Goal: Task Accomplishment & Management: Manage account settings

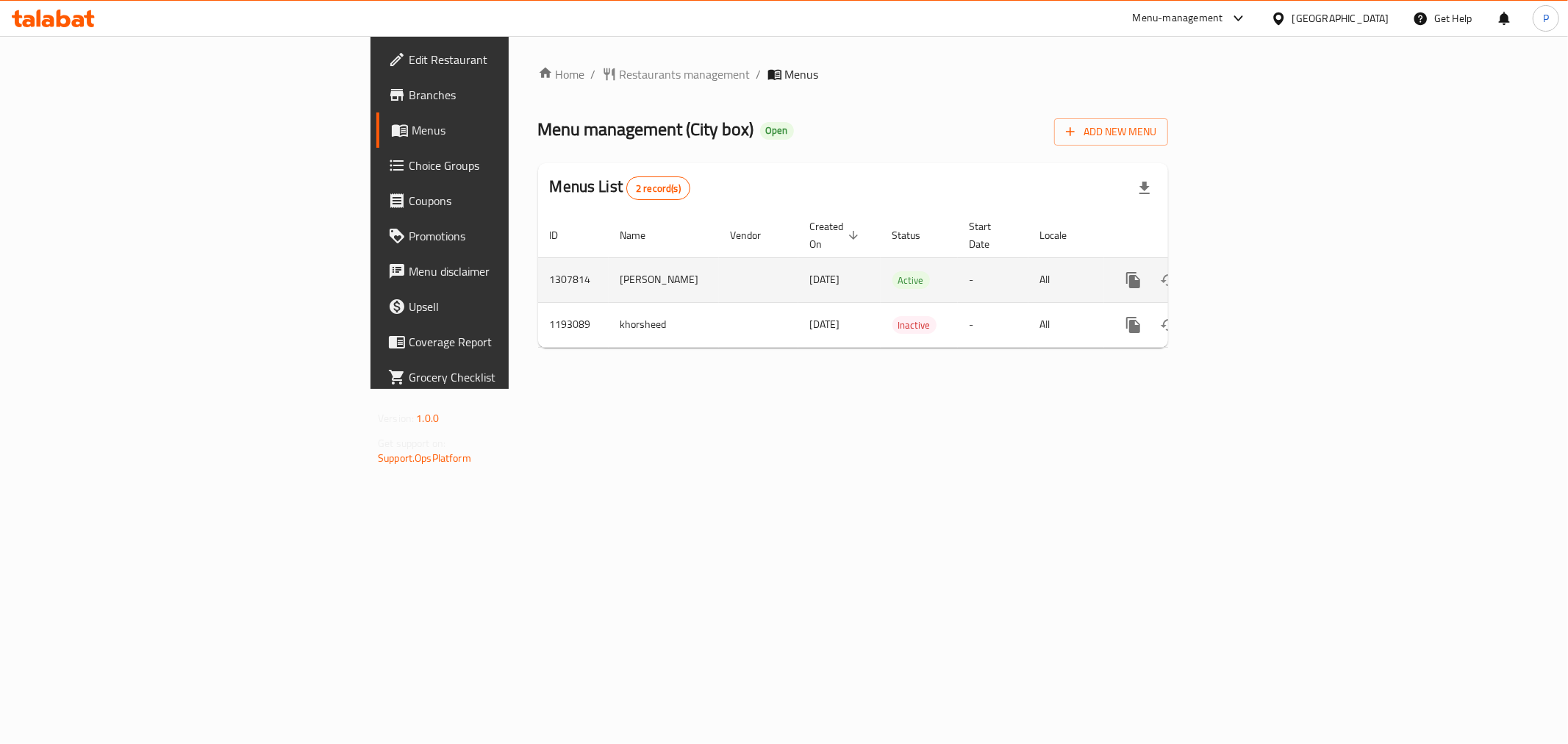
click at [1248, 271] on icon "enhanced table" at bounding box center [1239, 279] width 18 height 18
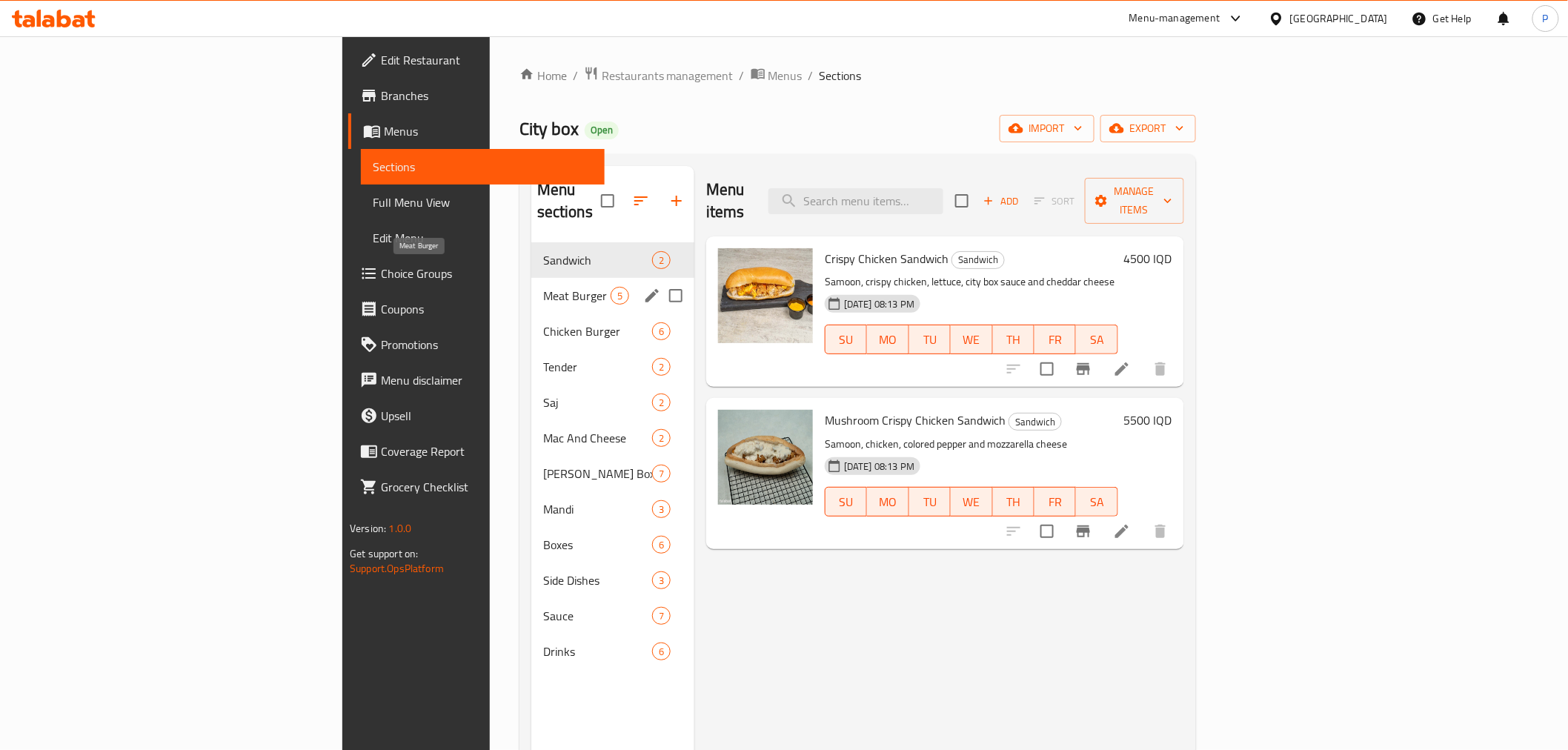
click at [544, 287] on span "Meat Burger" at bounding box center [577, 296] width 68 height 18
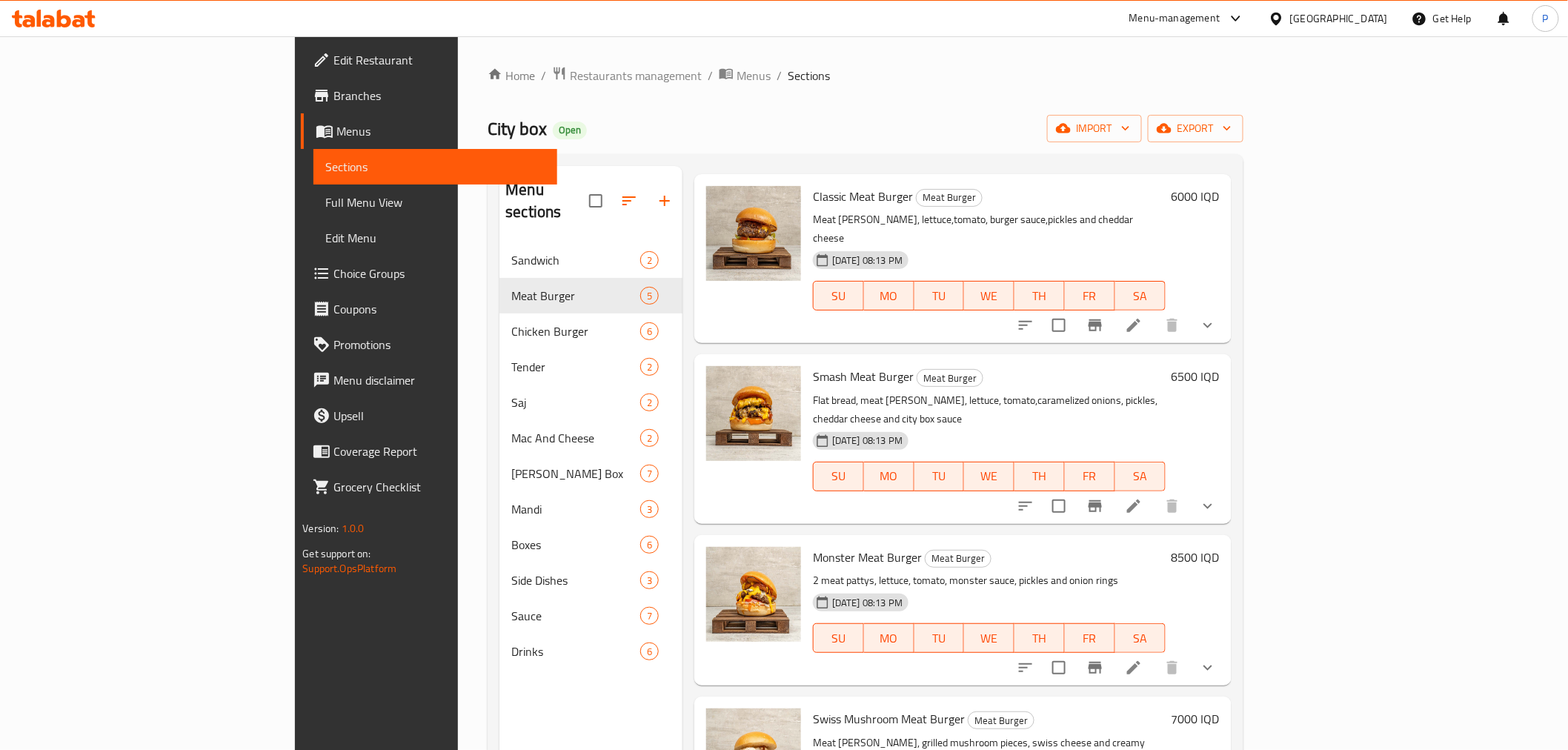
scroll to position [95, 0]
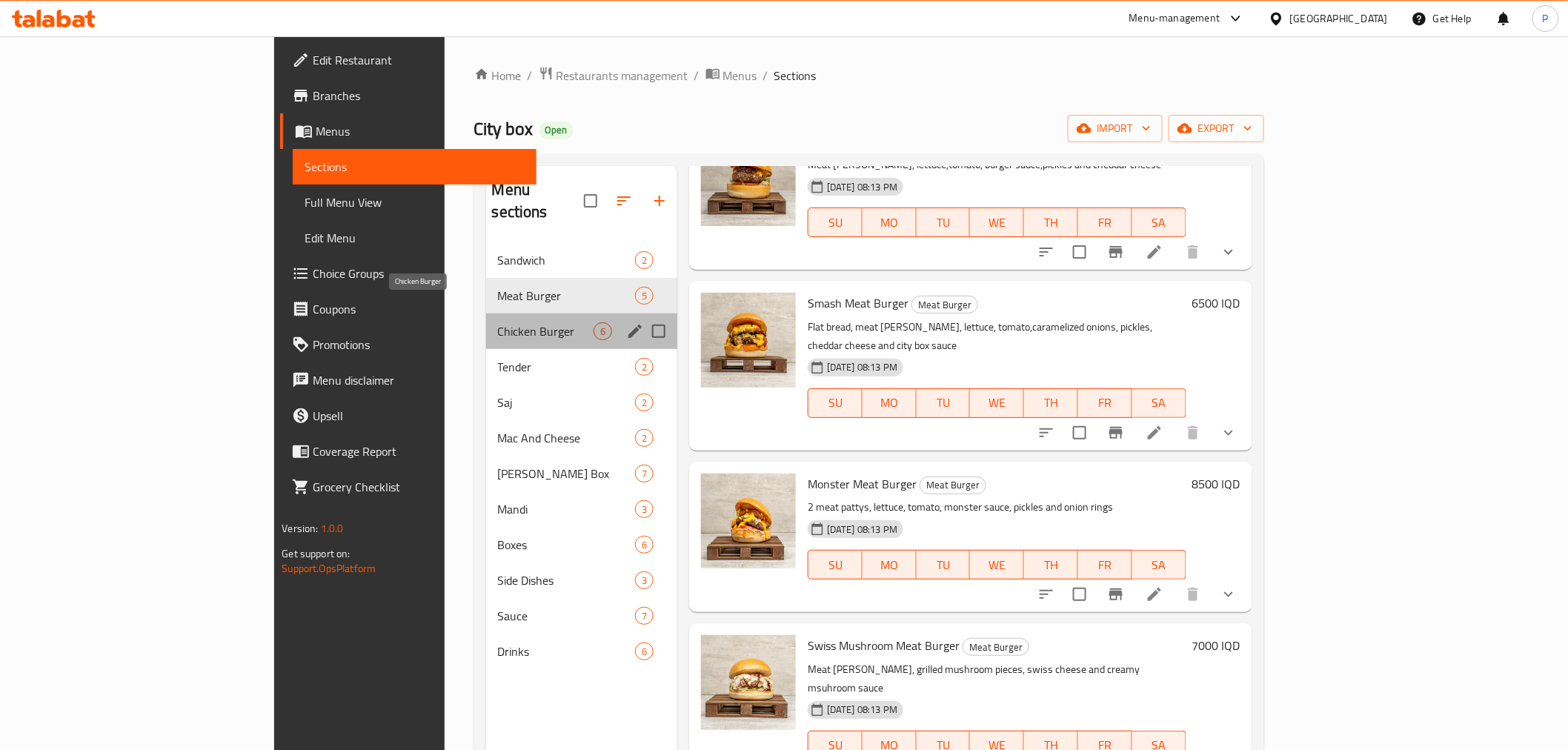
click at [498, 322] on span "Chicken Burger" at bounding box center [546, 331] width 96 height 18
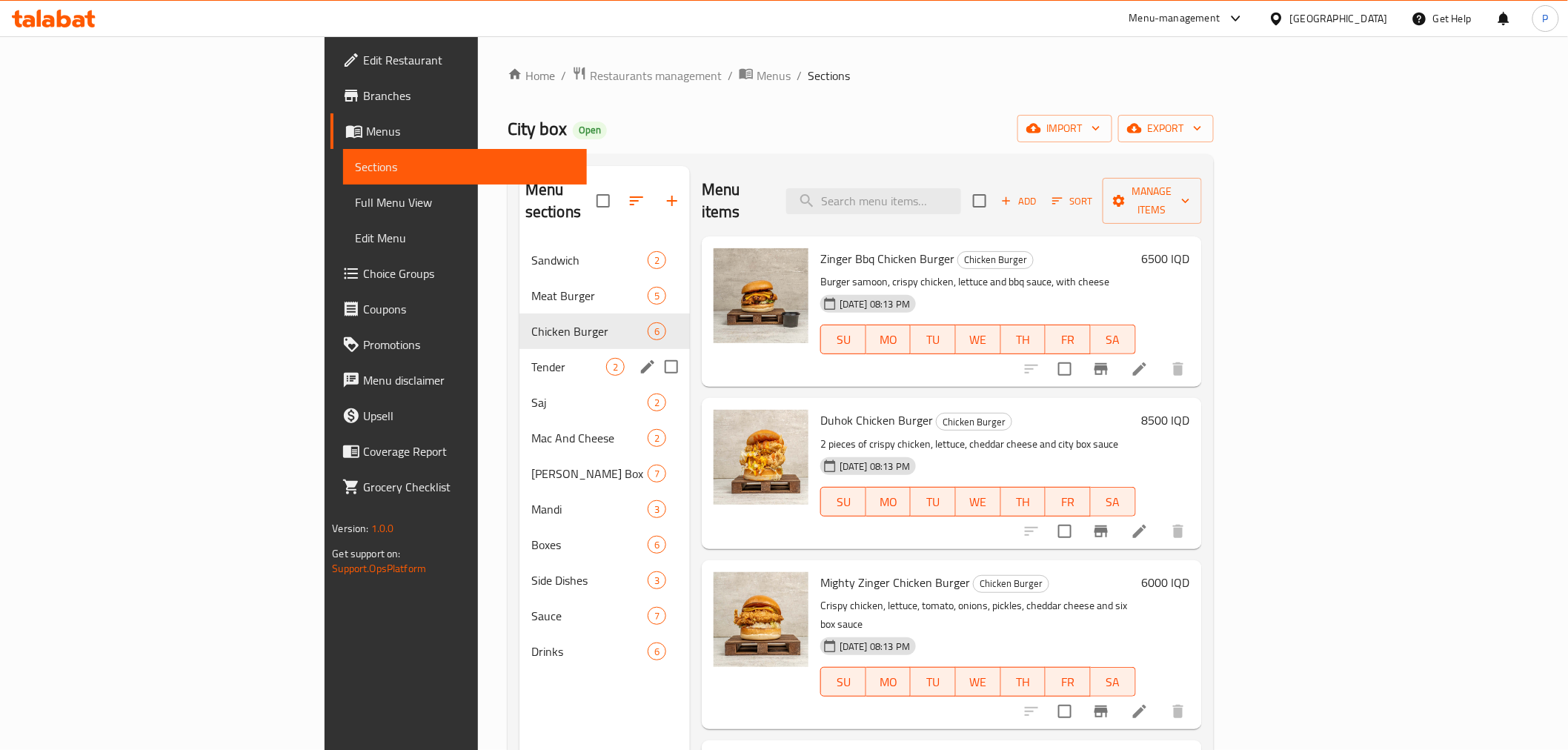
click at [532, 358] on span "Tender" at bounding box center [569, 366] width 75 height 18
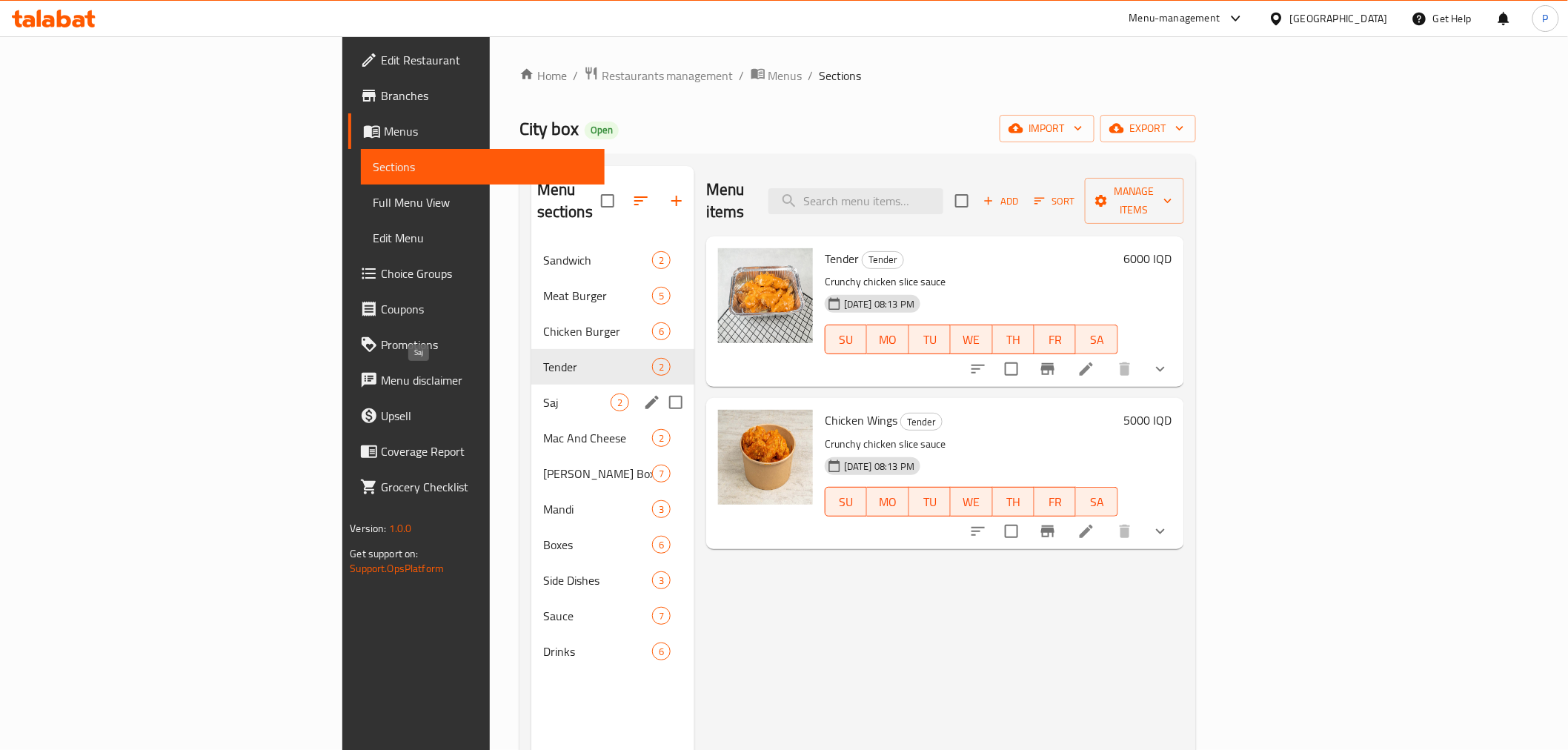
click at [544, 393] on span "Saj" at bounding box center [577, 401] width 68 height 18
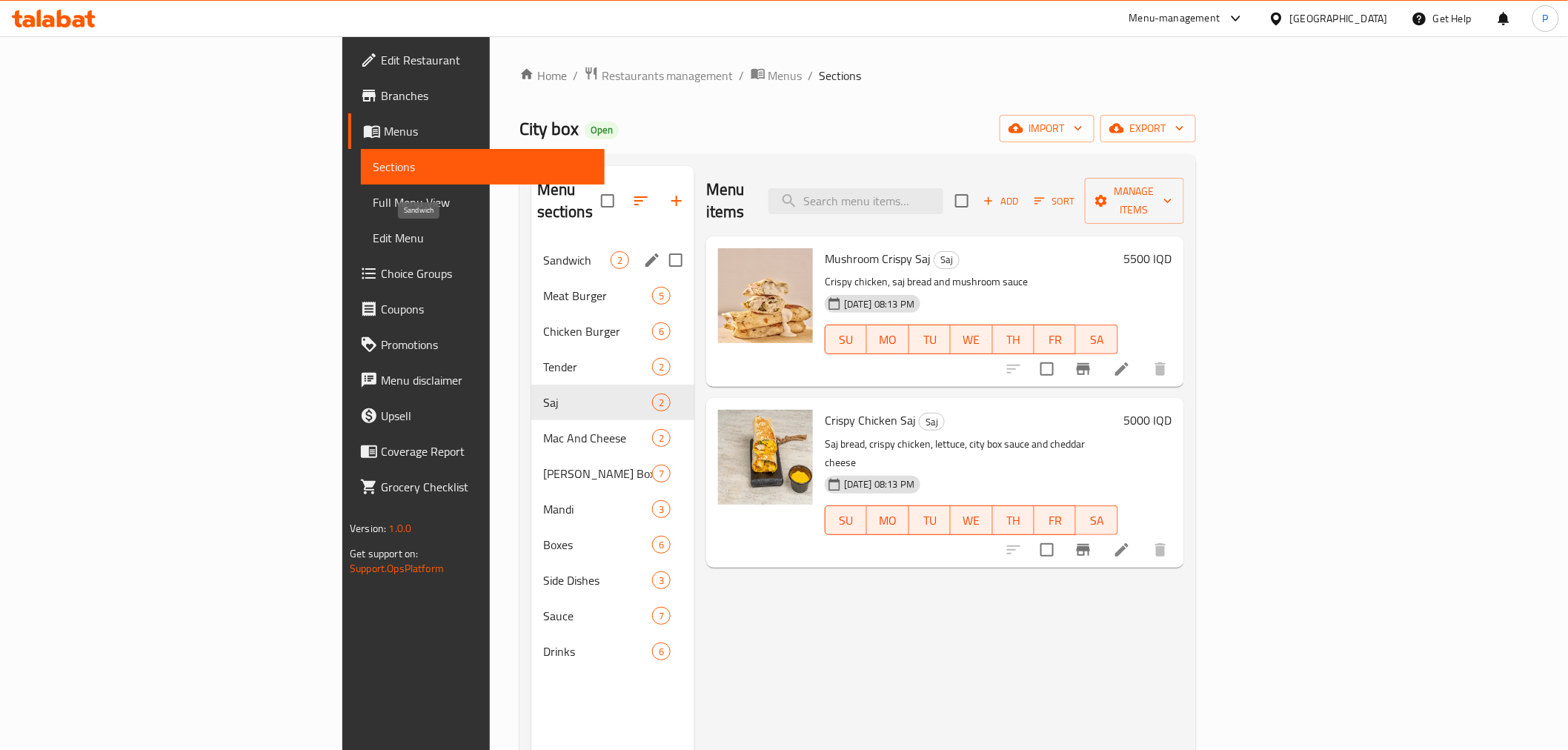
click at [544, 251] on span "Sandwich" at bounding box center [577, 259] width 68 height 18
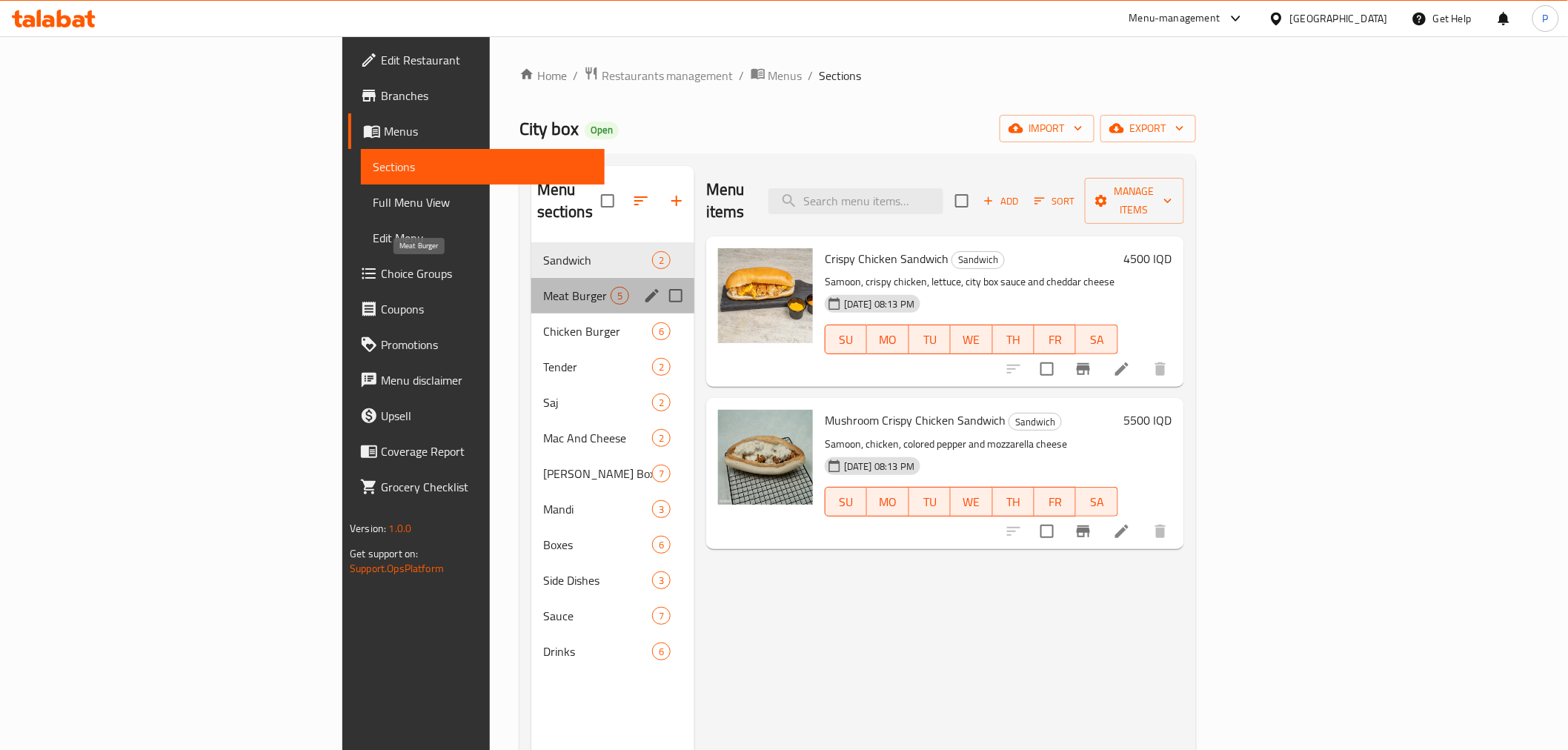
click at [544, 287] on span "Meat Burger" at bounding box center [577, 296] width 68 height 18
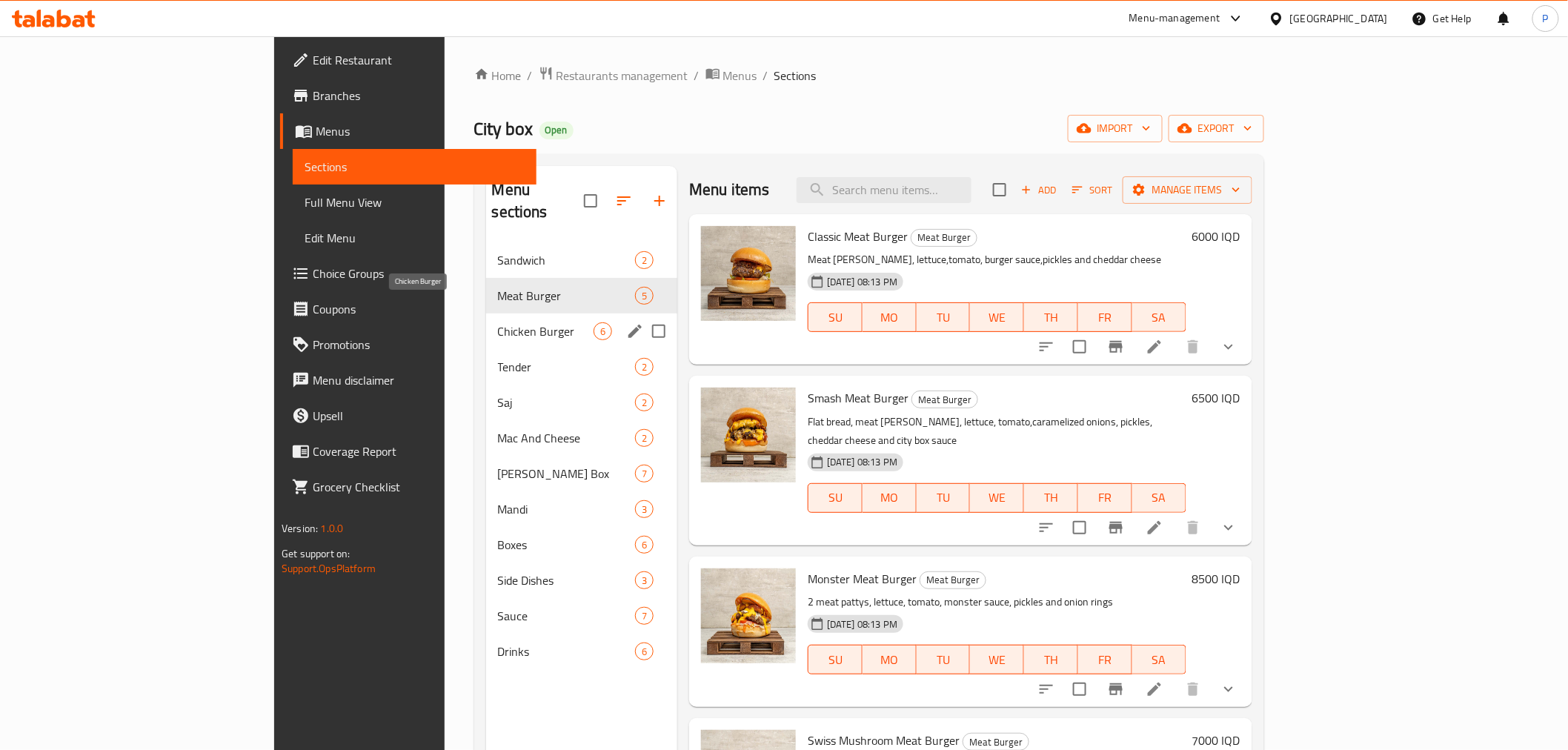
click at [498, 322] on span "Chicken Burger" at bounding box center [546, 331] width 96 height 18
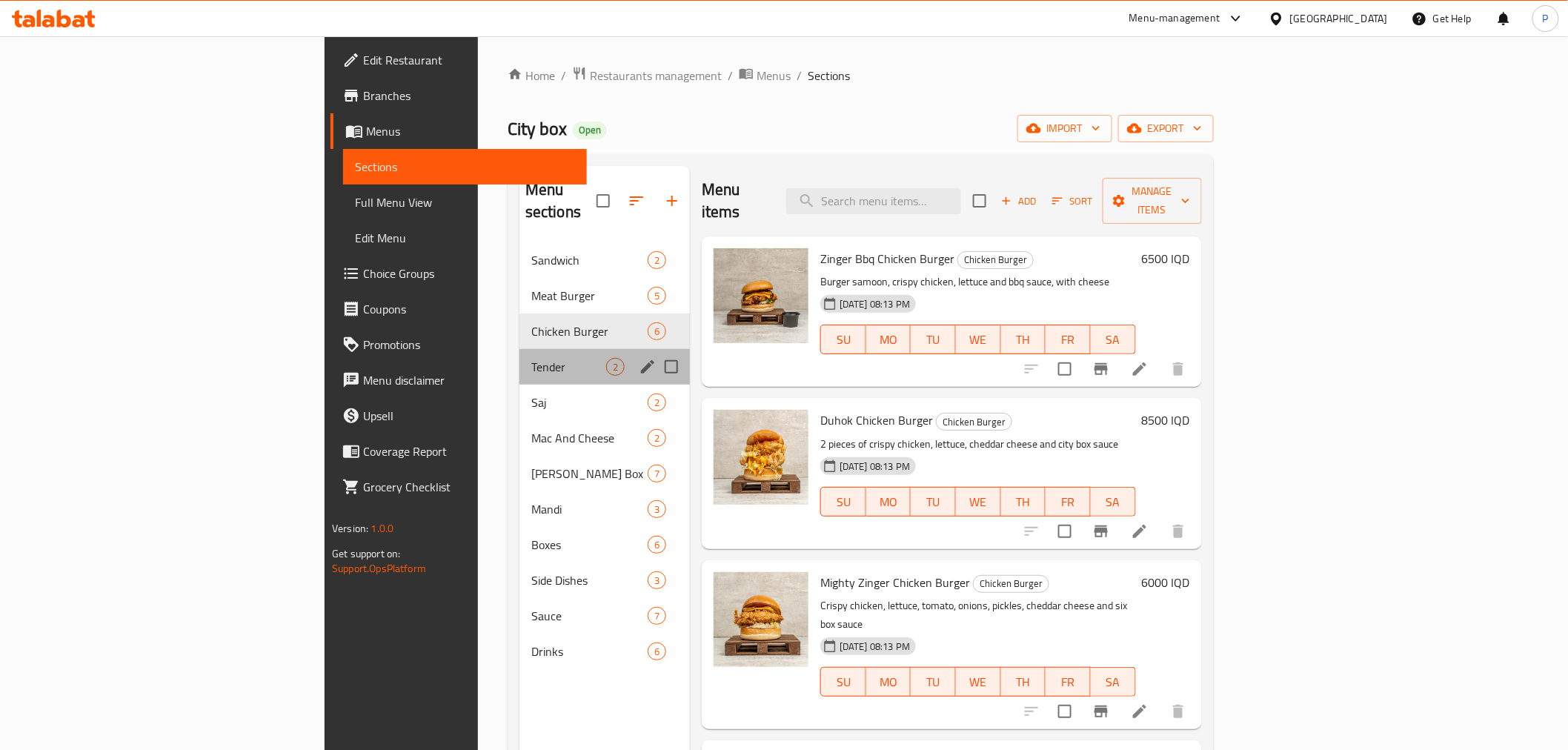
click at [520, 349] on div "Tender 2" at bounding box center [604, 367] width 170 height 35
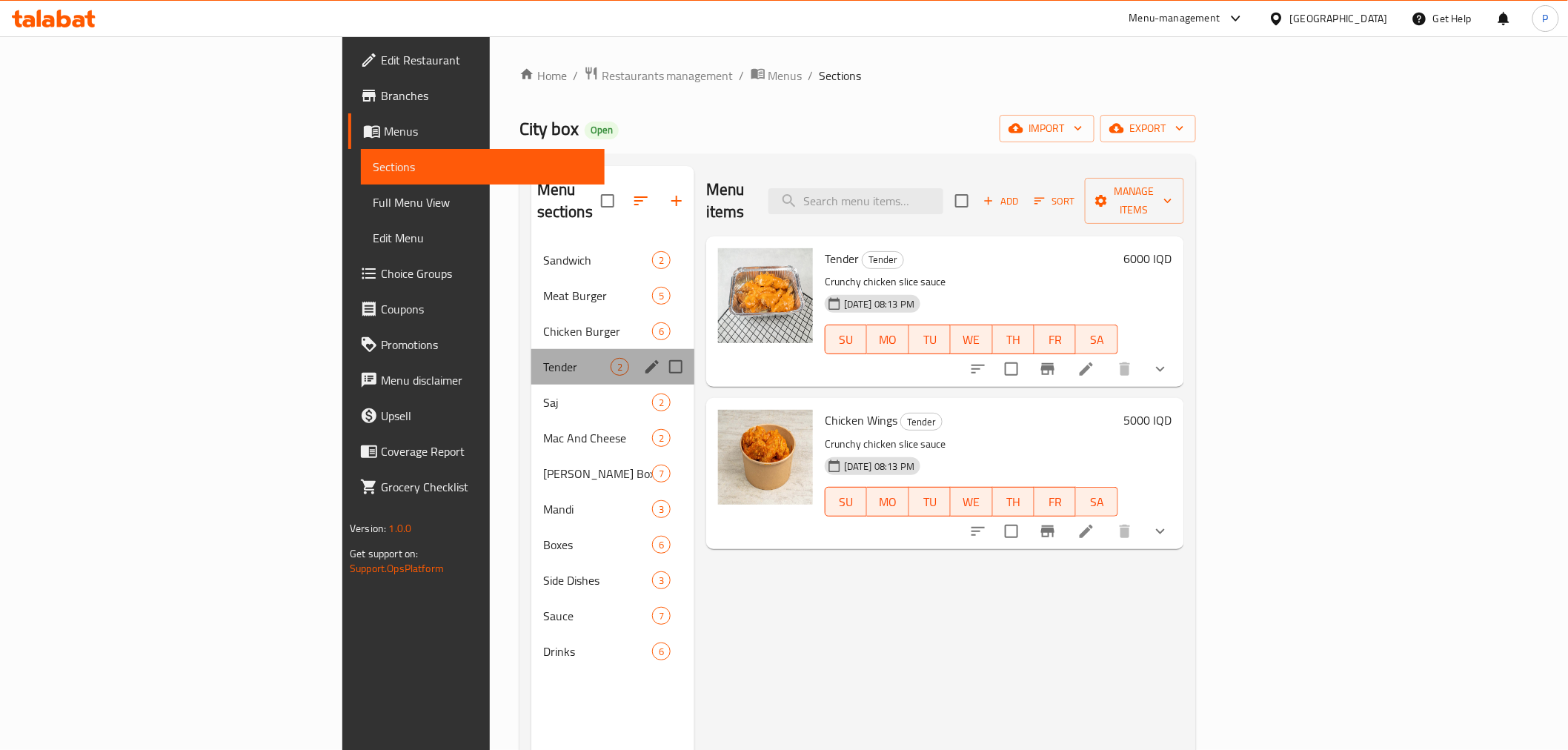
click at [532, 359] on div "Tender 2" at bounding box center [613, 367] width 163 height 35
click at [544, 393] on span "Saj" at bounding box center [577, 401] width 68 height 18
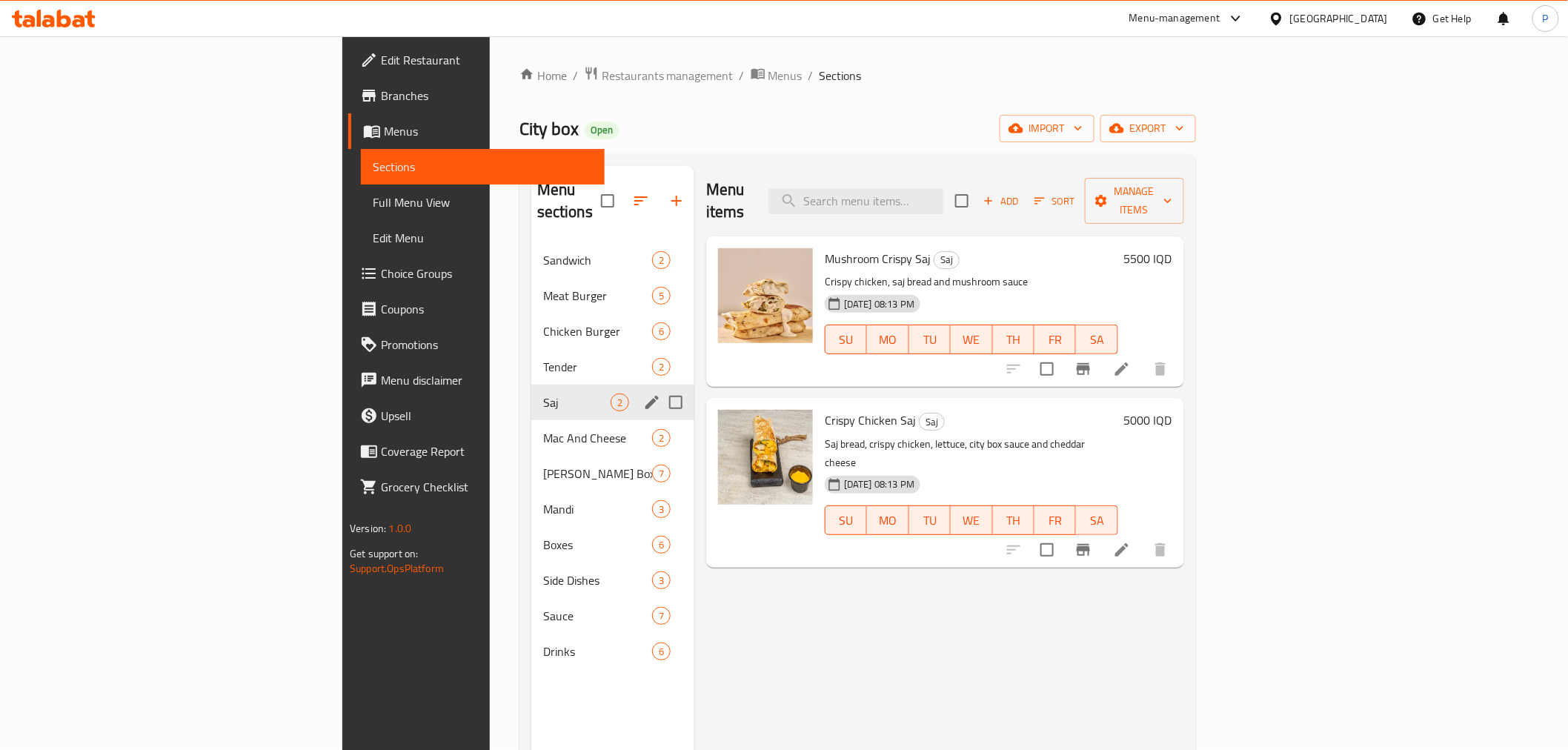
click at [544, 429] on span "Mac And Cheese" at bounding box center [598, 438] width 109 height 18
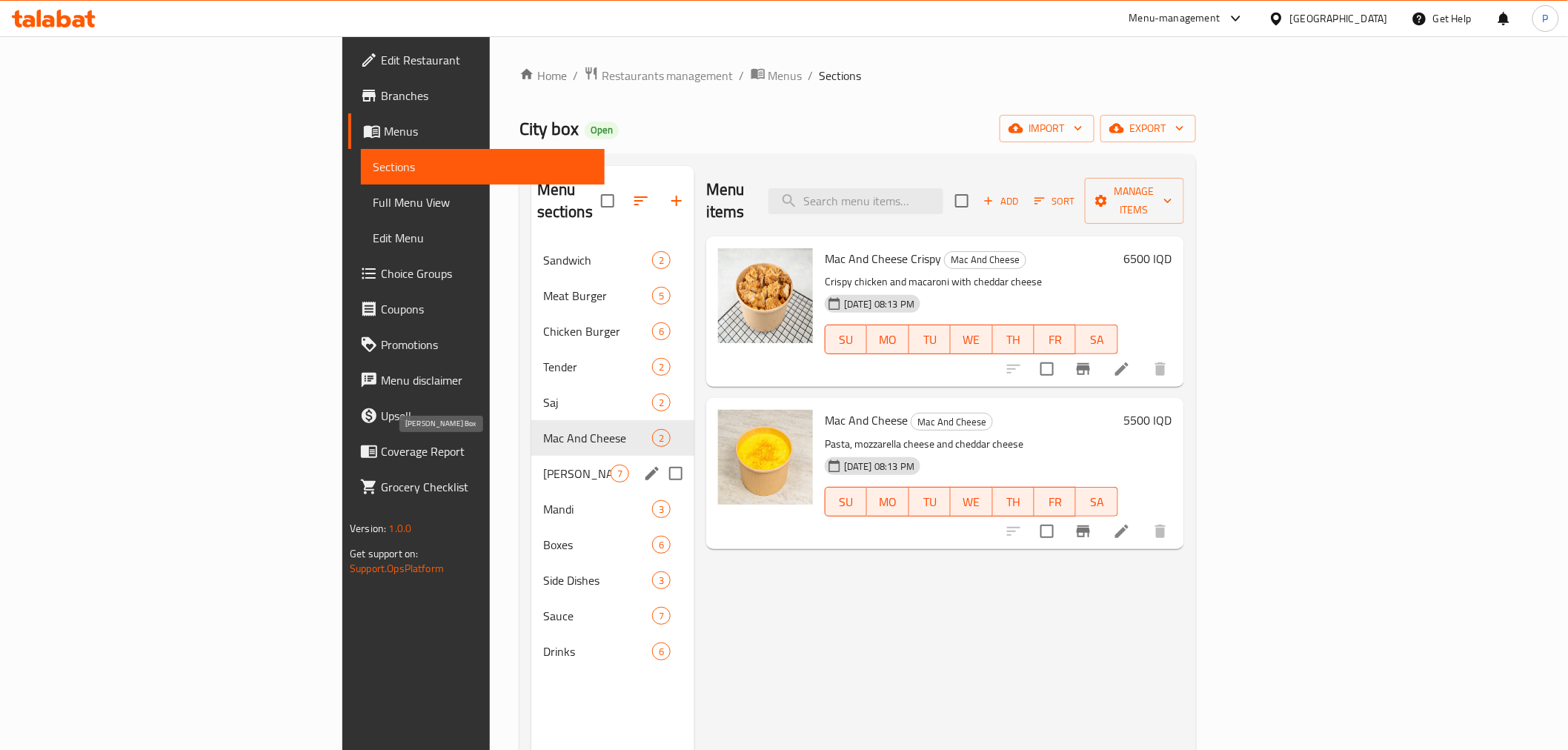
click at [544, 465] on span "[PERSON_NAME] Box" at bounding box center [577, 473] width 68 height 18
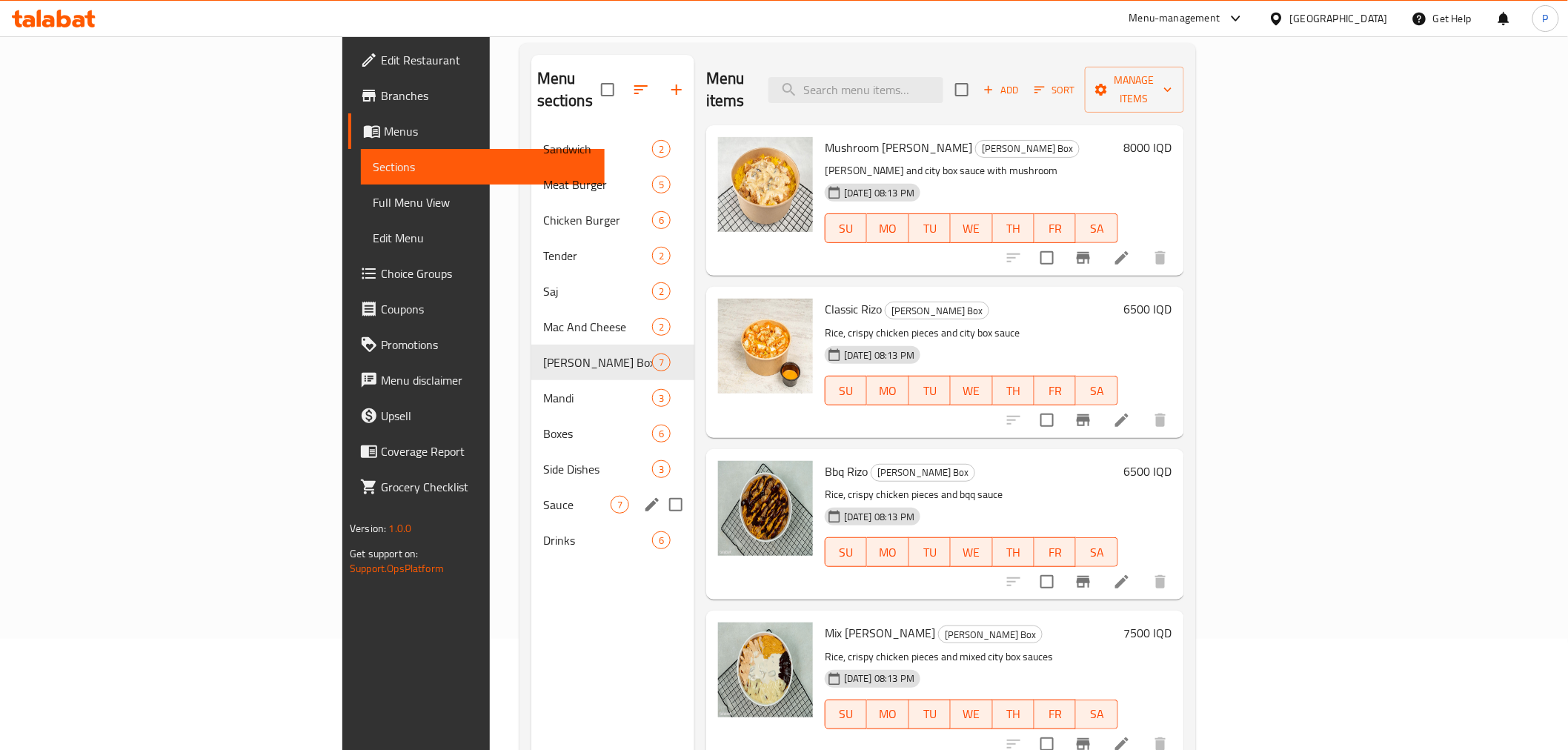
scroll to position [207, 0]
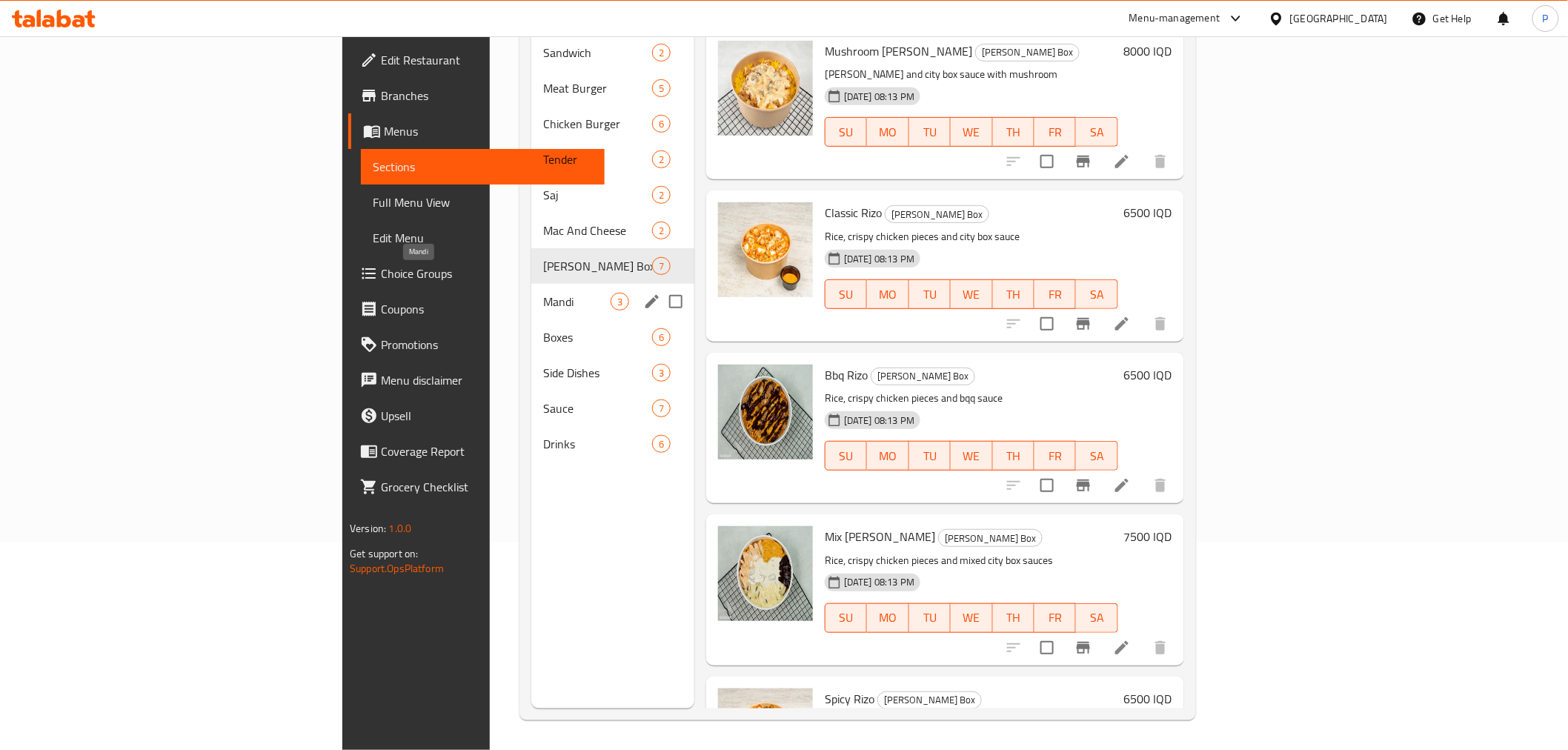
click at [544, 293] on span "Mandi" at bounding box center [577, 301] width 68 height 18
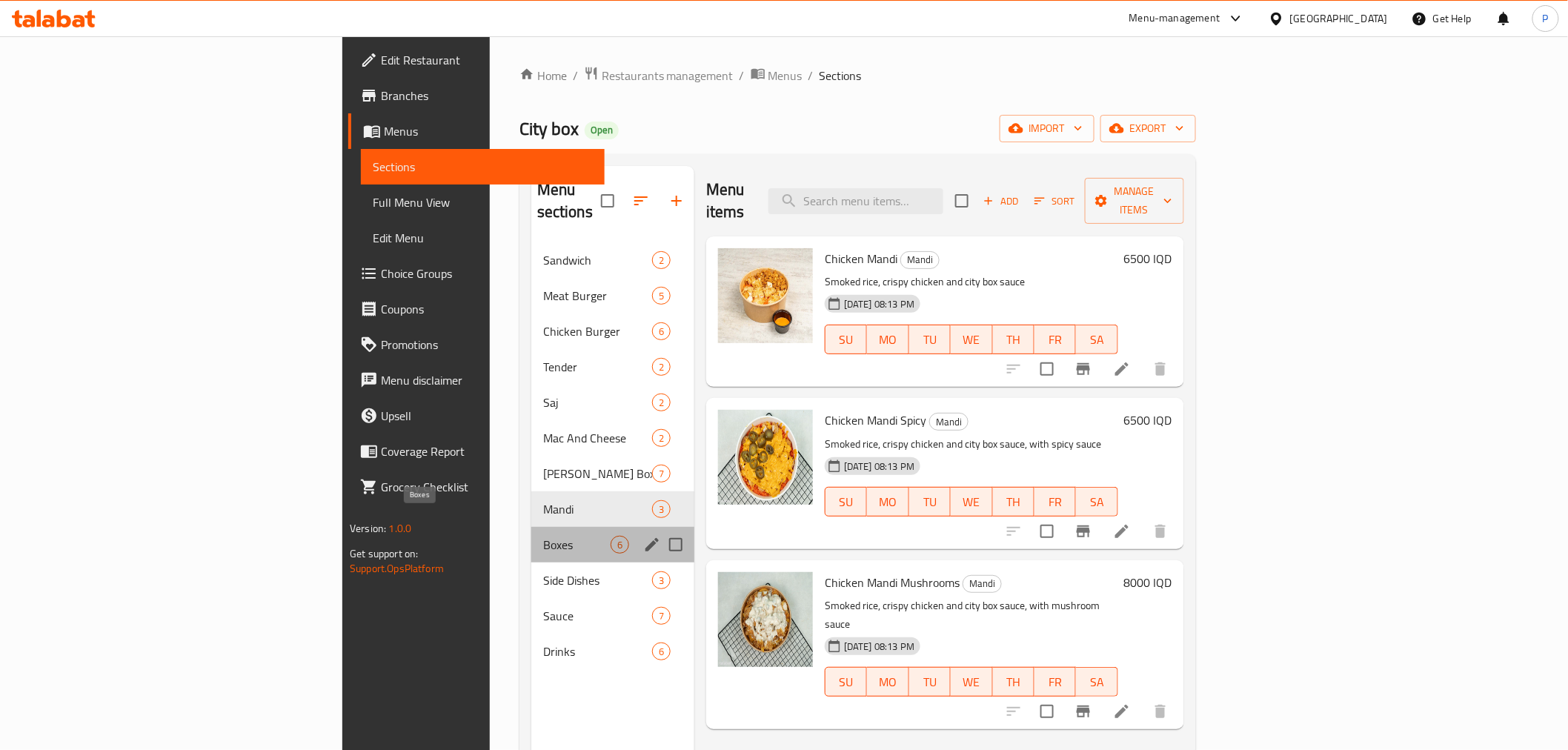
click at [544, 536] on span "Boxes" at bounding box center [577, 545] width 68 height 18
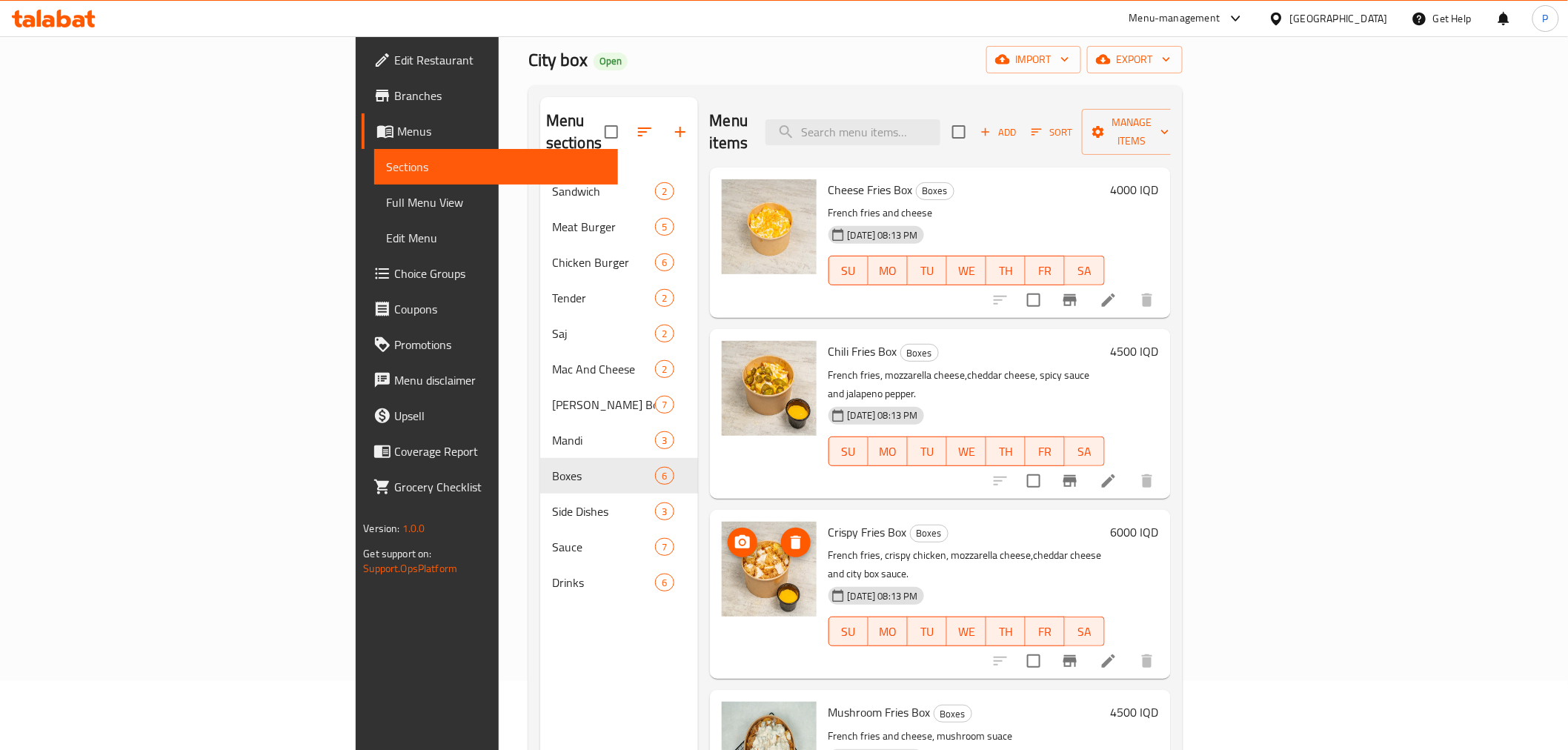
scroll to position [164, 0]
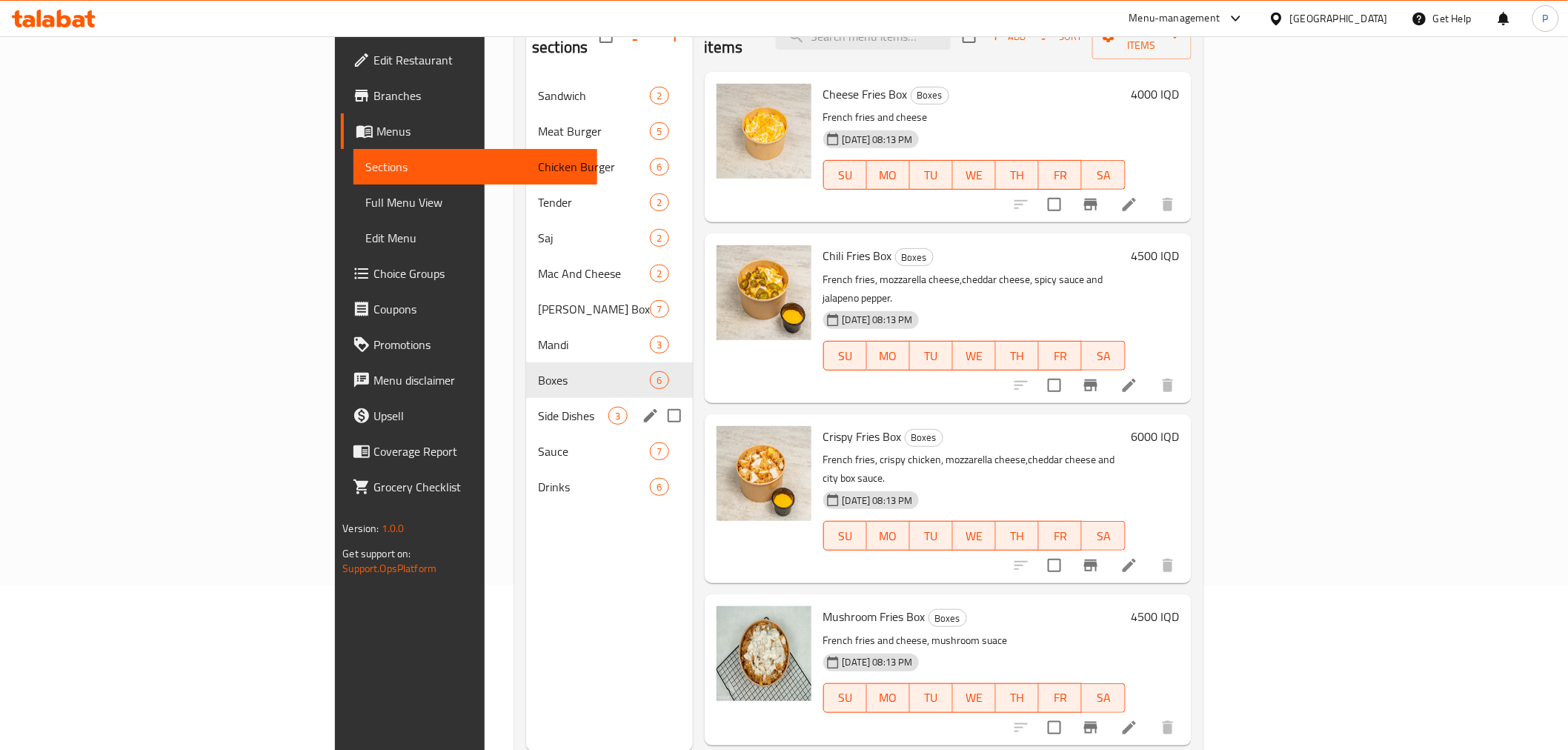
click at [526, 402] on div "Side Dishes 3" at bounding box center [609, 415] width 166 height 35
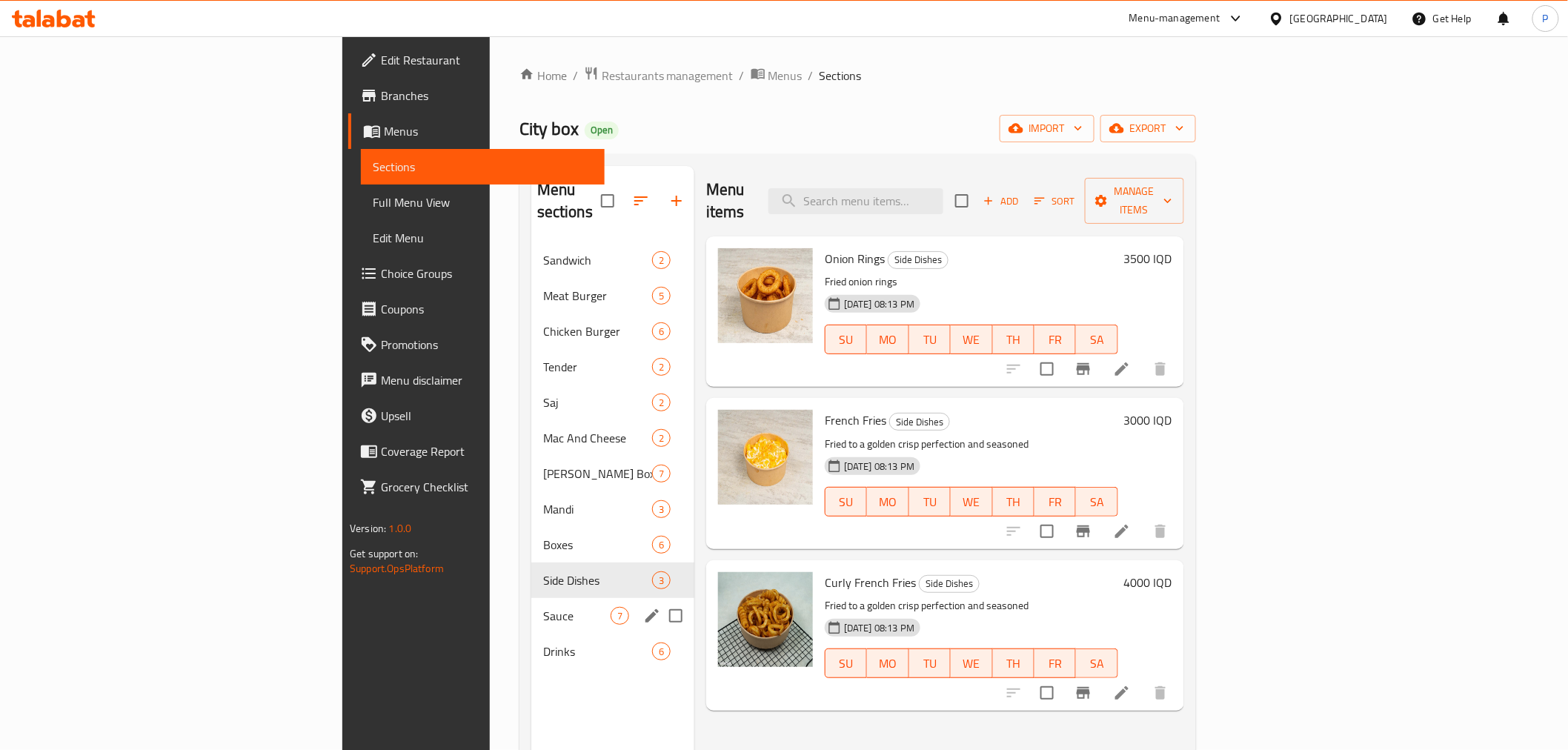
click at [532, 605] on div "Sauce 7" at bounding box center [613, 616] width 163 height 35
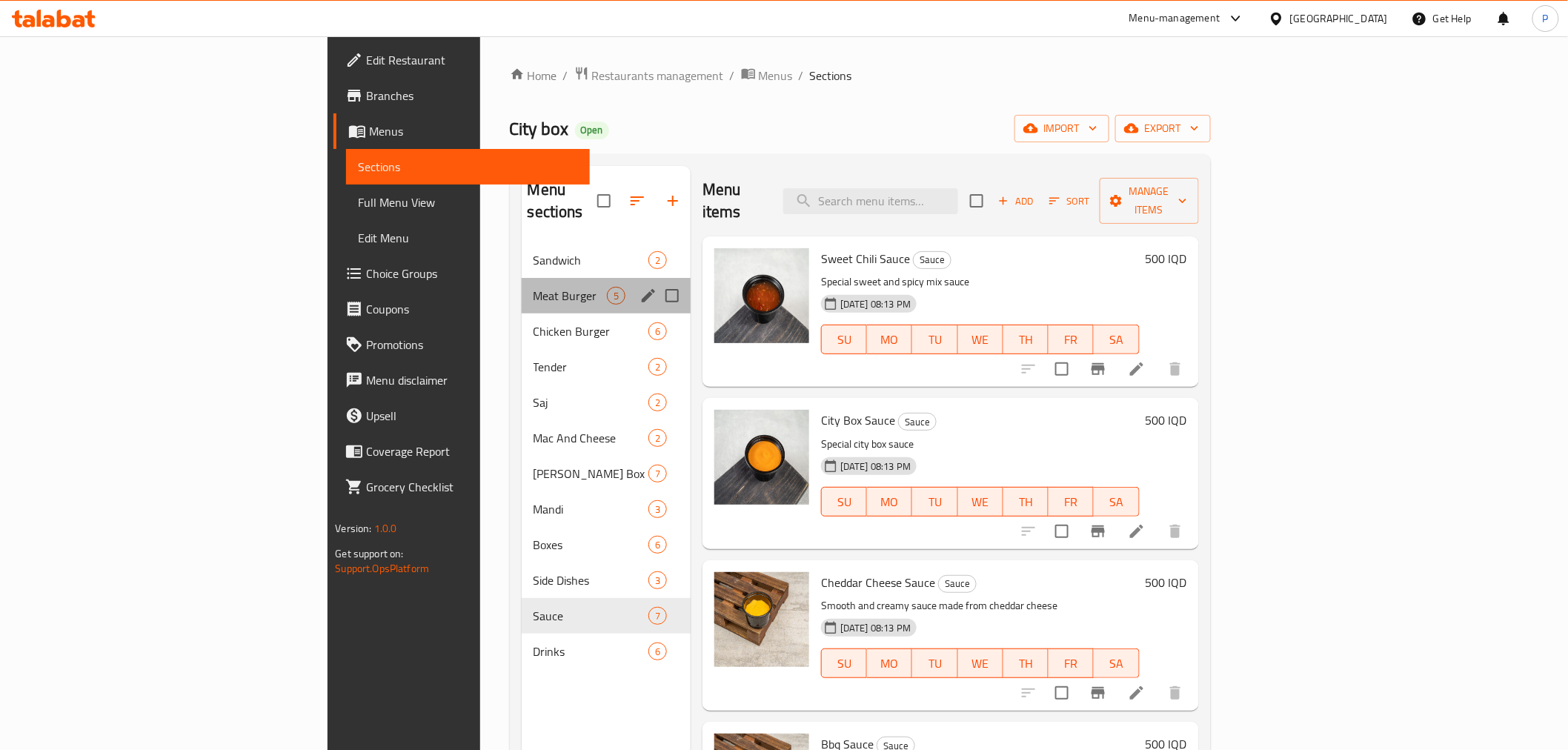
click at [521, 278] on div "Meat Burger 5" at bounding box center [606, 296] width 169 height 35
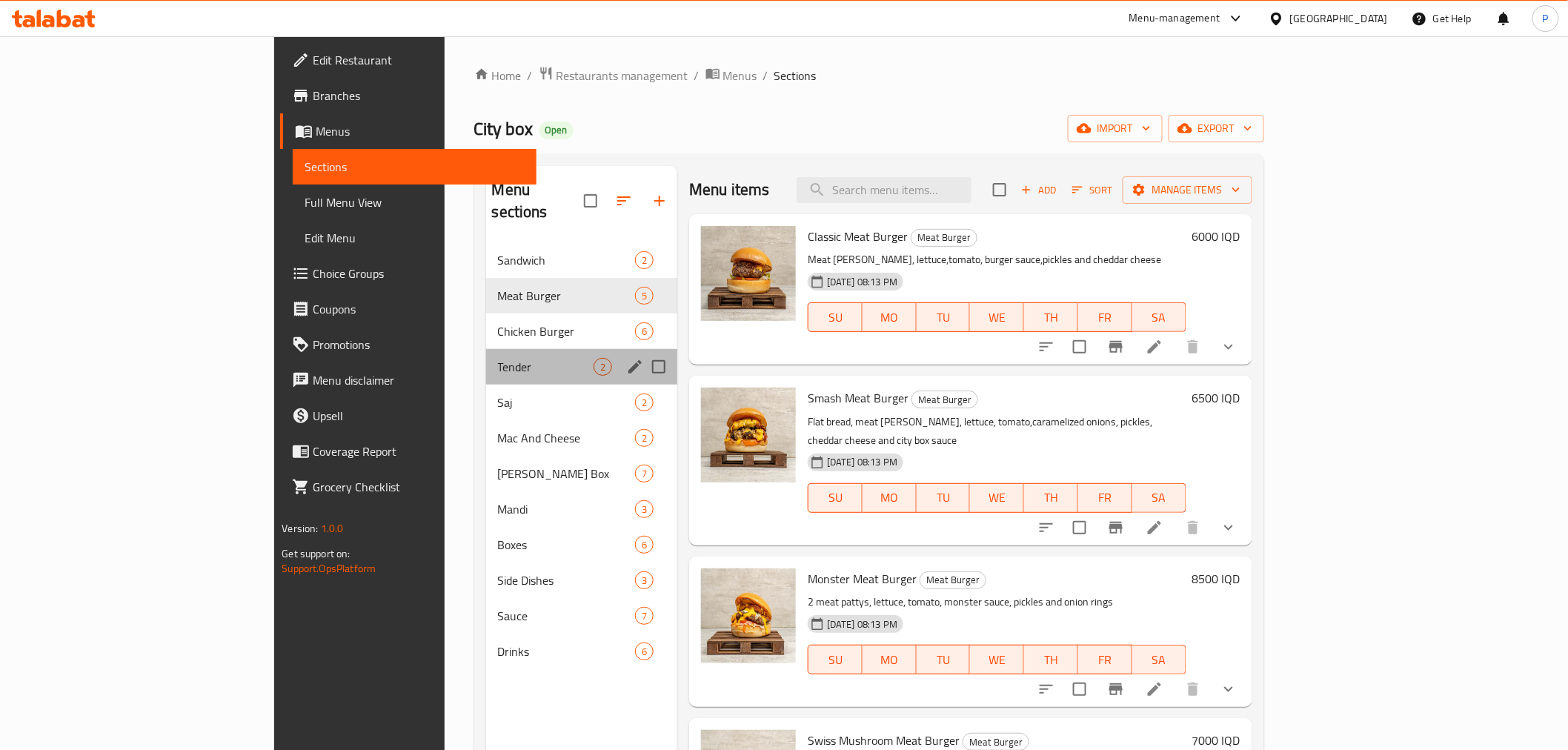
click at [486, 357] on div "Tender 2" at bounding box center [582, 367] width 191 height 35
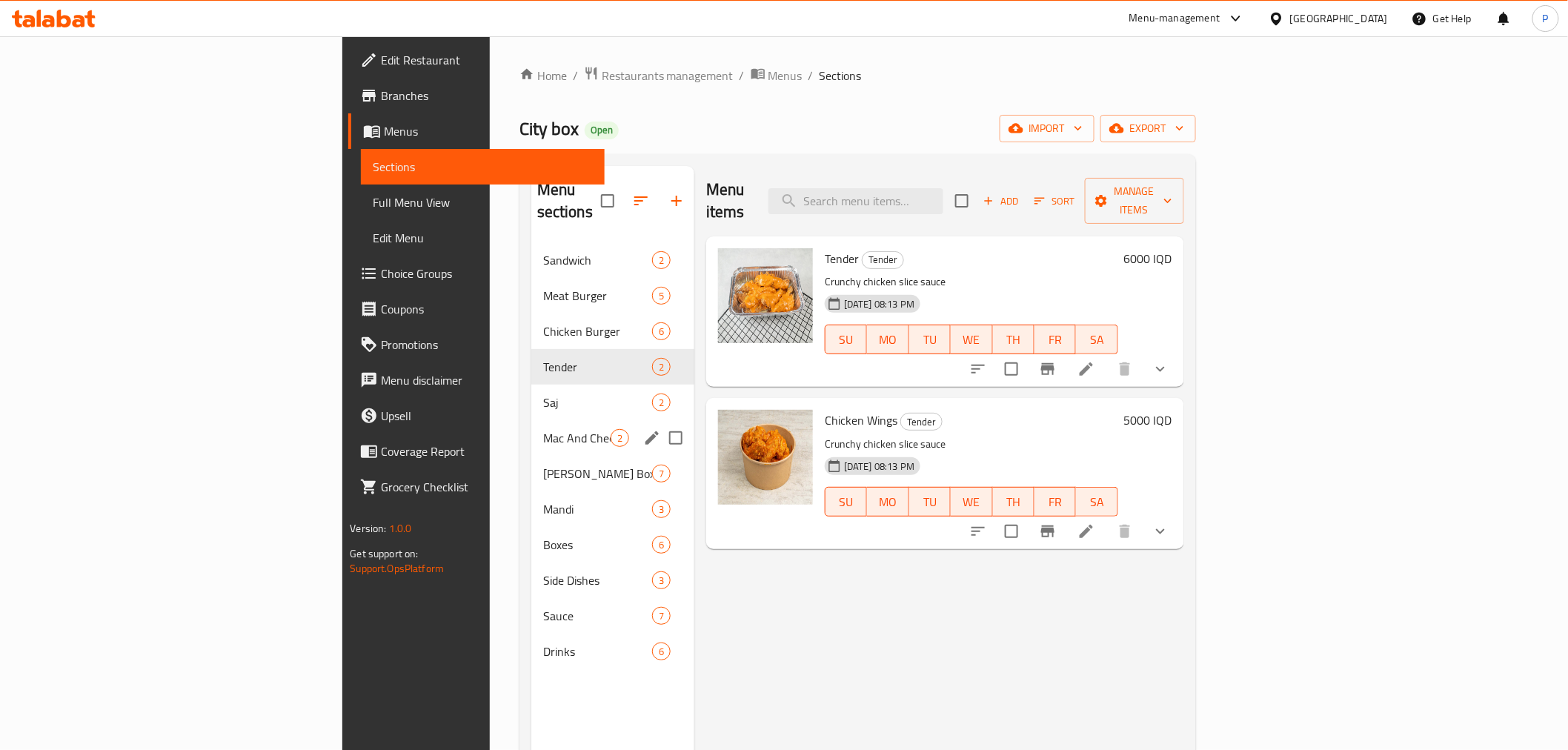
click at [532, 420] on div "Mac And Cheese 2" at bounding box center [613, 438] width 163 height 35
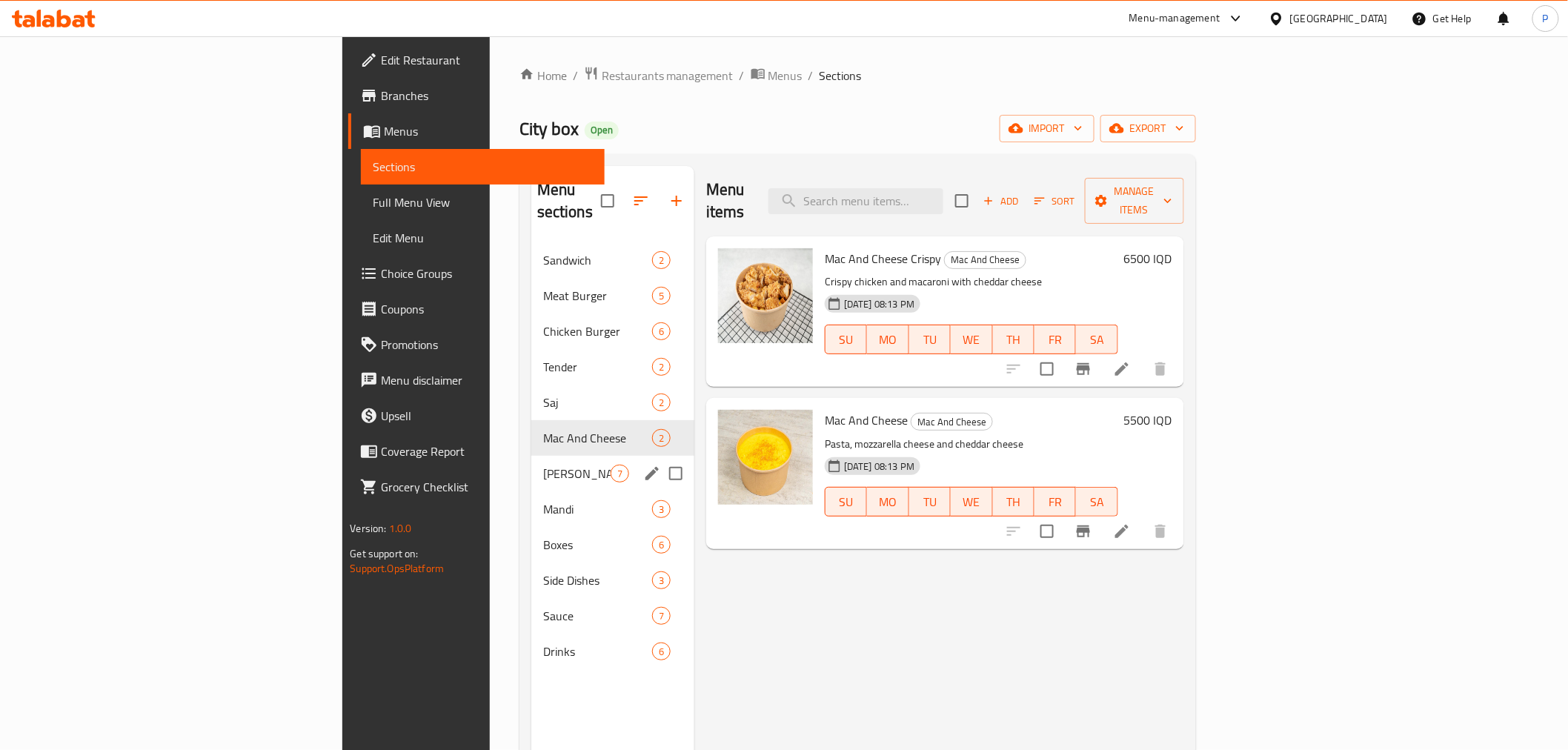
click at [532, 455] on div "[PERSON_NAME] Box 7" at bounding box center [613, 473] width 163 height 35
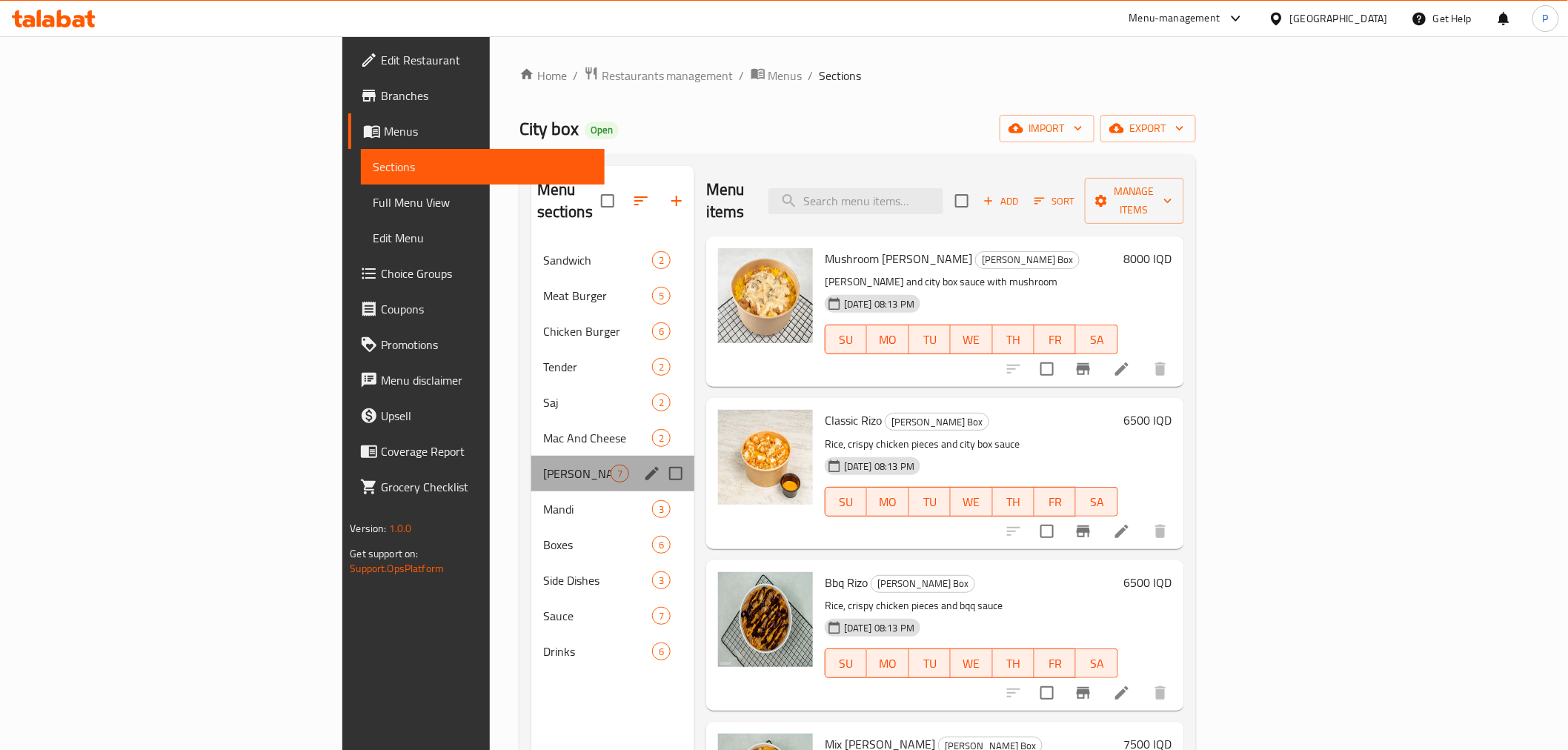
click at [532, 461] on div "[PERSON_NAME] Box 7" at bounding box center [613, 473] width 163 height 35
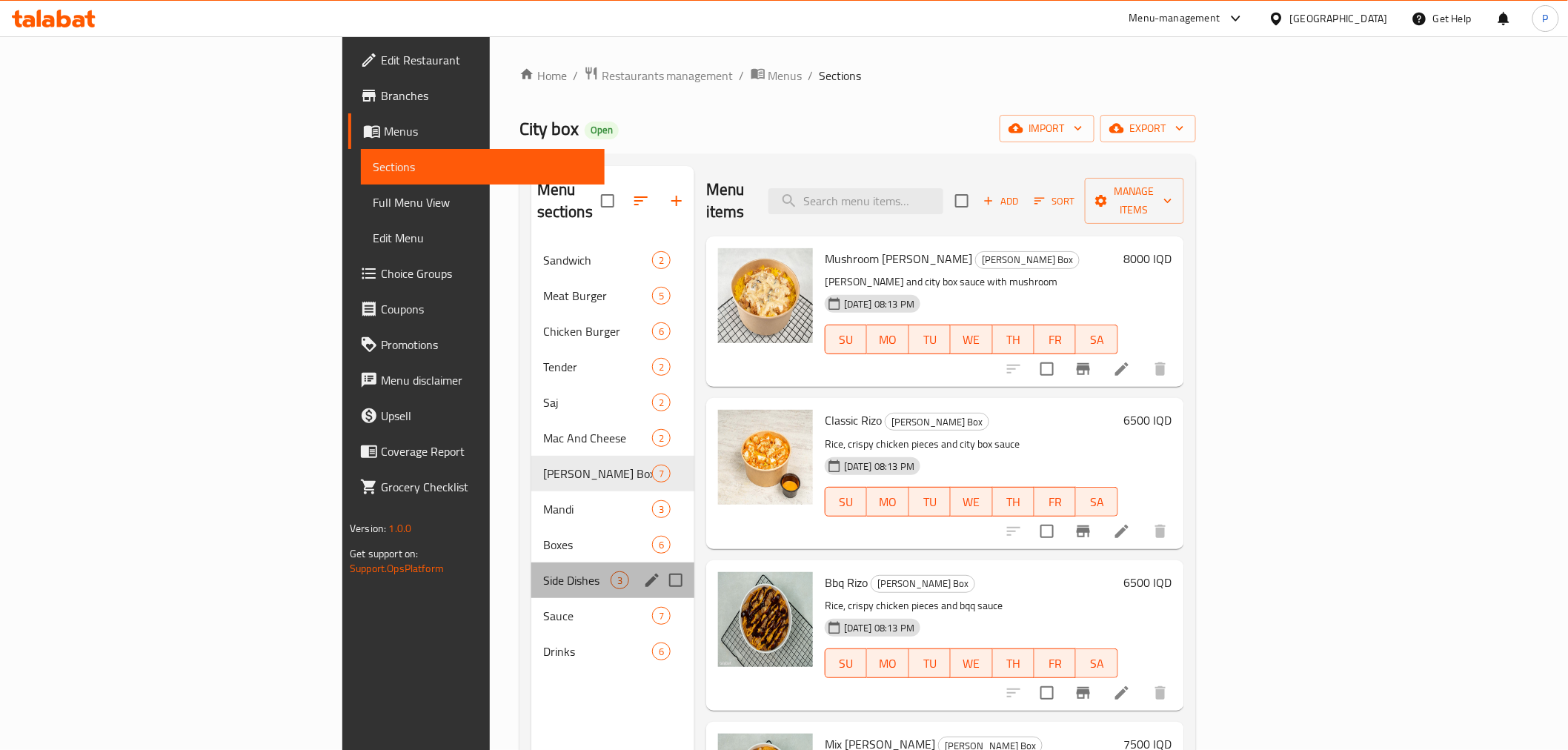
click at [532, 562] on div "Side Dishes 3" at bounding box center [613, 580] width 163 height 35
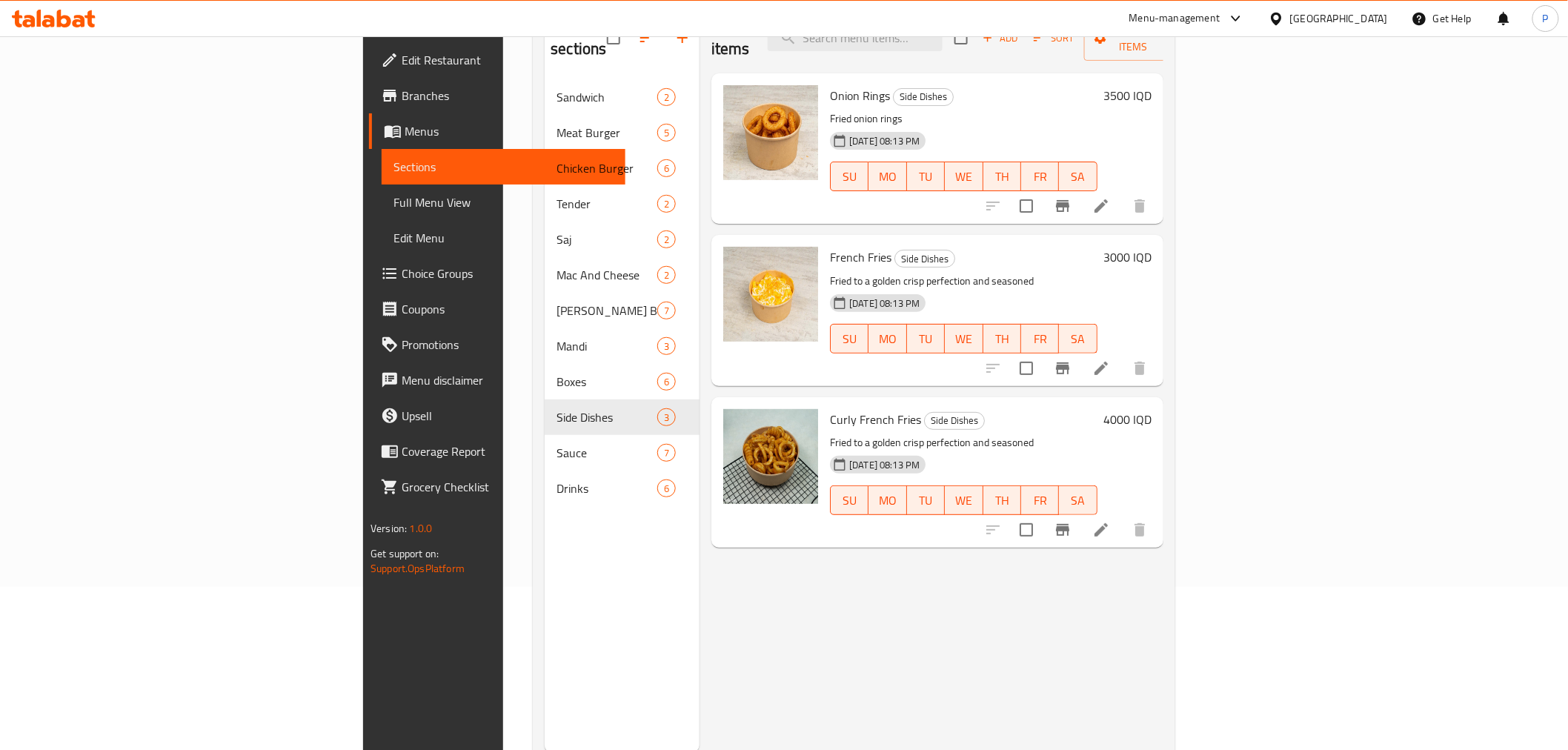
scroll to position [164, 0]
click at [792, 259] on icon "delete image" at bounding box center [797, 266] width 10 height 13
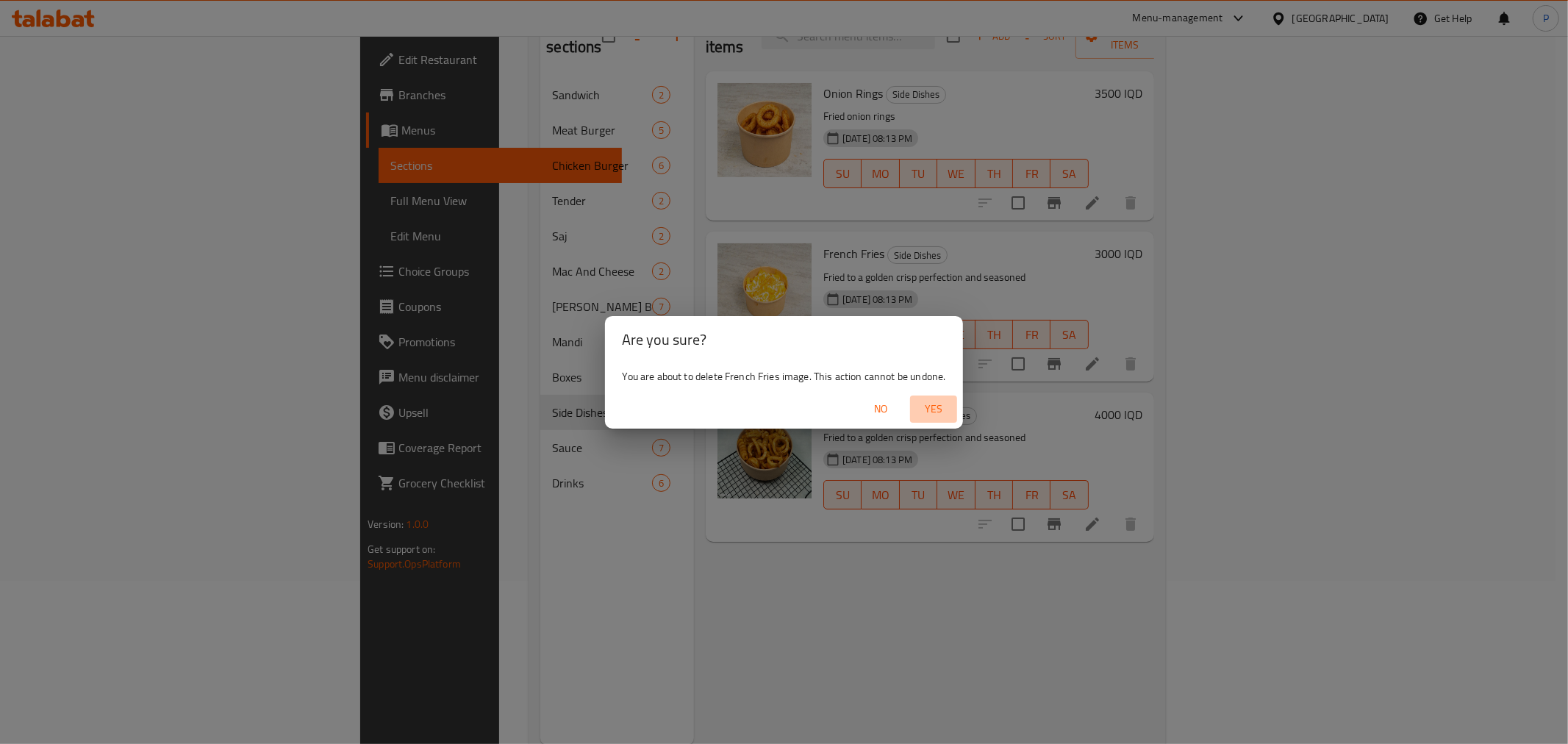
click at [928, 403] on span "Yes" at bounding box center [934, 409] width 35 height 18
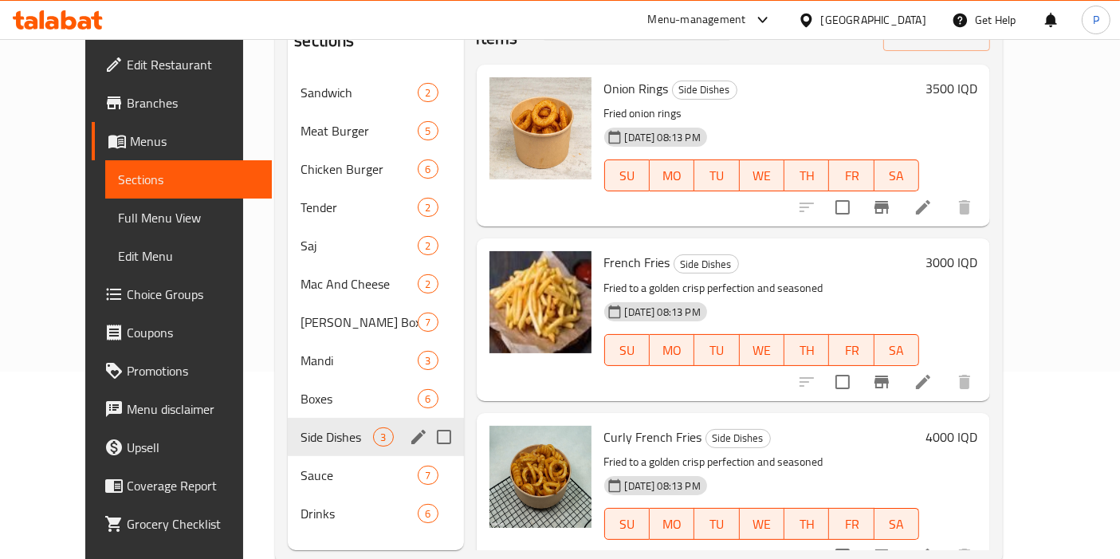
scroll to position [222, 0]
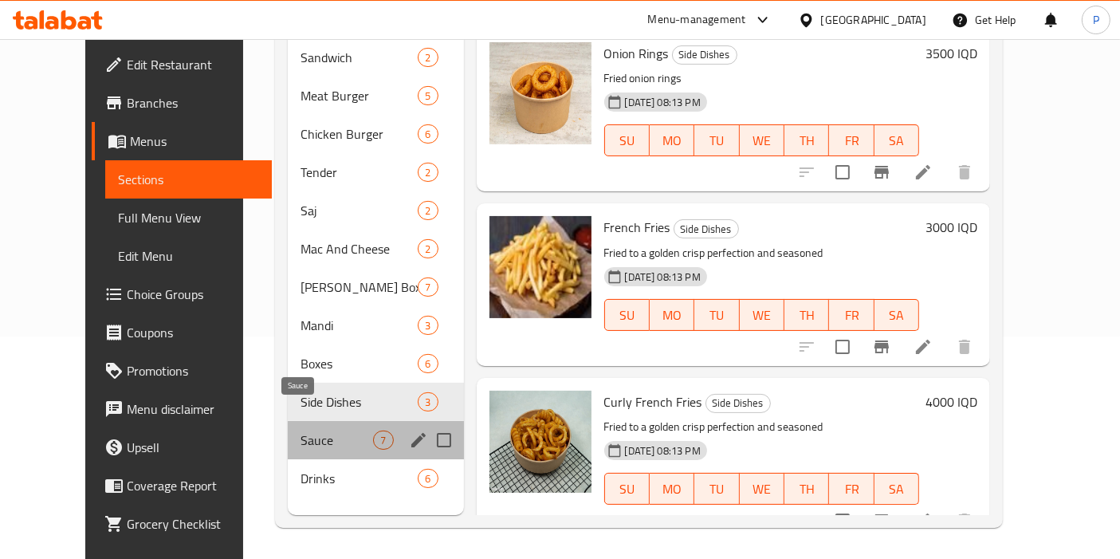
click at [301, 431] on span "Sauce" at bounding box center [337, 440] width 73 height 19
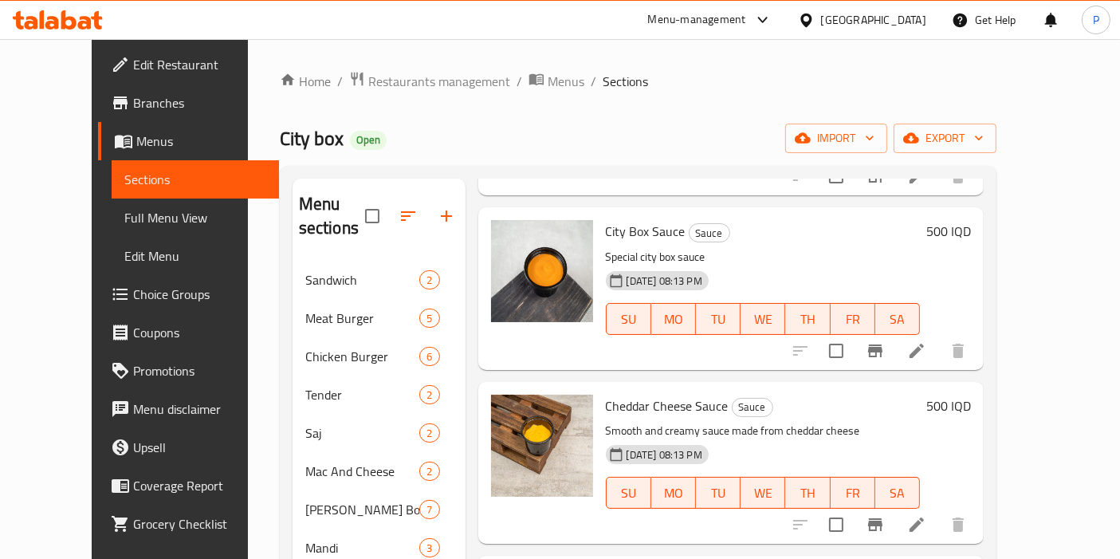
scroll to position [10, 0]
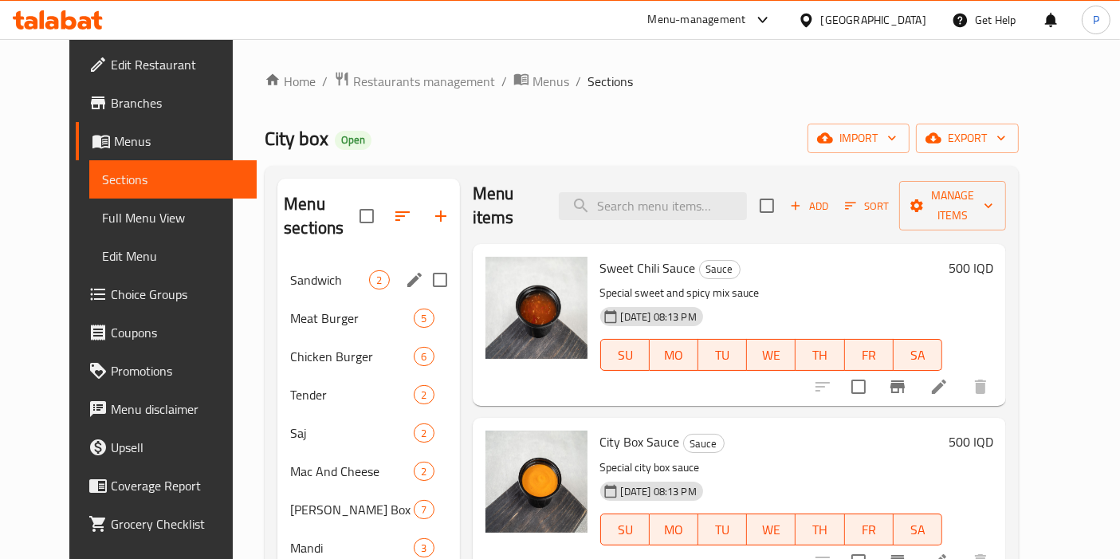
click at [357, 254] on nav "Sandwich 2 Meat Burger 5 Chicken Burger 6 Tender 2 Saj 2 Mac And Cheese 2 [PERS…" at bounding box center [369, 490] width 182 height 472
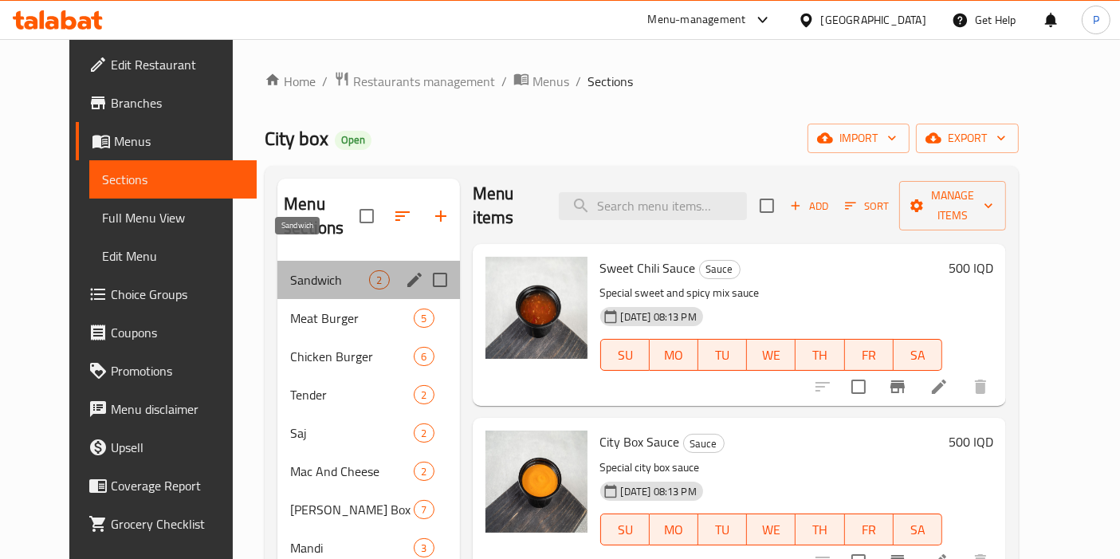
click at [330, 270] on span "Sandwich" at bounding box center [329, 279] width 79 height 19
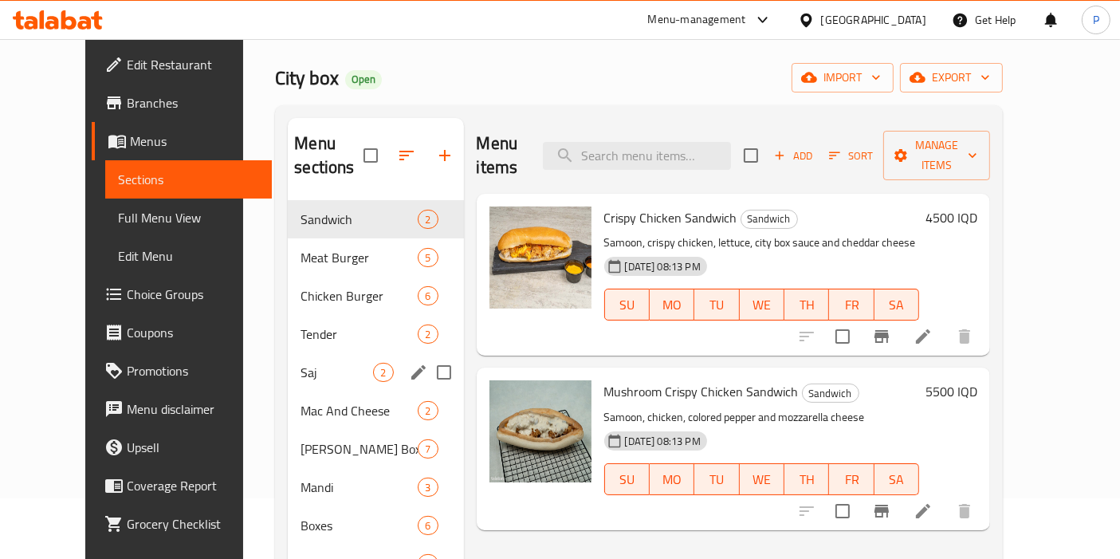
scroll to position [89, 0]
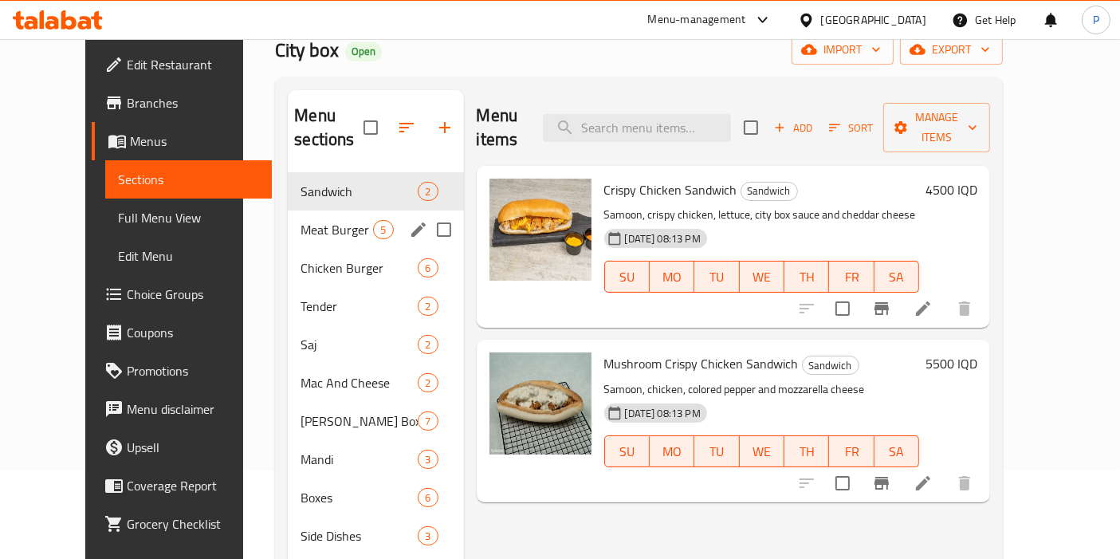
click at [301, 220] on span "Meat Burger" at bounding box center [337, 229] width 73 height 19
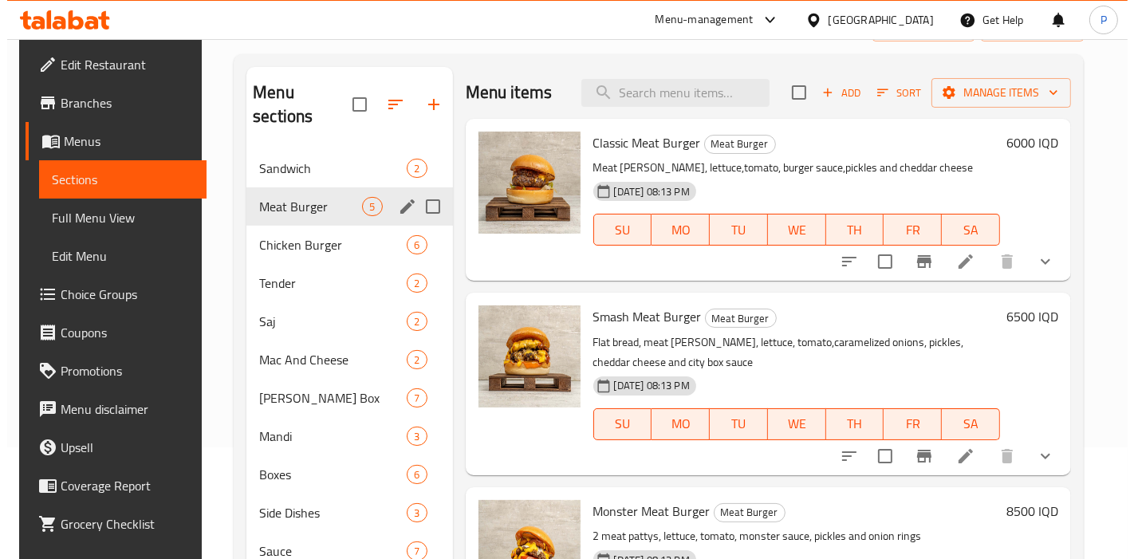
scroll to position [45, 0]
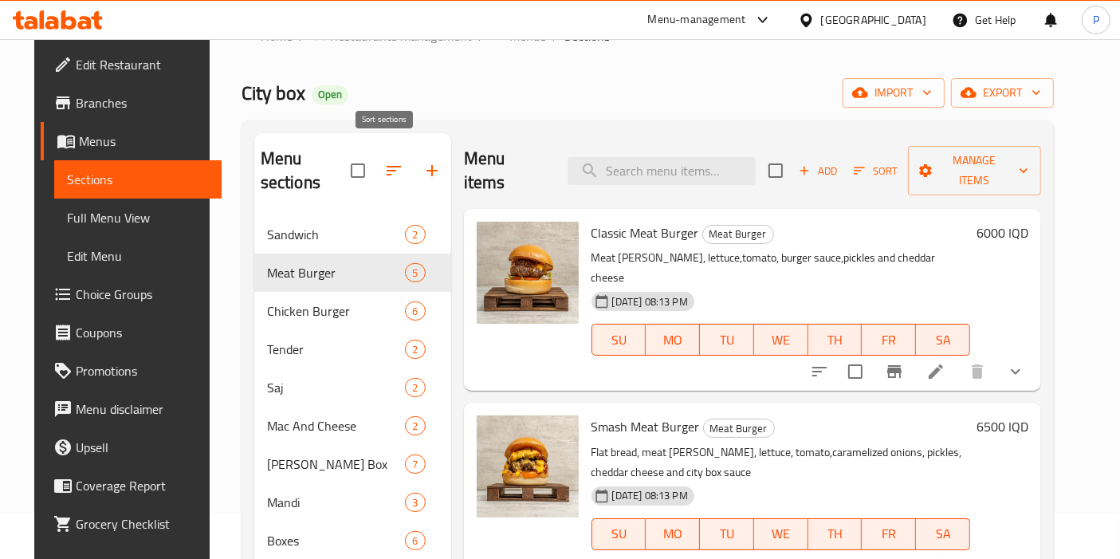
click at [384, 165] on icon "button" at bounding box center [393, 170] width 19 height 19
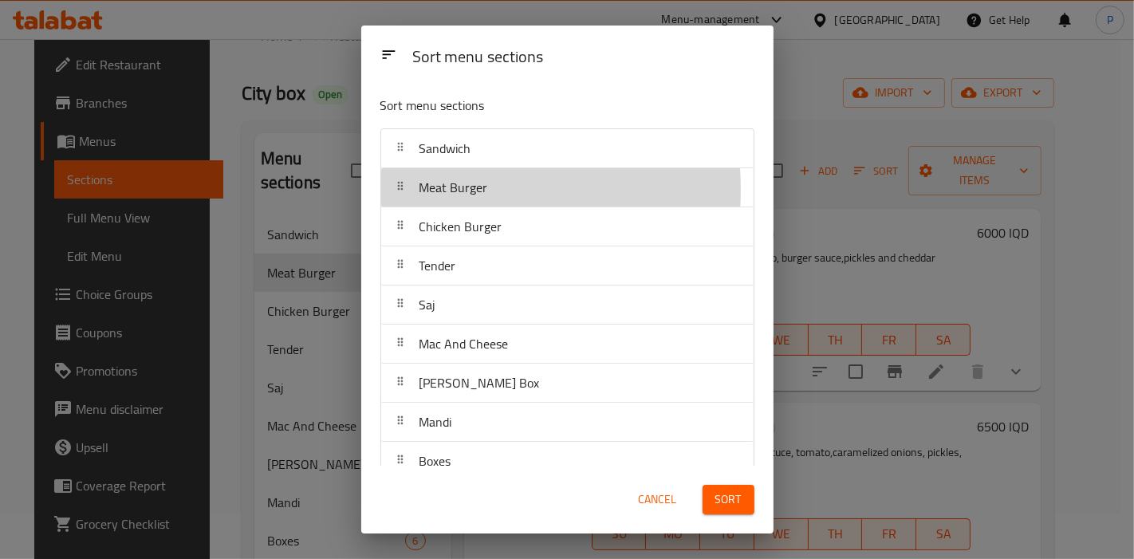
drag, startPoint x: 410, startPoint y: 189, endPoint x: 408, endPoint y: 148, distance: 41.5
click at [408, 148] on nav "Sandwich Meat Burger Chicken Burger Tender Saj Mac And Cheese [PERSON_NAME] Box…" at bounding box center [567, 363] width 374 height 471
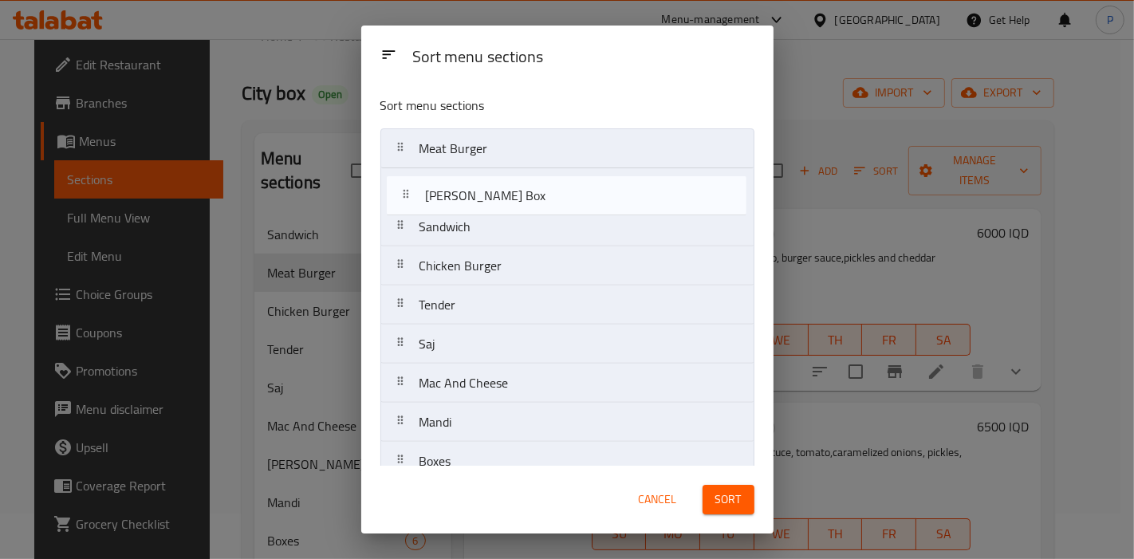
drag, startPoint x: 408, startPoint y: 370, endPoint x: 415, endPoint y: 171, distance: 198.7
click at [415, 171] on nav "Meat Burger Sandwich Chicken Burger Tender Saj Mac And Cheese [PERSON_NAME] Box…" at bounding box center [567, 363] width 374 height 471
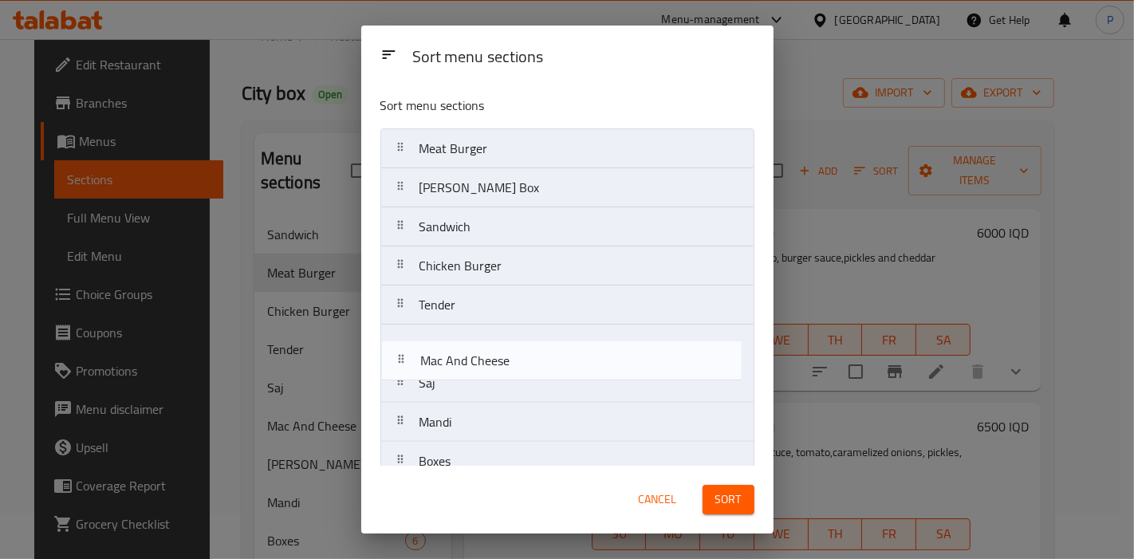
scroll to position [0, 0]
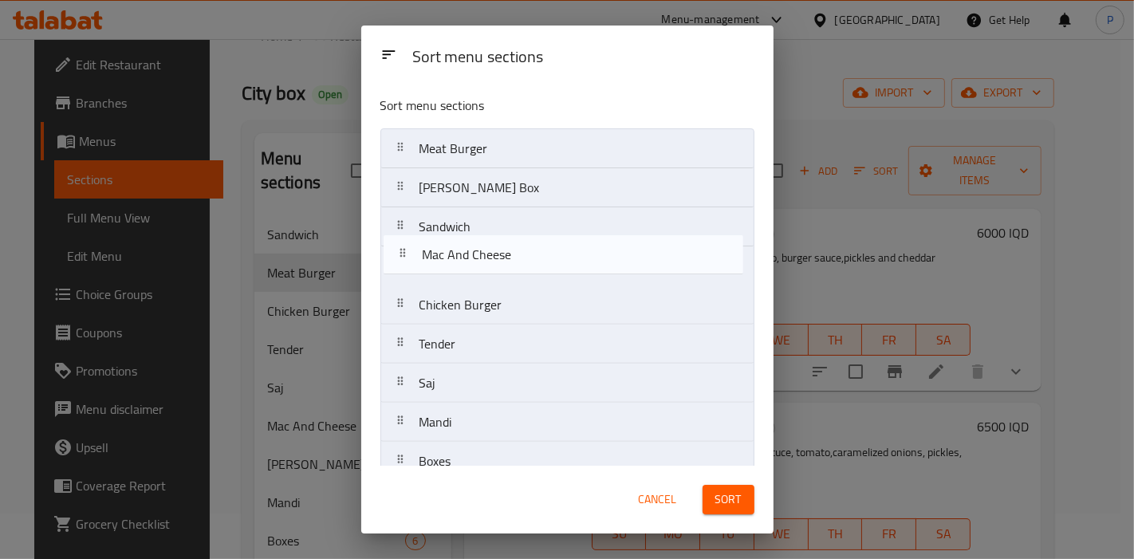
drag, startPoint x: 415, startPoint y: 381, endPoint x: 416, endPoint y: 248, distance: 133.2
click at [416, 248] on nav "Meat Burger Rizo Box Sandwich Chicken Burger Tender Saj Mac And Cheese Mandi Bo…" at bounding box center [567, 363] width 374 height 471
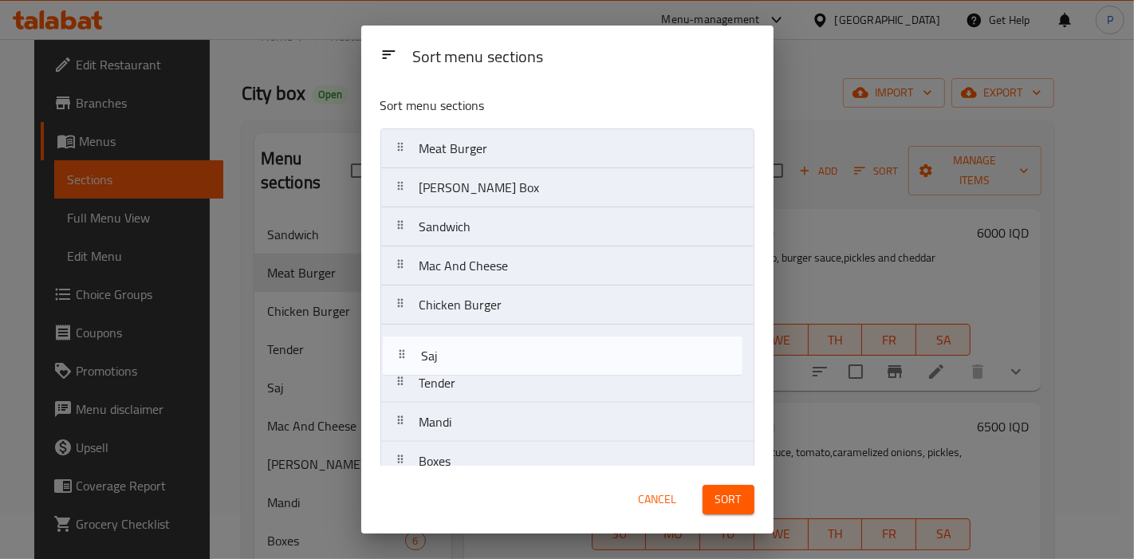
scroll to position [2, 0]
drag, startPoint x: 428, startPoint y: 354, endPoint x: 428, endPoint y: 345, distance: 9.6
click at [428, 345] on nav "Meat Burger Rizo Box Sandwich Mac And Cheese Chicken Burger Tender Saj Mandi Bo…" at bounding box center [567, 362] width 374 height 471
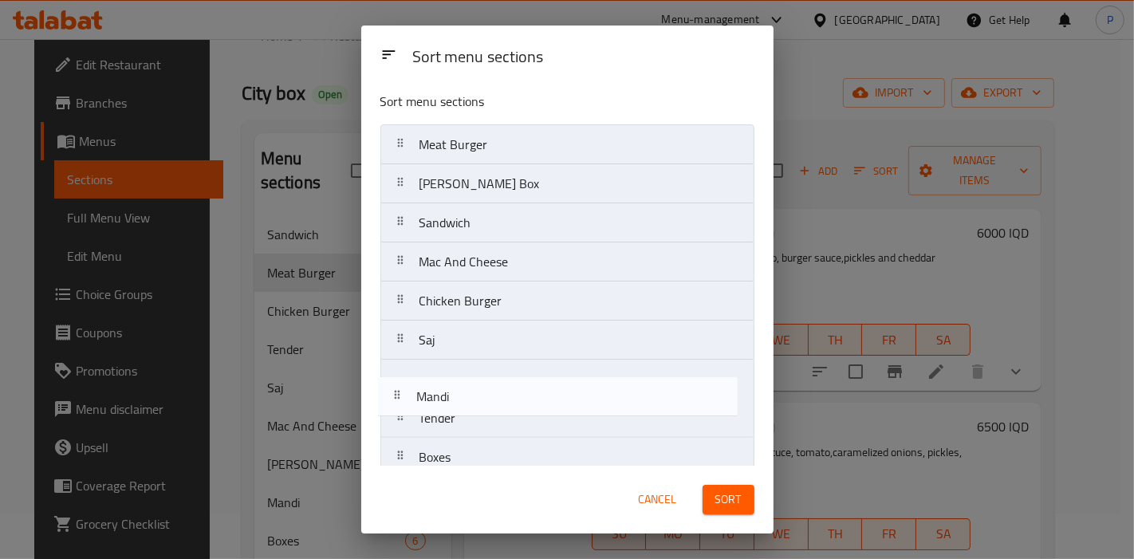
scroll to position [4, 0]
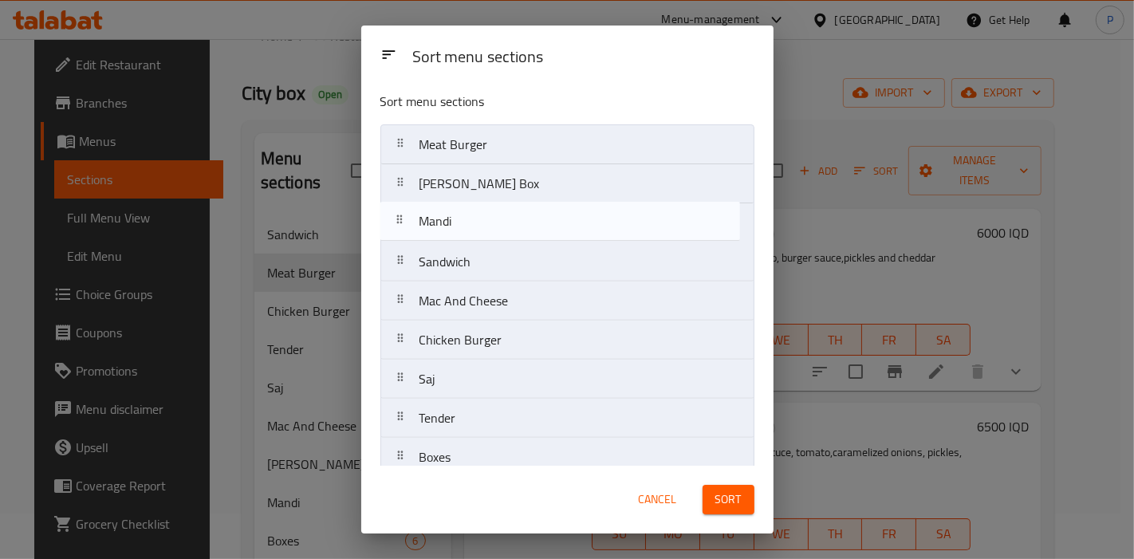
drag, startPoint x: 492, startPoint y: 427, endPoint x: 492, endPoint y: 240, distance: 186.6
click at [488, 224] on nav "Meat Burger Rizo Box Sandwich Mac And Cheese Chicken Burger Saj Tender Mandi Bo…" at bounding box center [567, 359] width 374 height 471
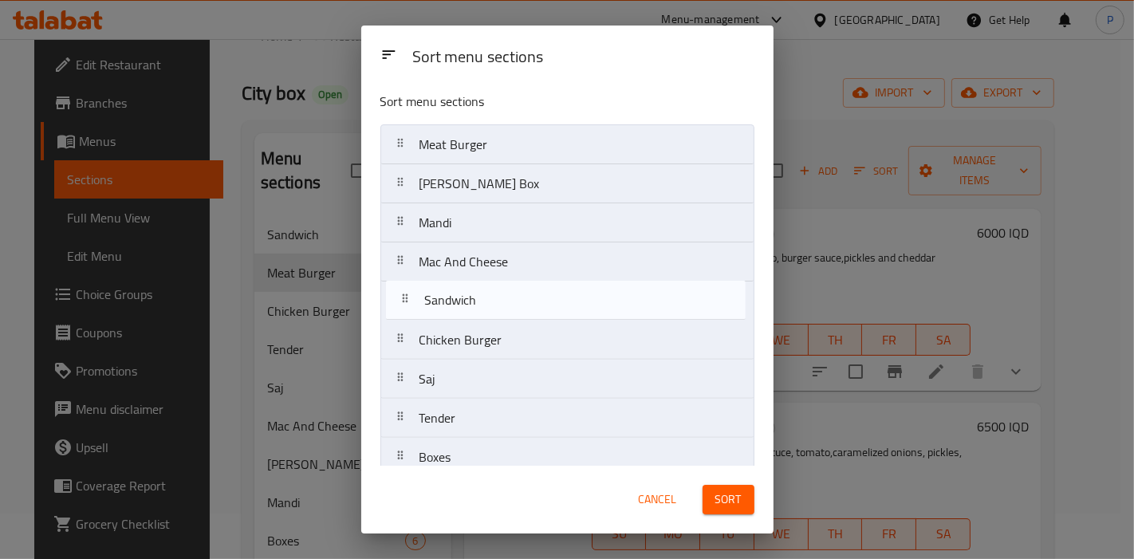
drag, startPoint x: 488, startPoint y: 264, endPoint x: 493, endPoint y: 317, distance: 52.9
click at [493, 317] on nav "Meat Burger Rizo Box Mandi Sandwich Mac And Cheese Chicken Burger Saj Tender Bo…" at bounding box center [567, 359] width 374 height 471
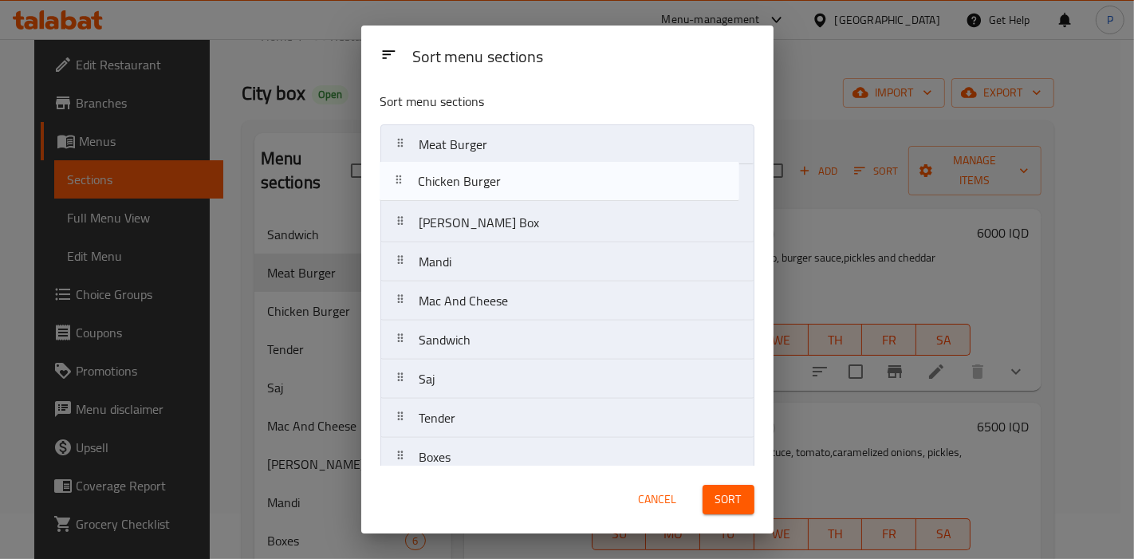
drag, startPoint x: 569, startPoint y: 330, endPoint x: 565, endPoint y: 164, distance: 165.9
click at [565, 164] on nav "Meat Burger Rizo Box Mandi Mac And Cheese Sandwich Chicken Burger Saj Tender Bo…" at bounding box center [567, 359] width 374 height 471
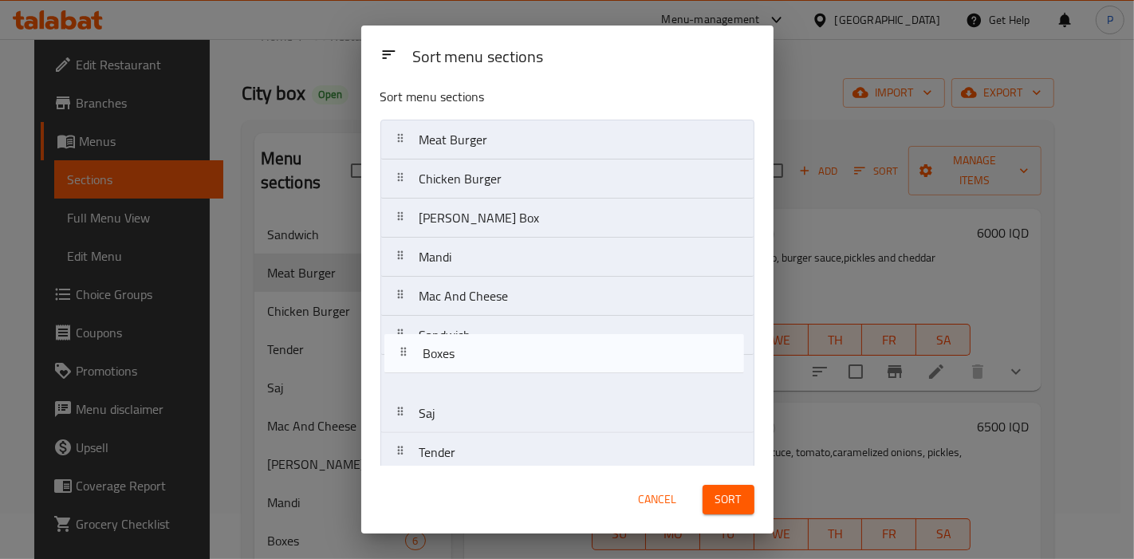
scroll to position [9, 0]
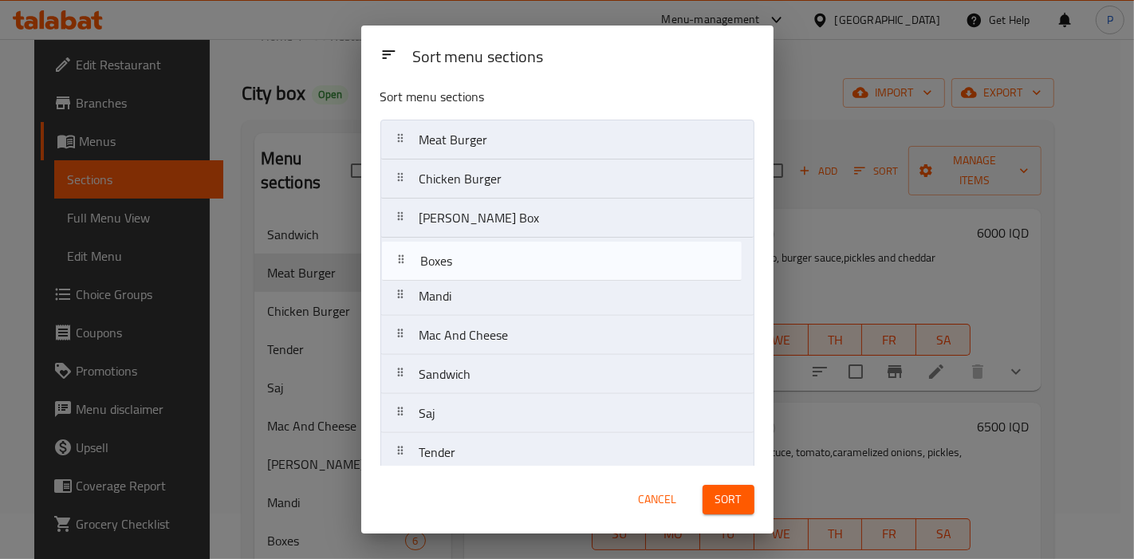
drag, startPoint x: 534, startPoint y: 456, endPoint x: 532, endPoint y: 259, distance: 197.0
click at [532, 259] on nav "Meat Burger Chicken Burger Rizo Box Mandi Mac And Cheese Sandwich Saj Tender Bo…" at bounding box center [567, 355] width 374 height 471
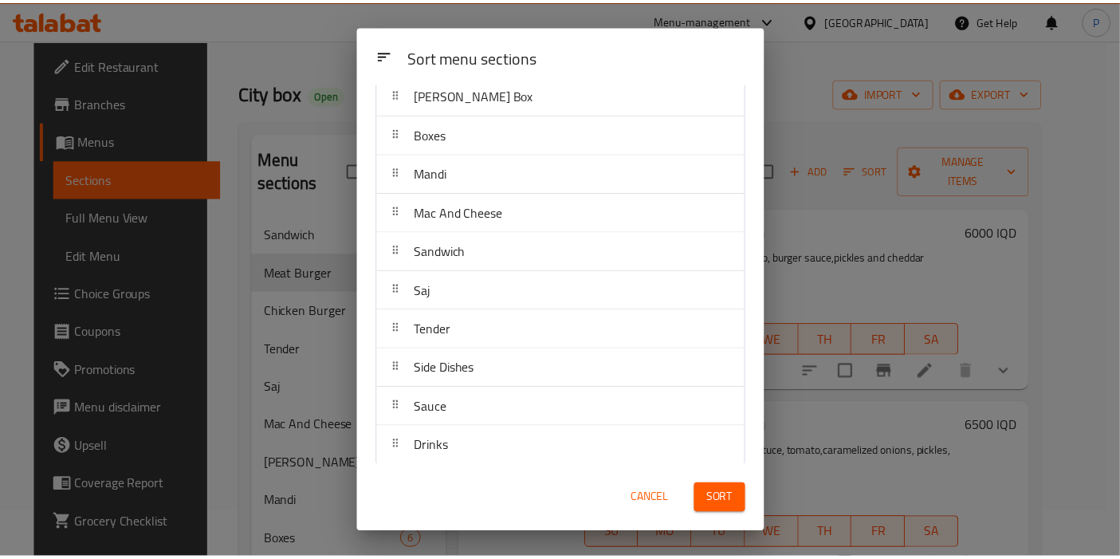
scroll to position [136, 0]
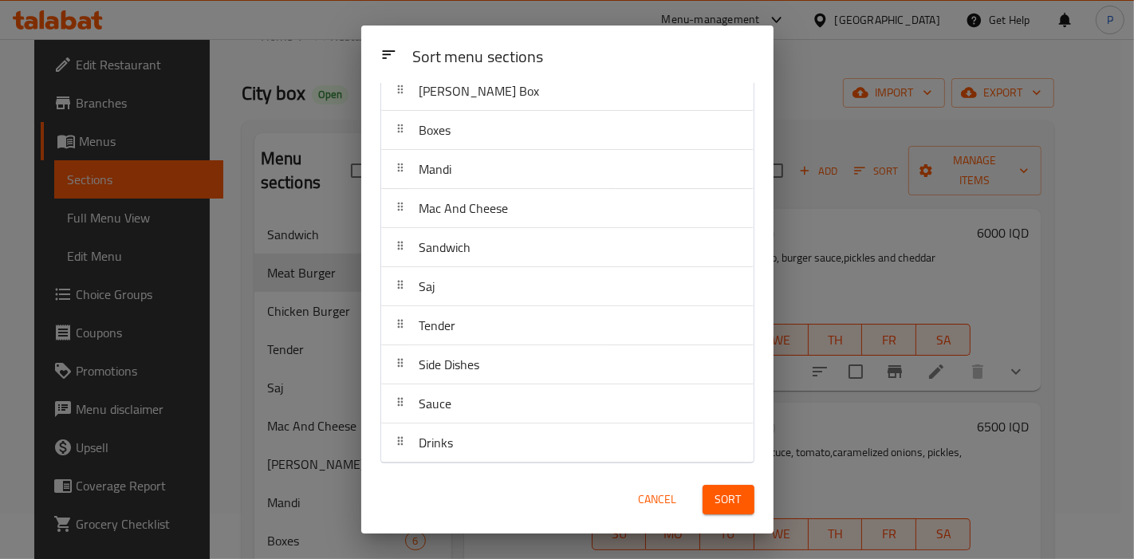
click at [727, 495] on span "Sort" at bounding box center [728, 500] width 26 height 20
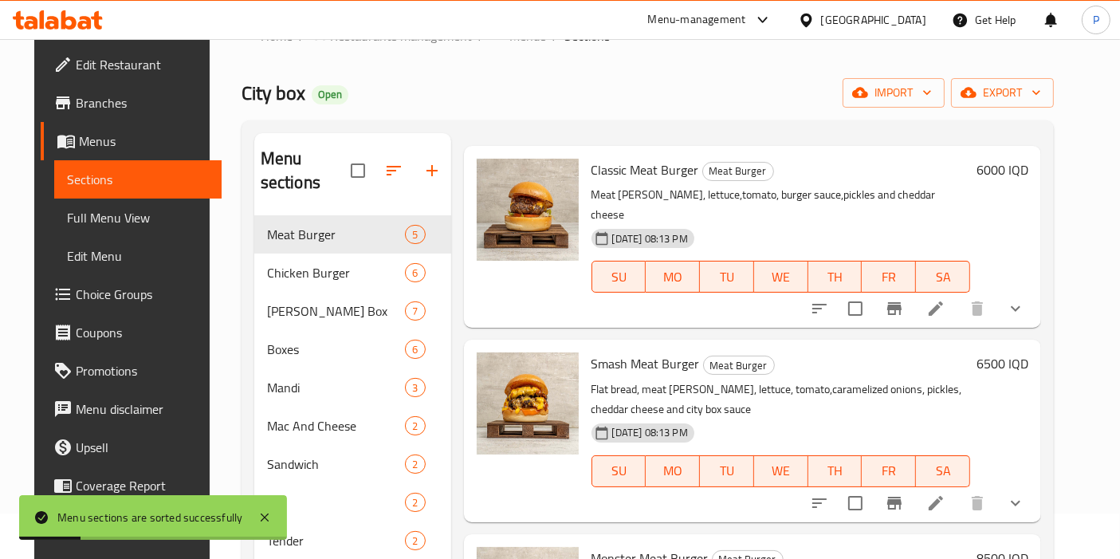
scroll to position [0, 0]
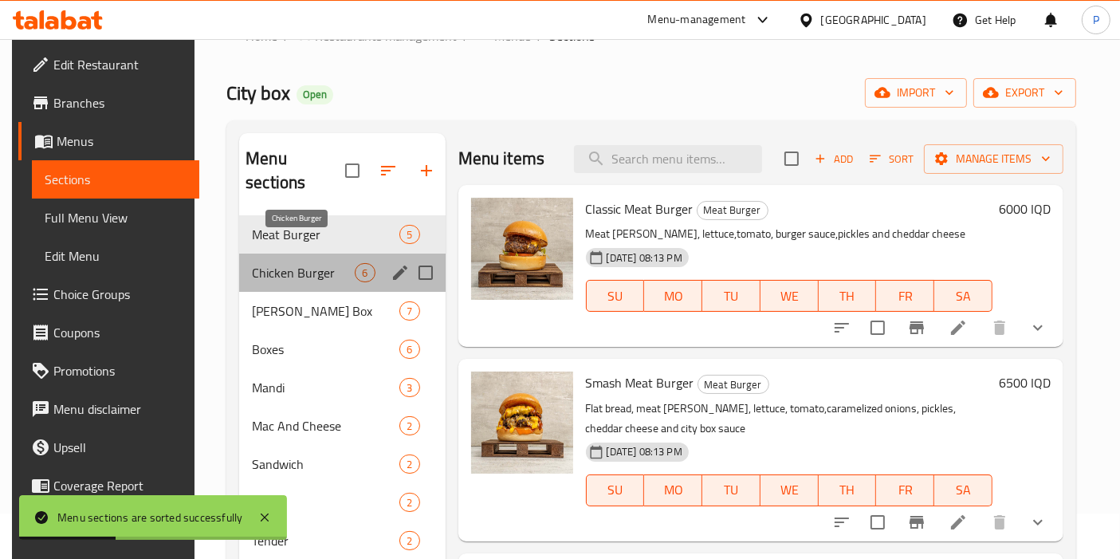
click at [307, 263] on span "Chicken Burger" at bounding box center [303, 272] width 103 height 19
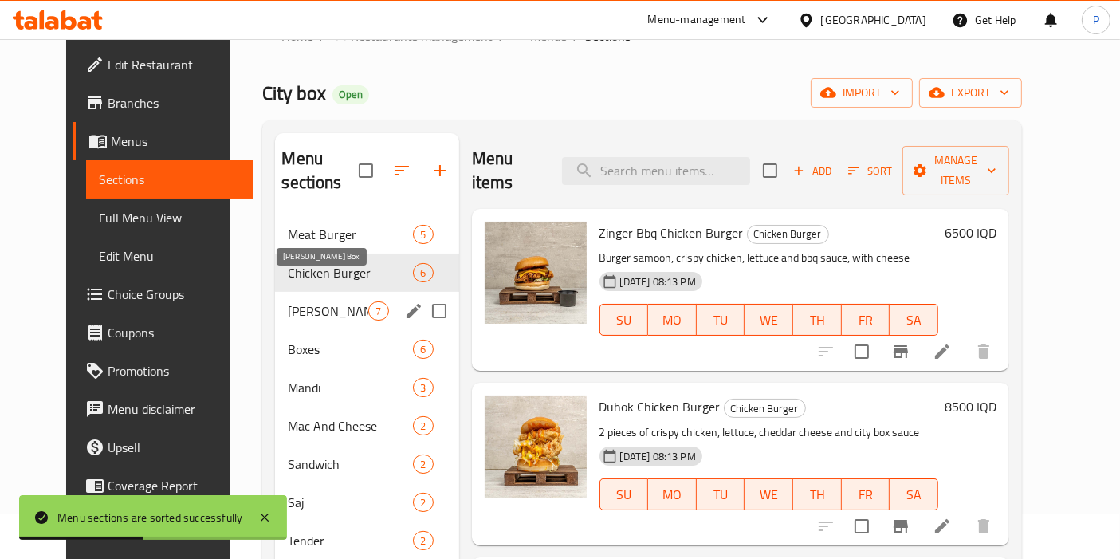
click at [298, 301] on span "[PERSON_NAME] Box" at bounding box center [328, 310] width 81 height 19
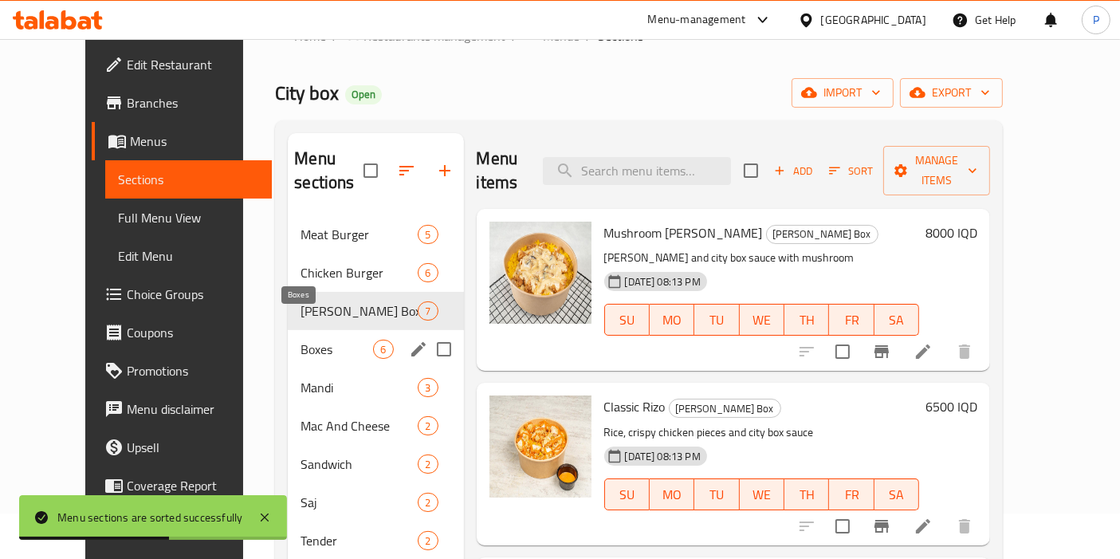
click at [301, 340] on span "Boxes" at bounding box center [337, 349] width 73 height 19
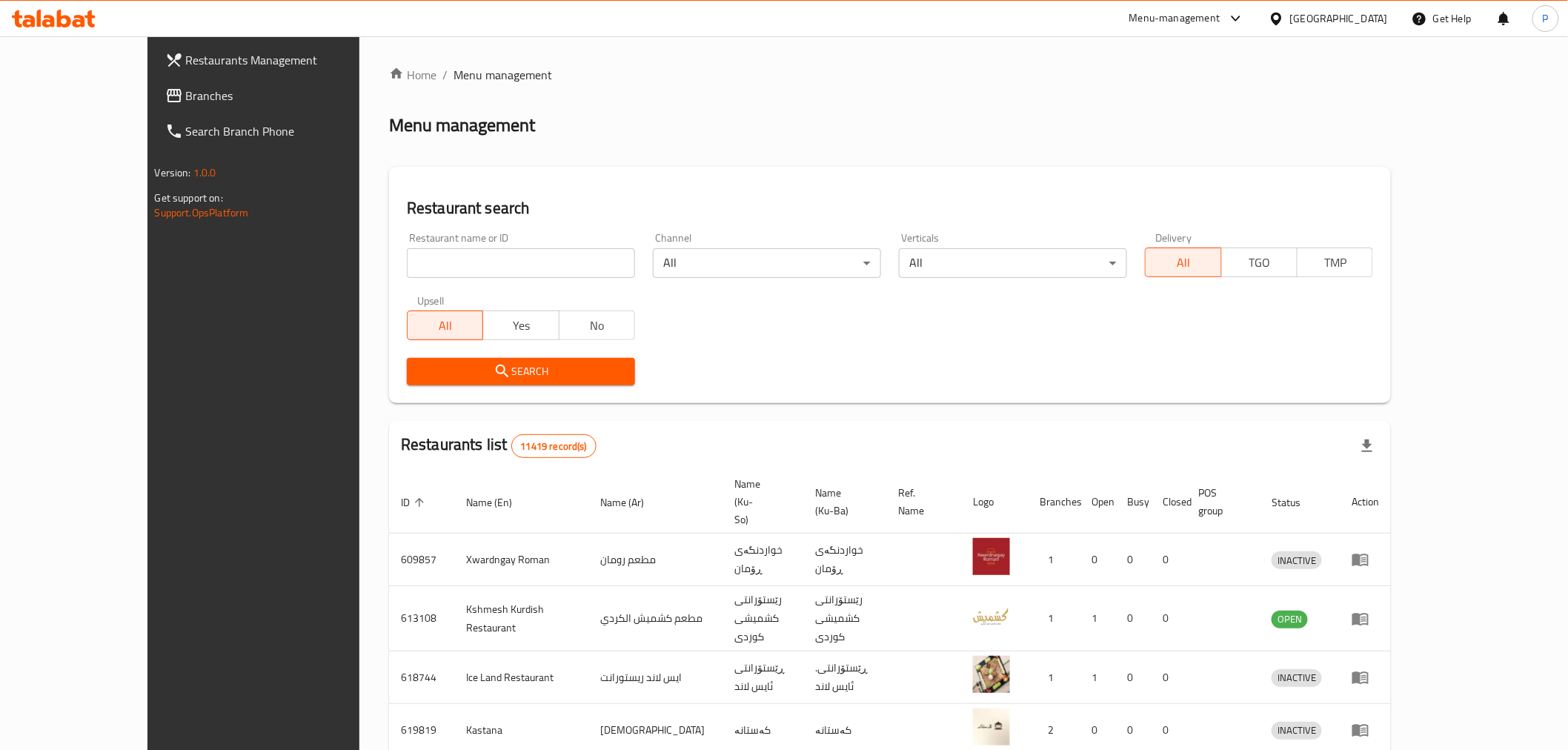
click at [487, 248] on input "search" at bounding box center [521, 263] width 229 height 30
type input "ahmed amedi"
click at [445, 379] on span "Search" at bounding box center [521, 372] width 204 height 19
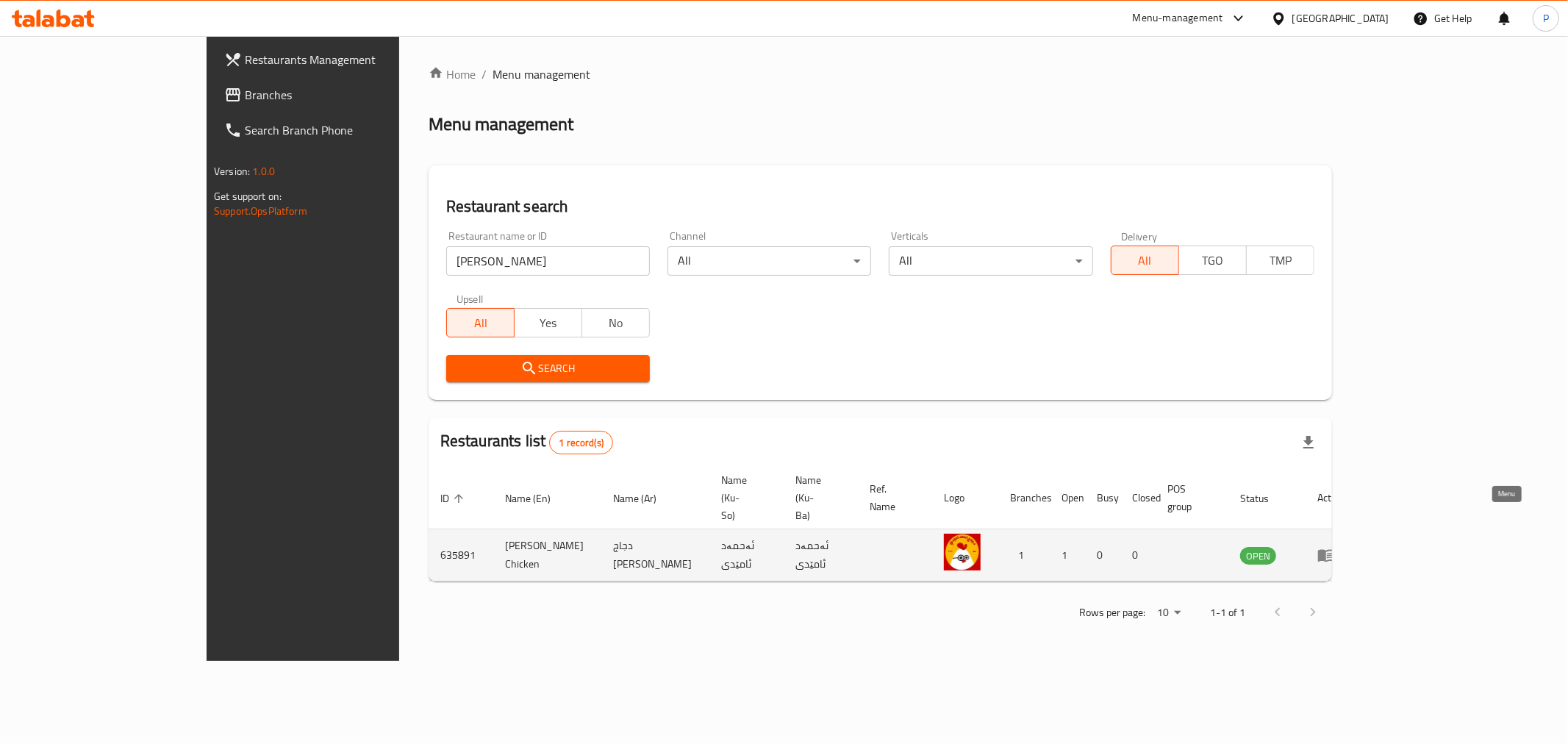
click at [1335, 547] on icon "enhanced table" at bounding box center [1326, 555] width 18 height 18
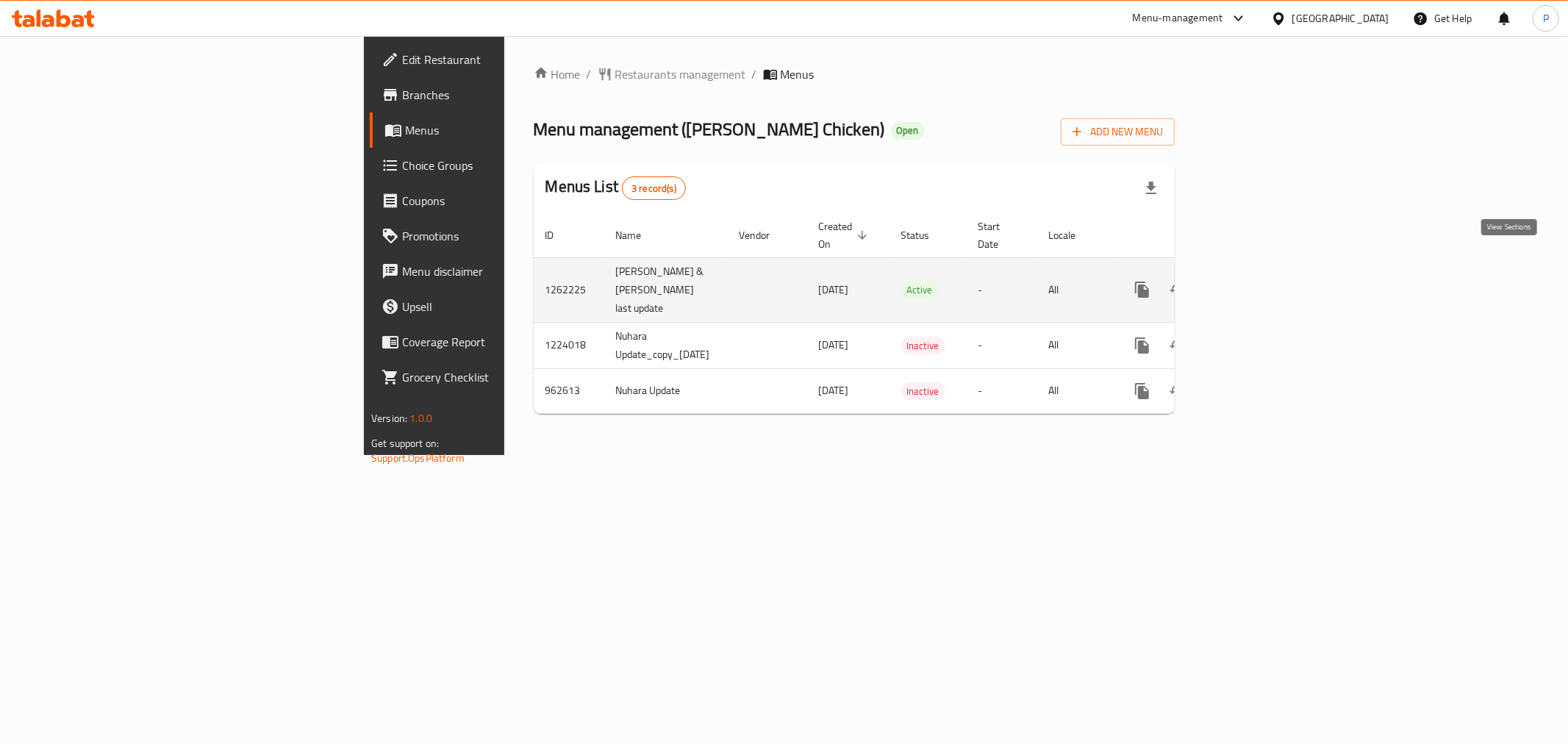
click at [1257, 281] on icon "enhanced table" at bounding box center [1248, 289] width 18 height 18
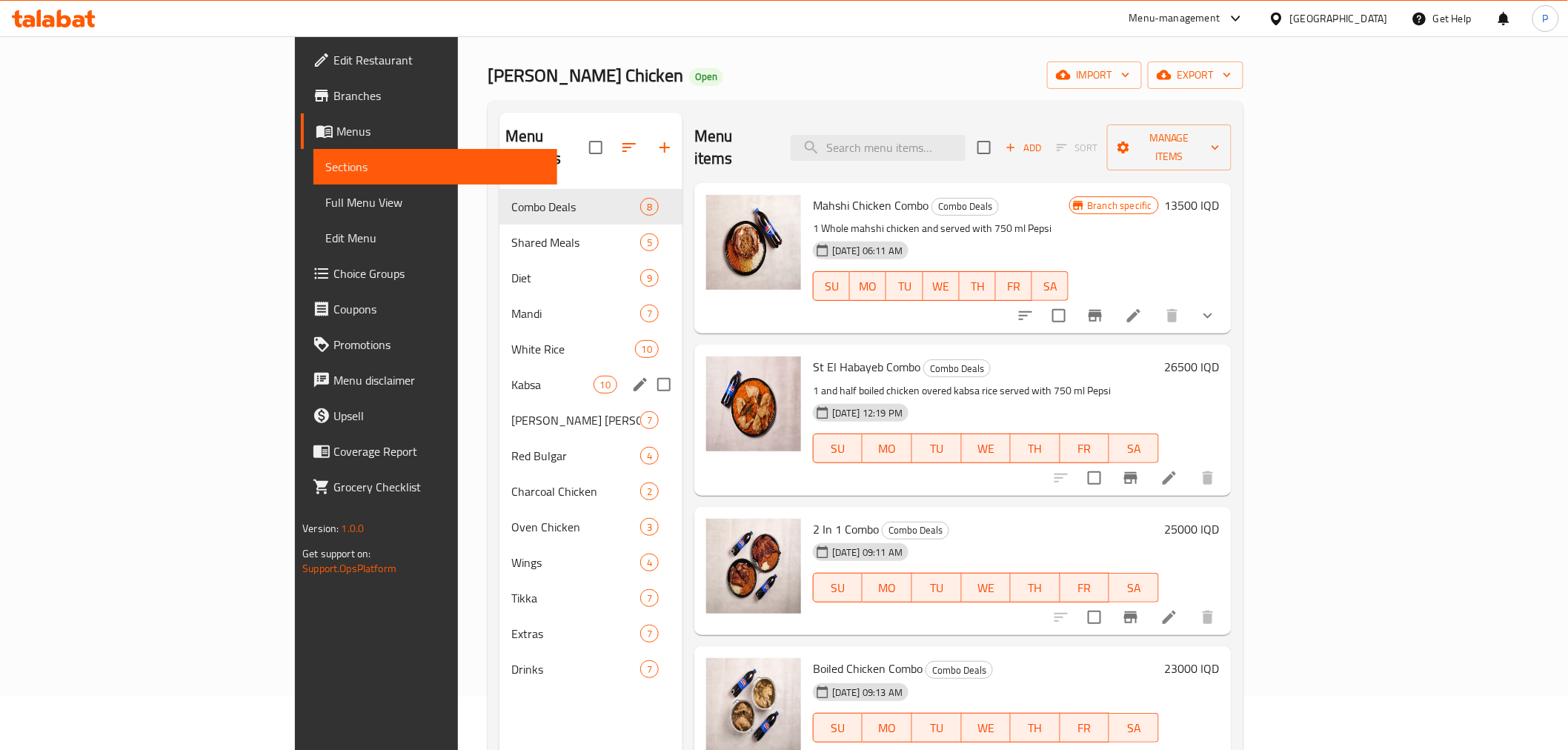
scroll to position [83, 0]
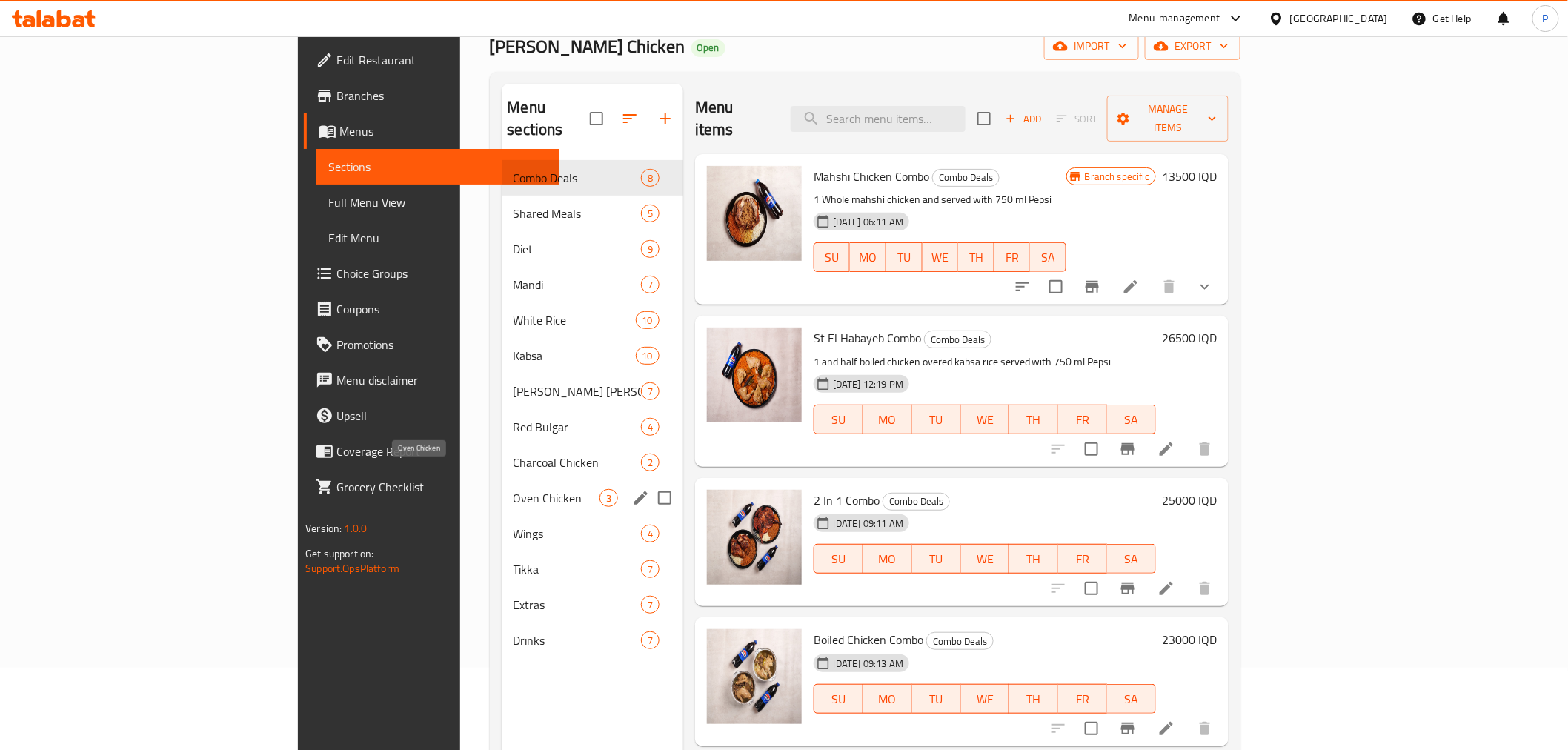
click at [502, 516] on div "Wings 4" at bounding box center [592, 533] width 181 height 35
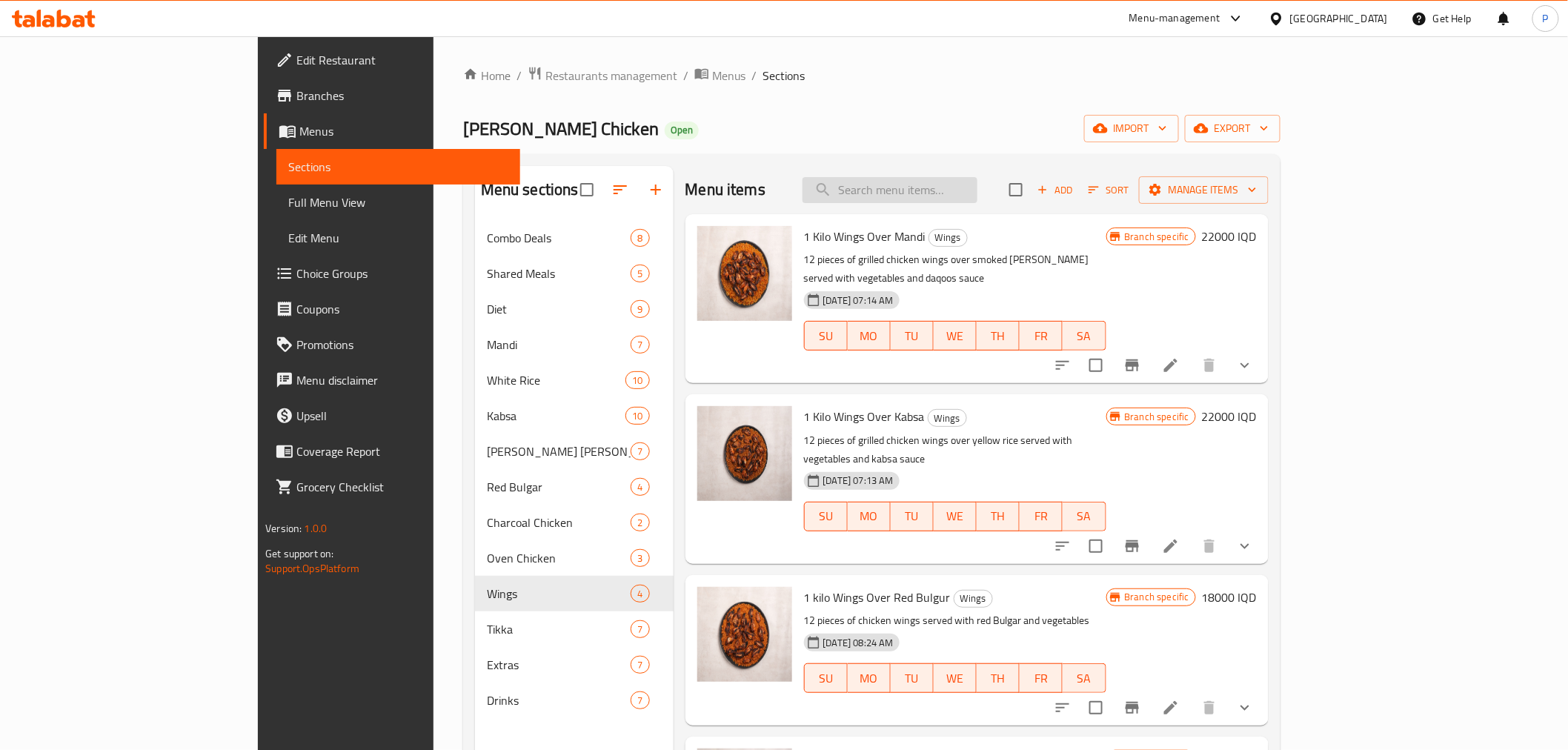
click at [924, 189] on input "search" at bounding box center [890, 191] width 175 height 26
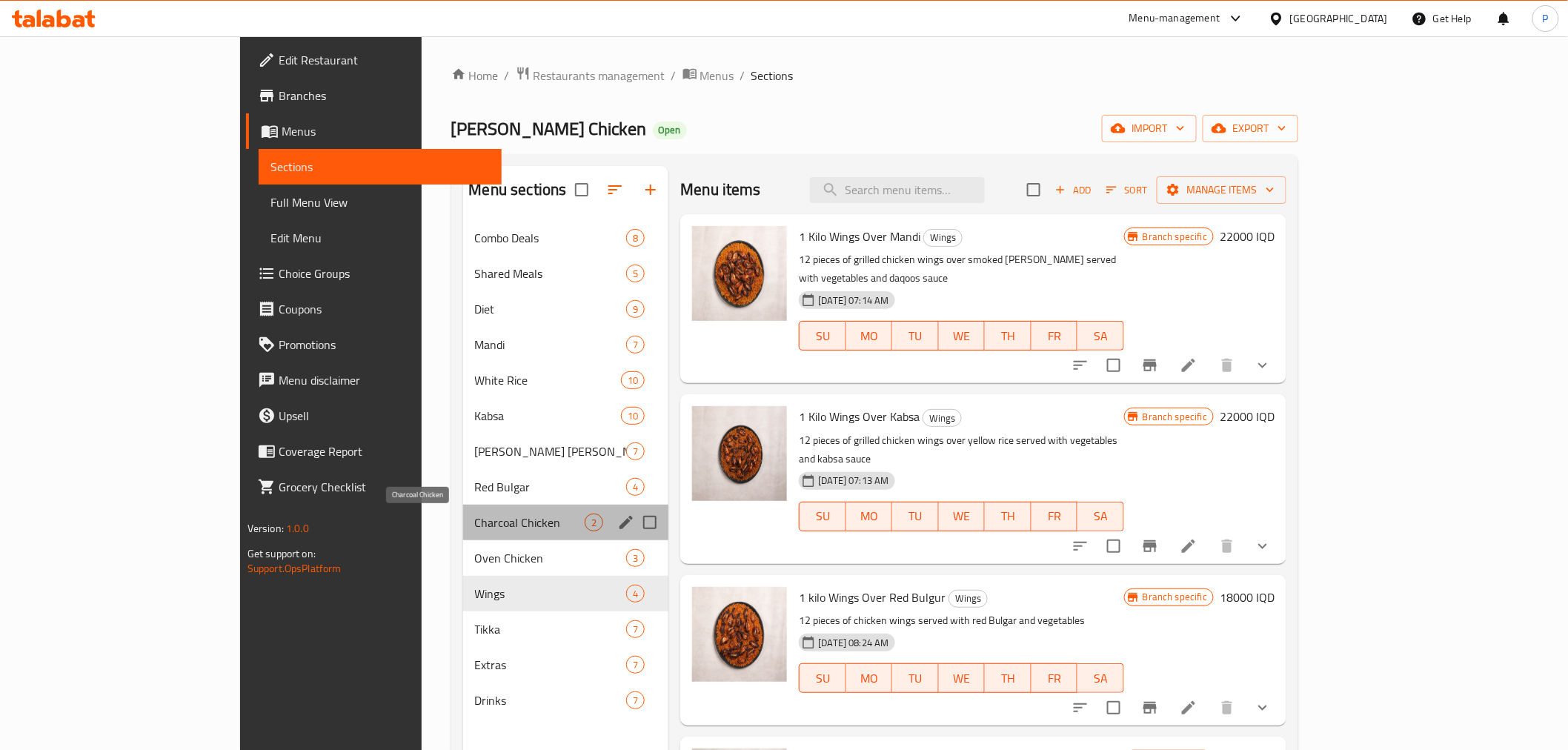
click at [475, 527] on span "Charcoal Chicken" at bounding box center [530, 522] width 111 height 18
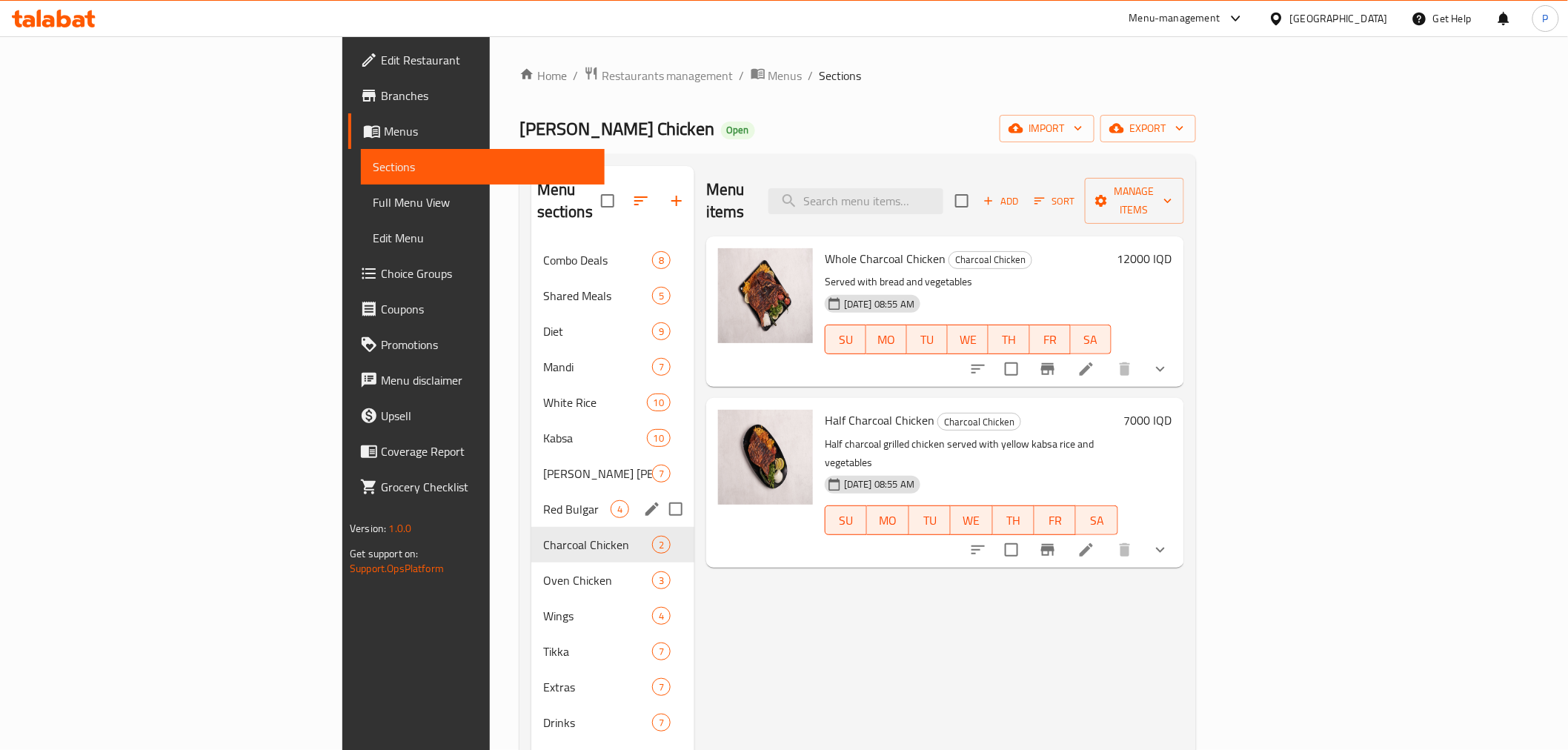
click at [544, 500] on span "Red Bulgar" at bounding box center [577, 508] width 68 height 18
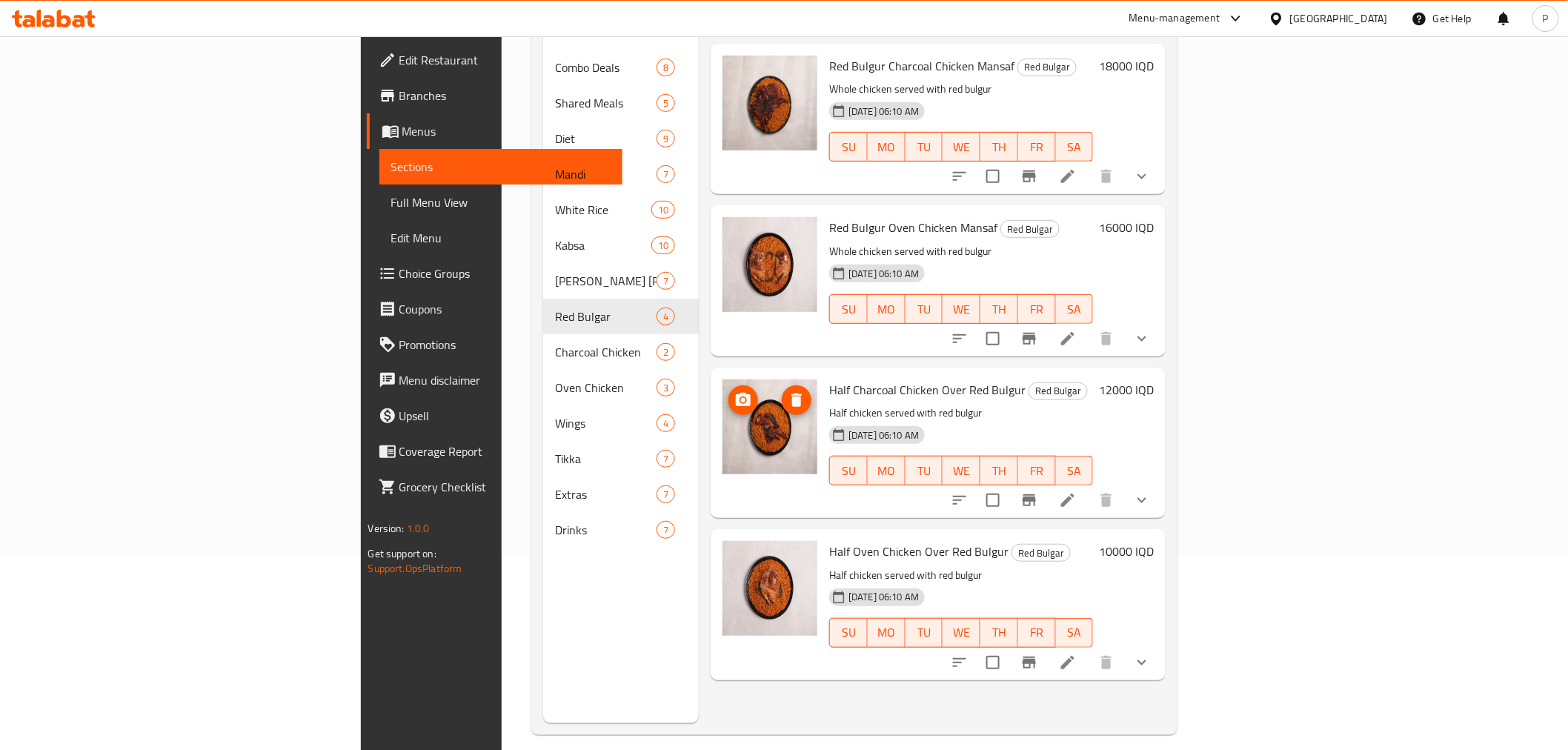
scroll to position [207, 0]
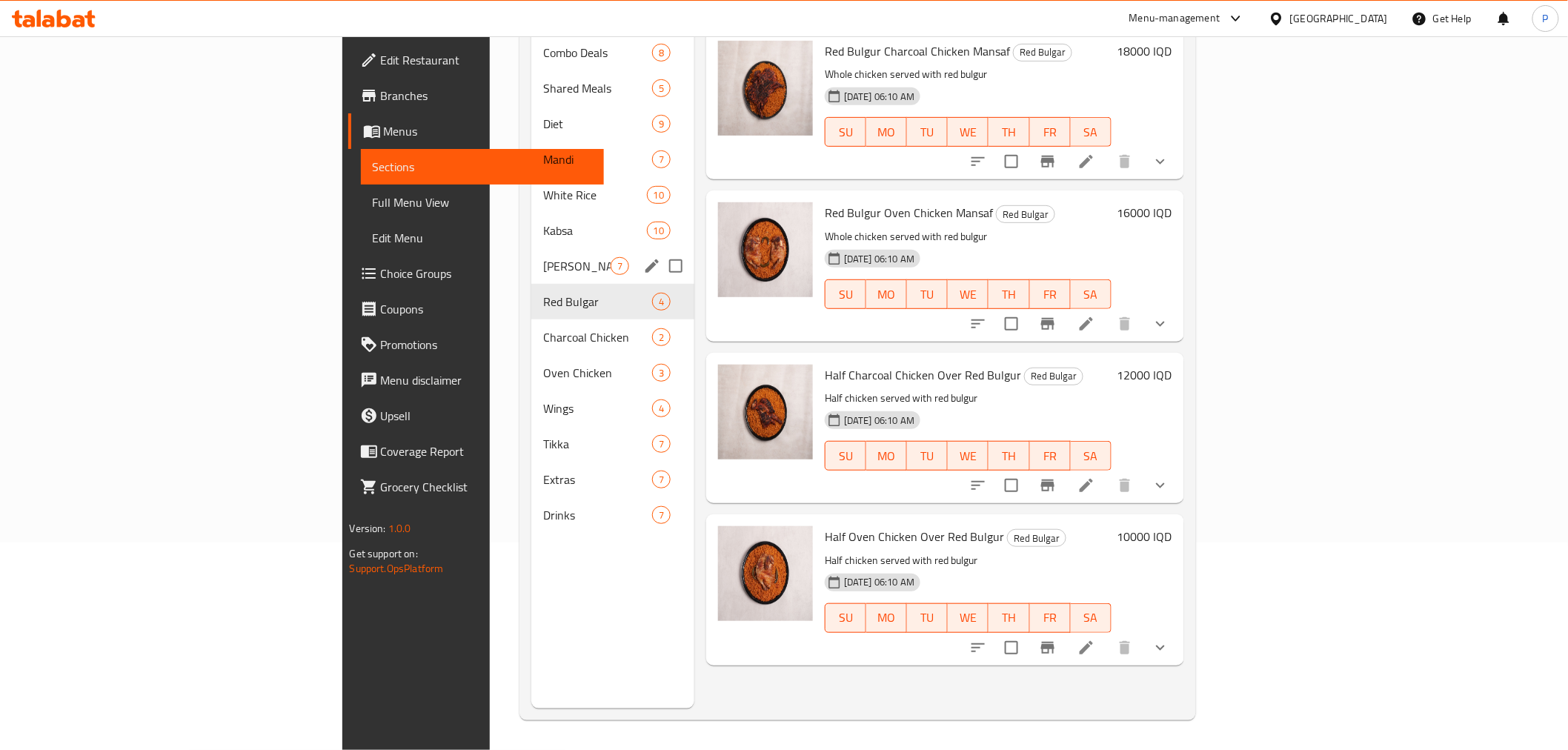
click at [532, 218] on div "Kabsa 10" at bounding box center [613, 230] width 163 height 35
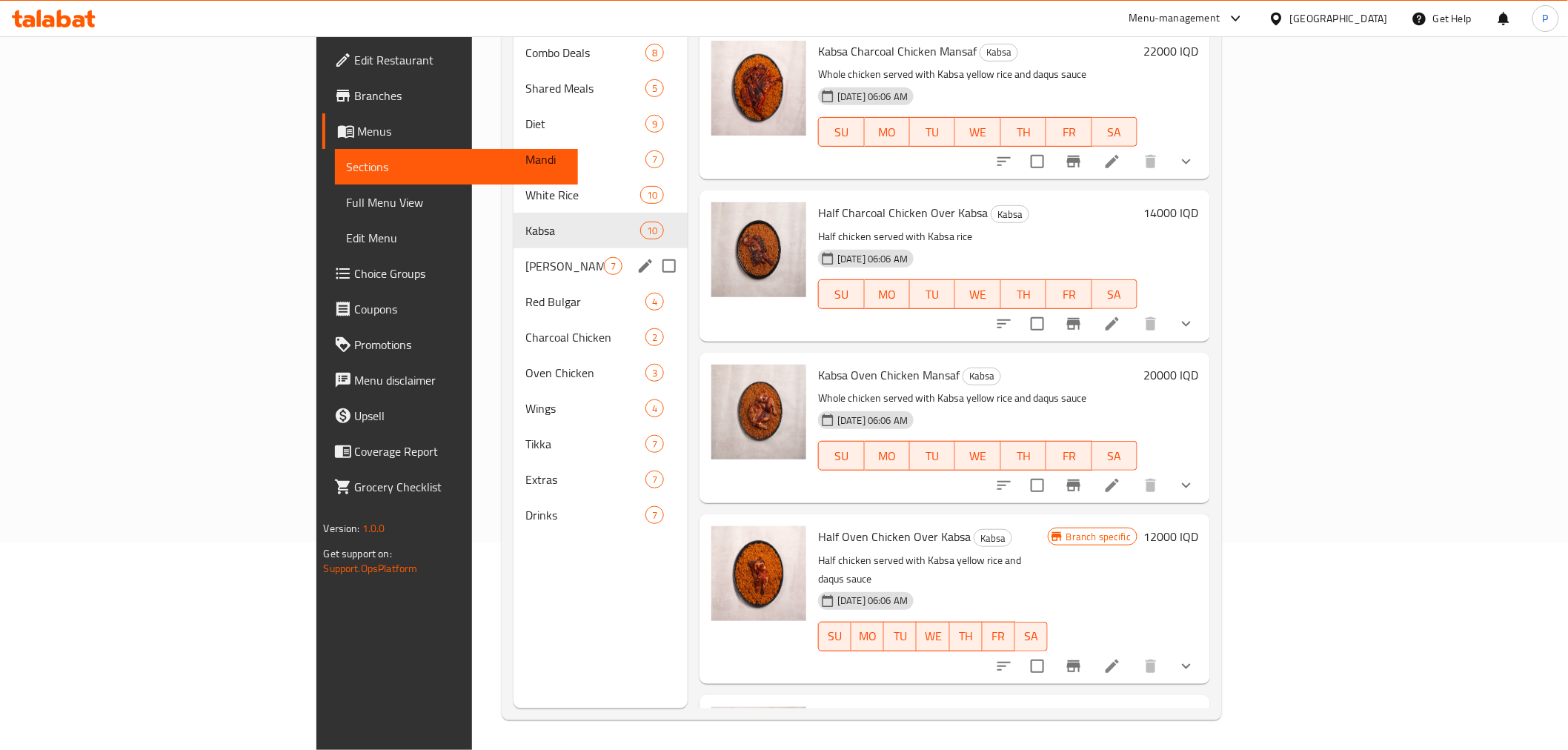
click at [525, 257] on span "Dilli Bean Rice" at bounding box center [564, 266] width 79 height 18
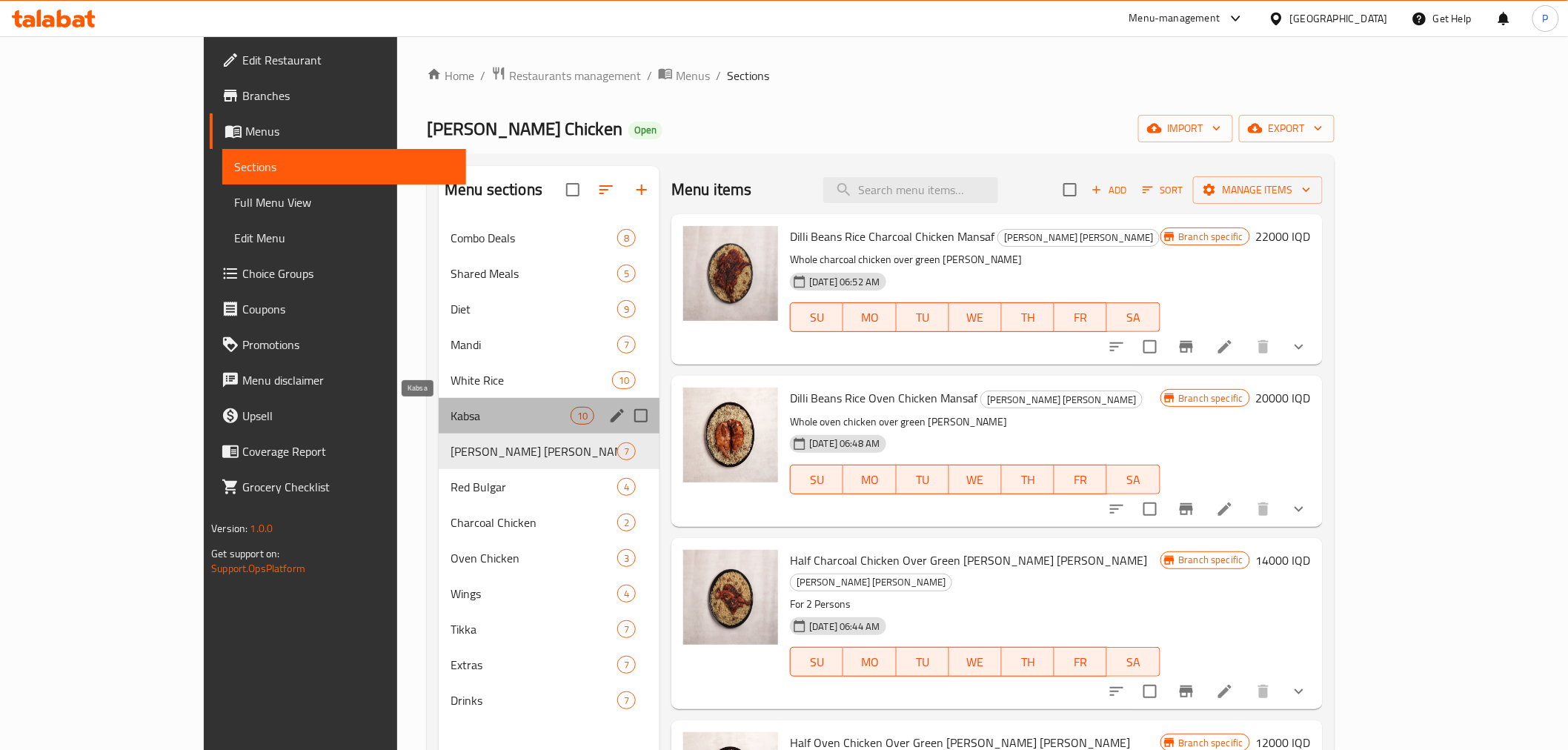
click at [451, 419] on span "Kabsa" at bounding box center [510, 415] width 120 height 18
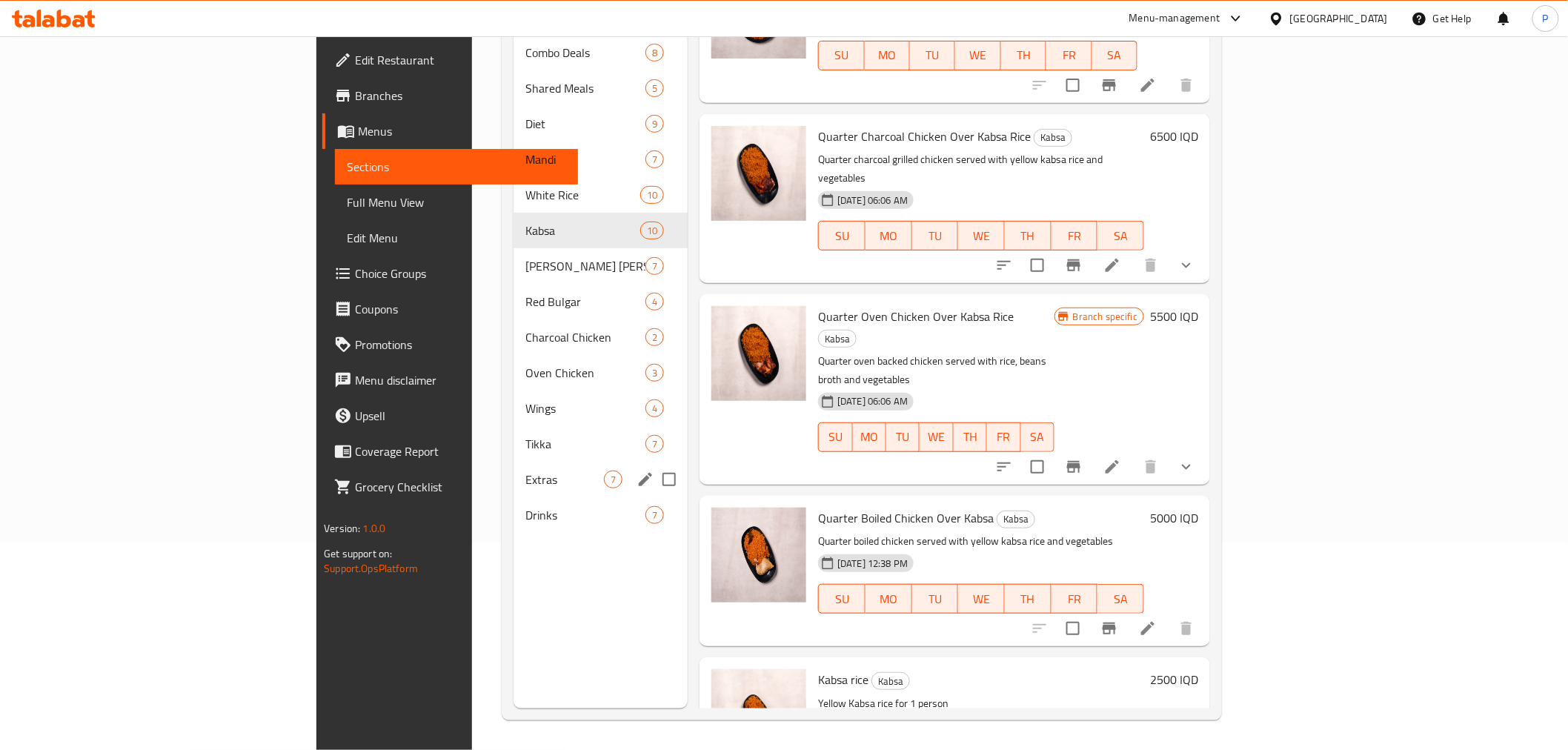
scroll to position [42, 0]
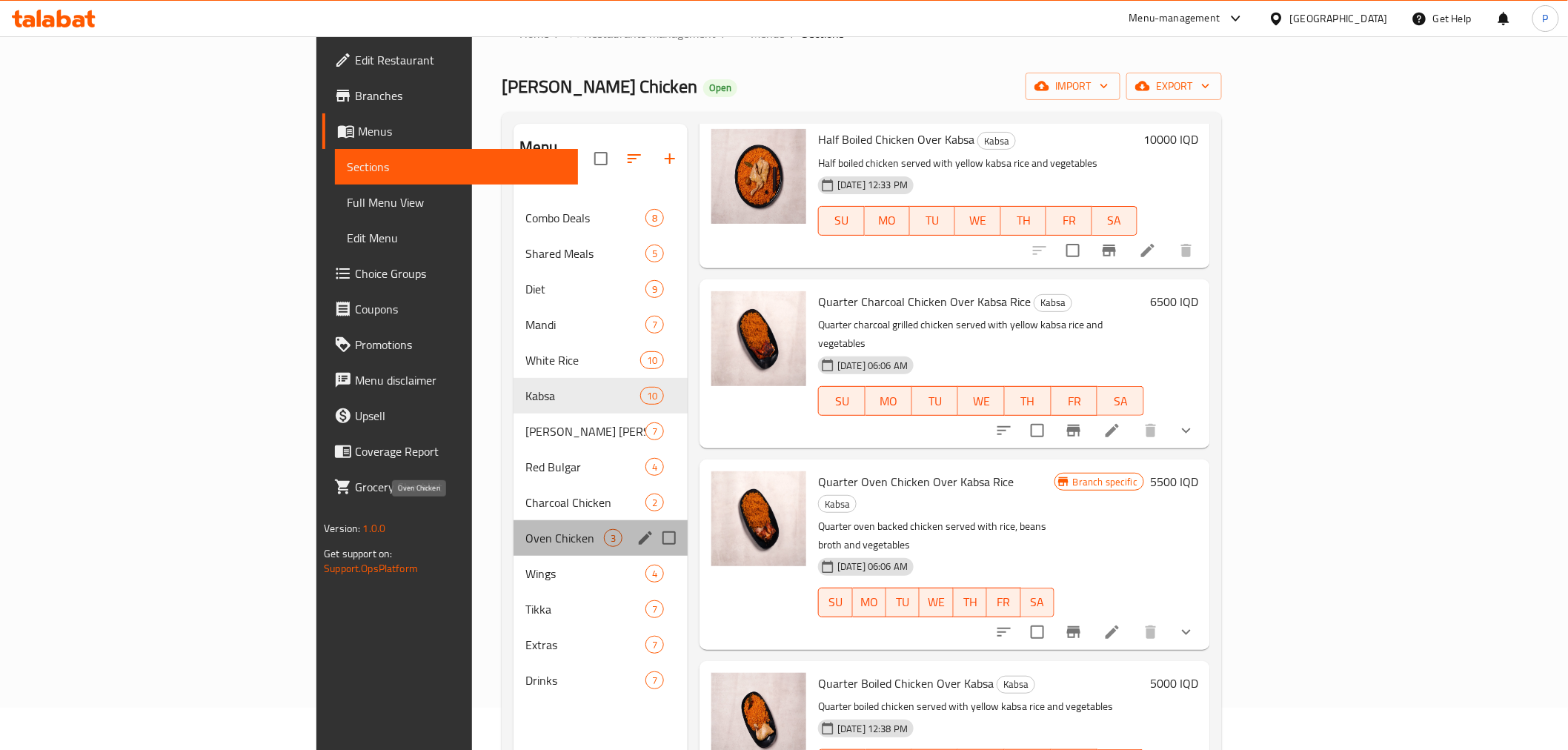
click at [525, 529] on span "Oven Chicken" at bounding box center [564, 537] width 79 height 18
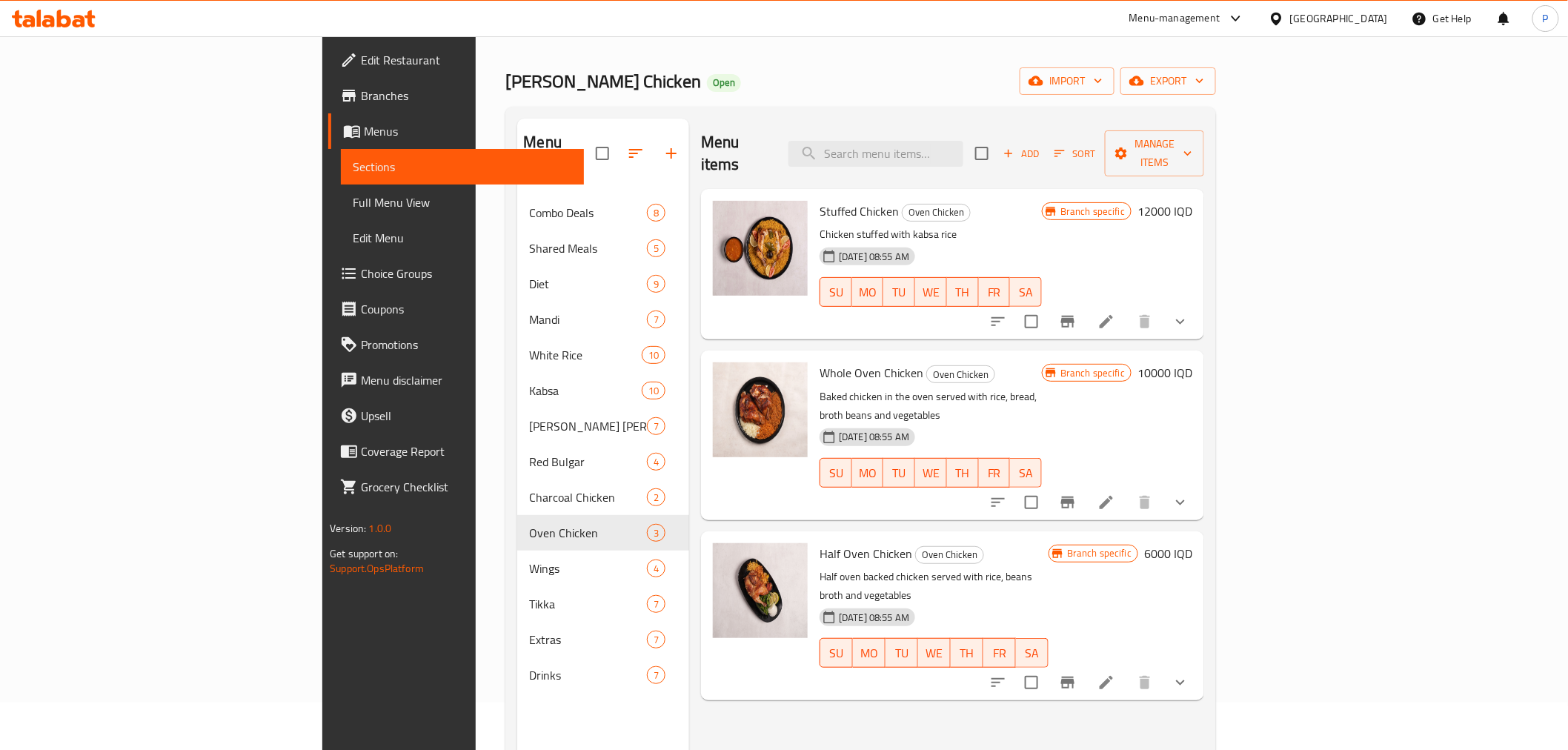
scroll to position [125, 0]
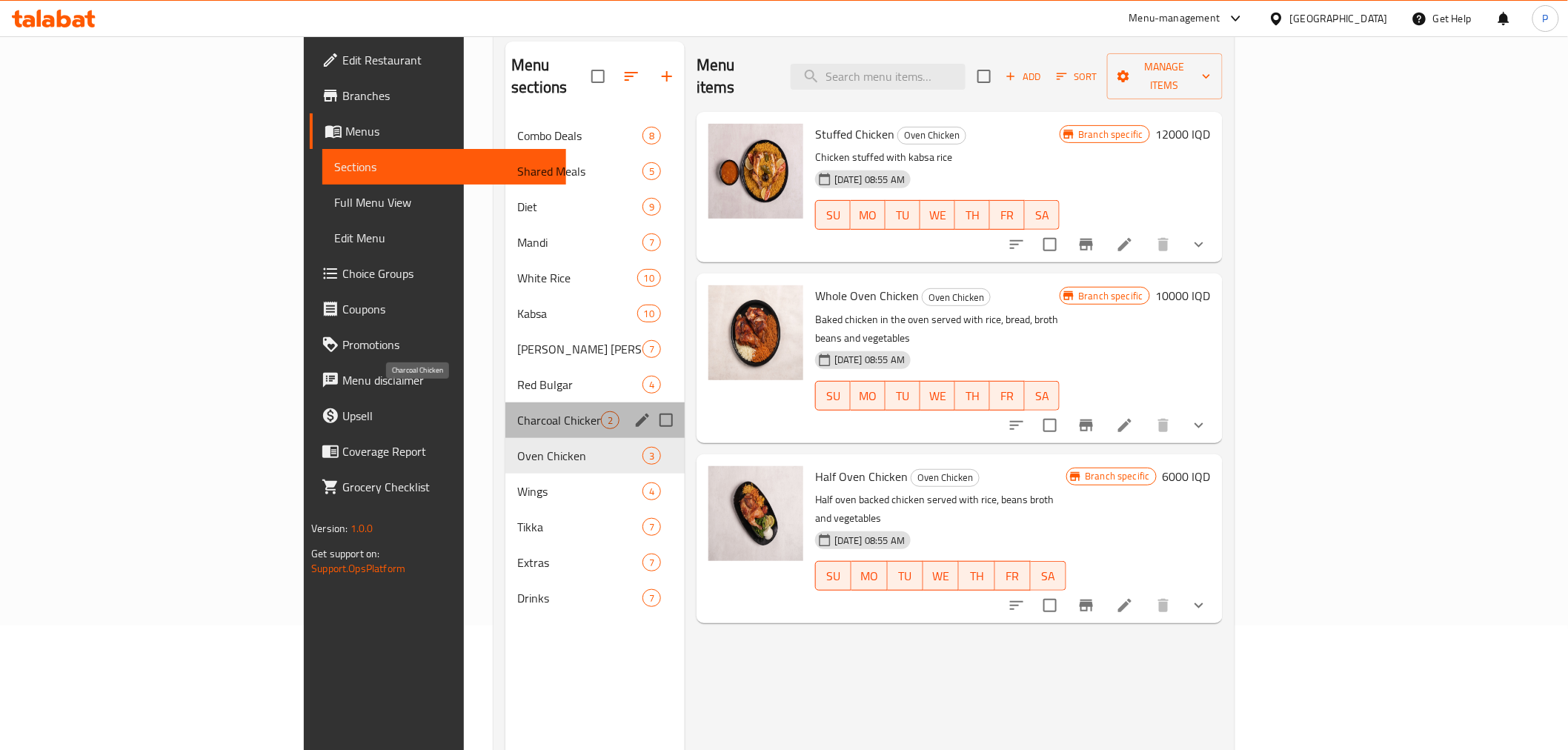
click at [518, 412] on span "Charcoal Chicken" at bounding box center [560, 420] width 84 height 18
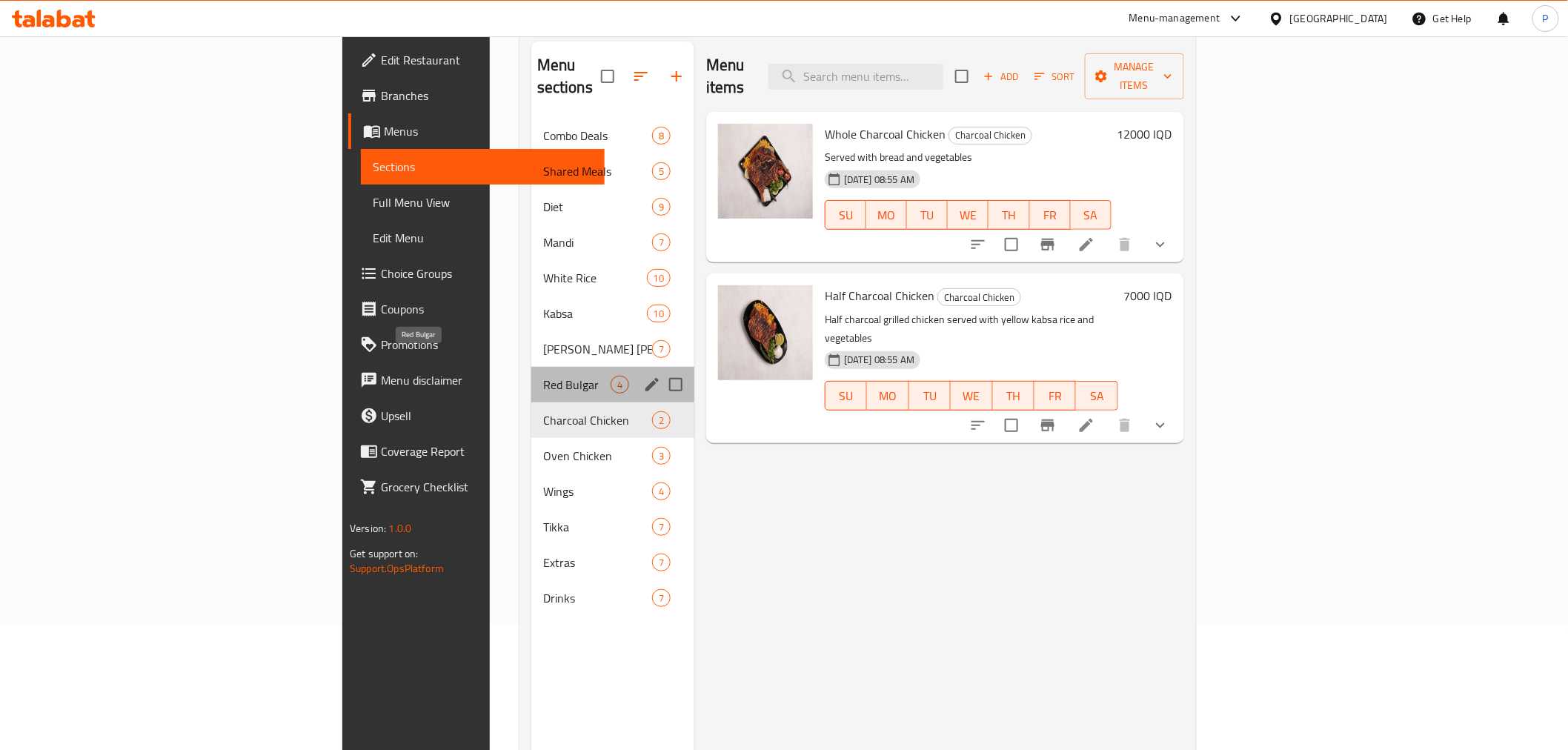
click at [544, 375] on span "Red Bulgar" at bounding box center [577, 384] width 68 height 18
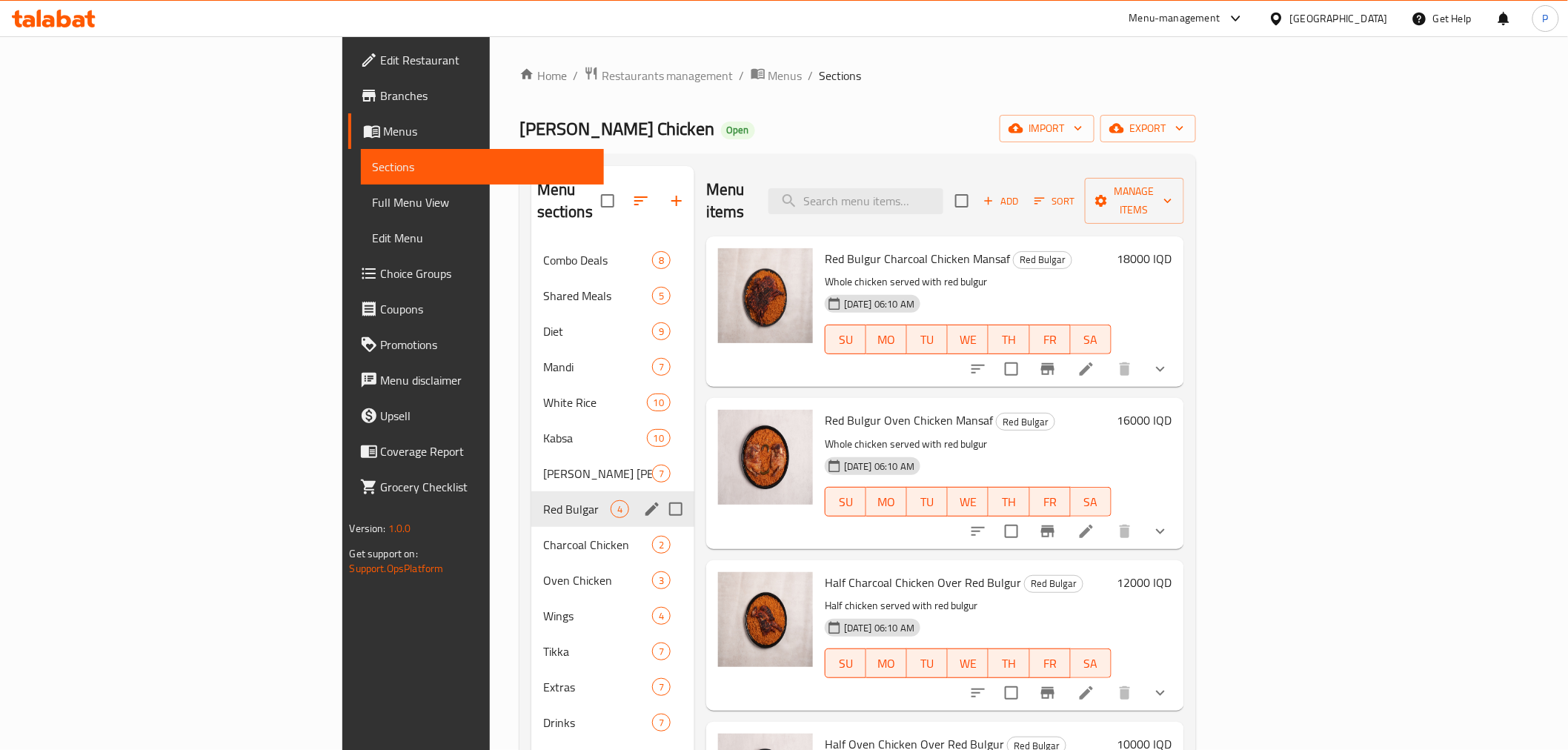
click at [544, 465] on span "Dilli Bean Rice" at bounding box center [598, 473] width 109 height 18
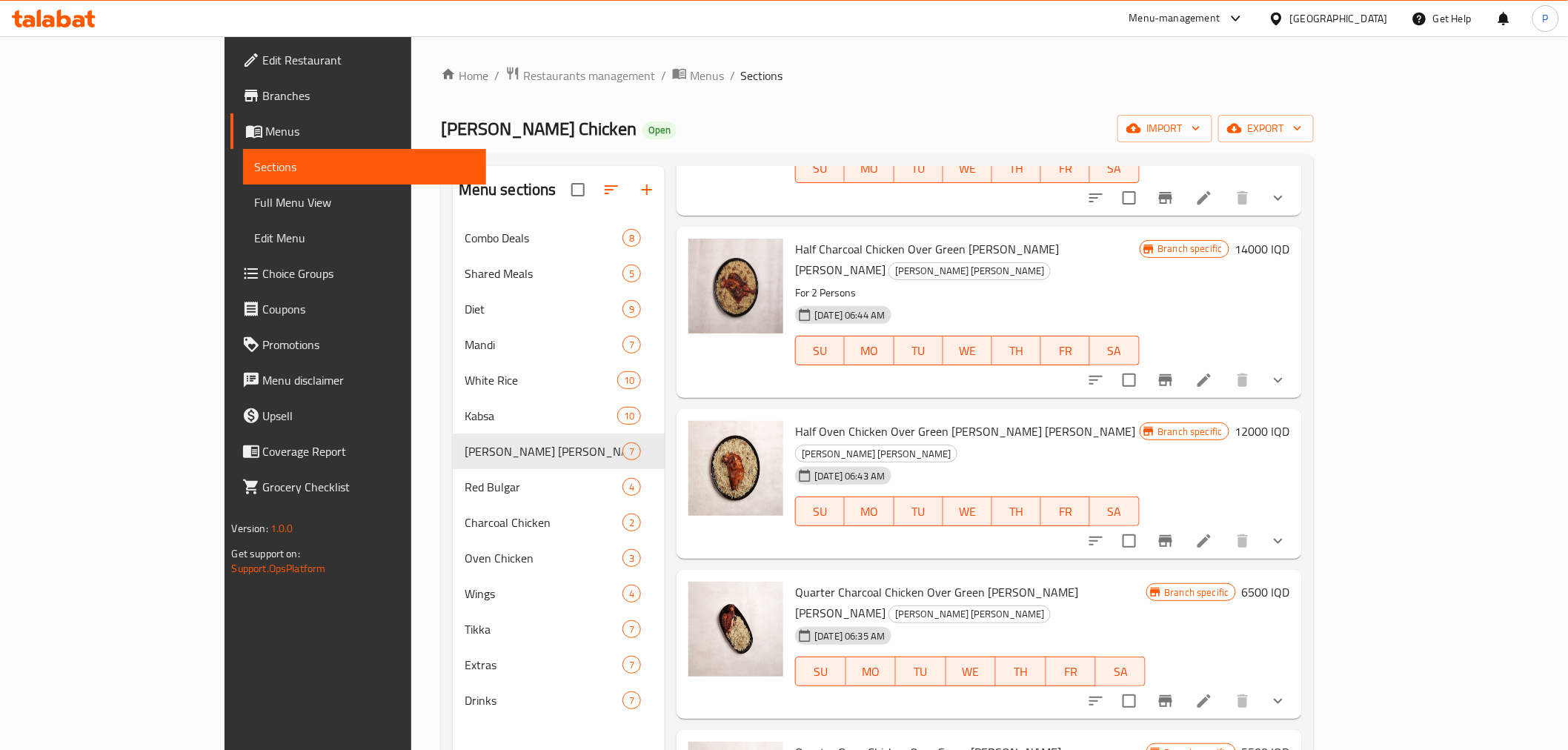
scroll to position [207, 0]
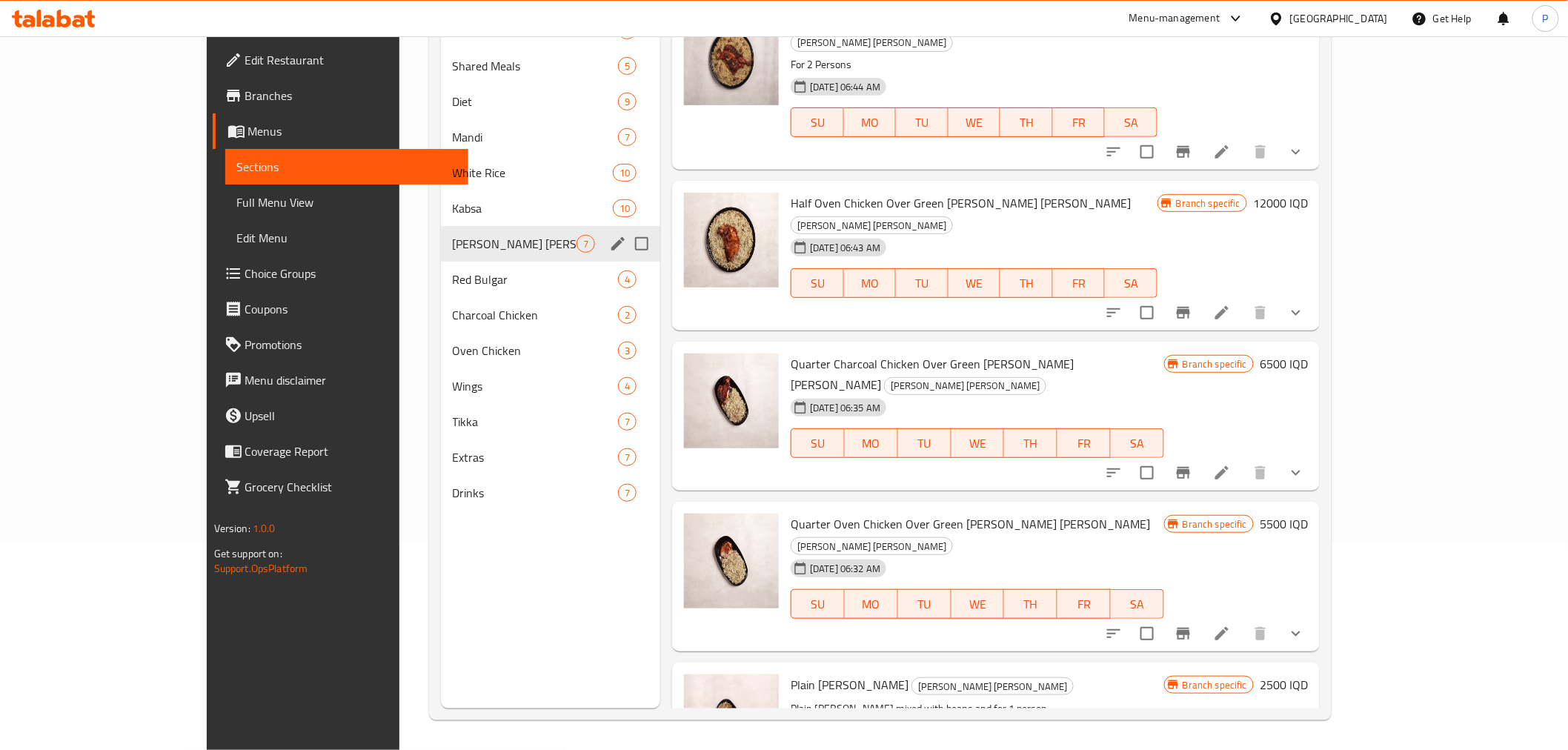
click at [453, 217] on span "Kabsa" at bounding box center [533, 208] width 160 height 18
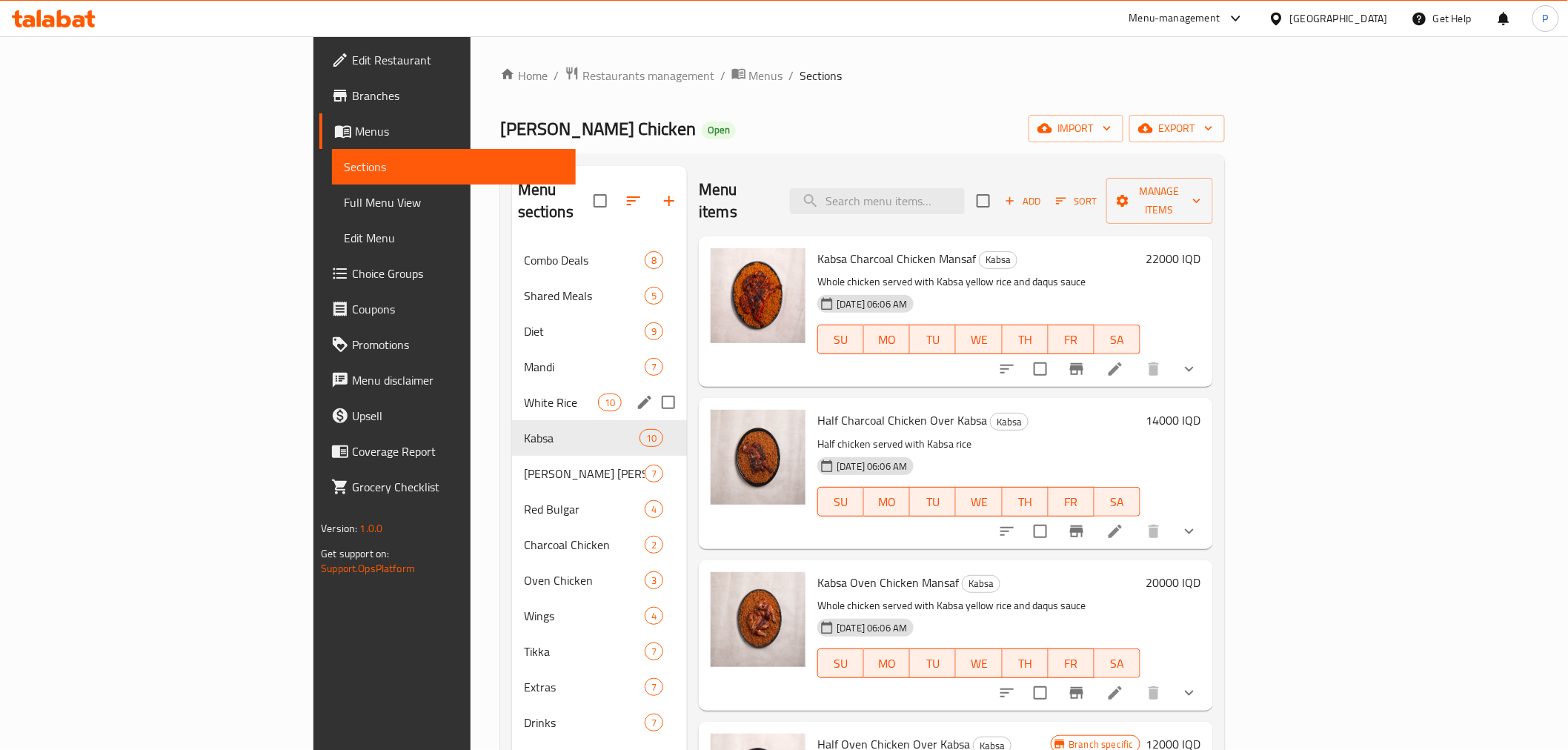
click at [524, 393] on span "White Rice" at bounding box center [561, 401] width 74 height 18
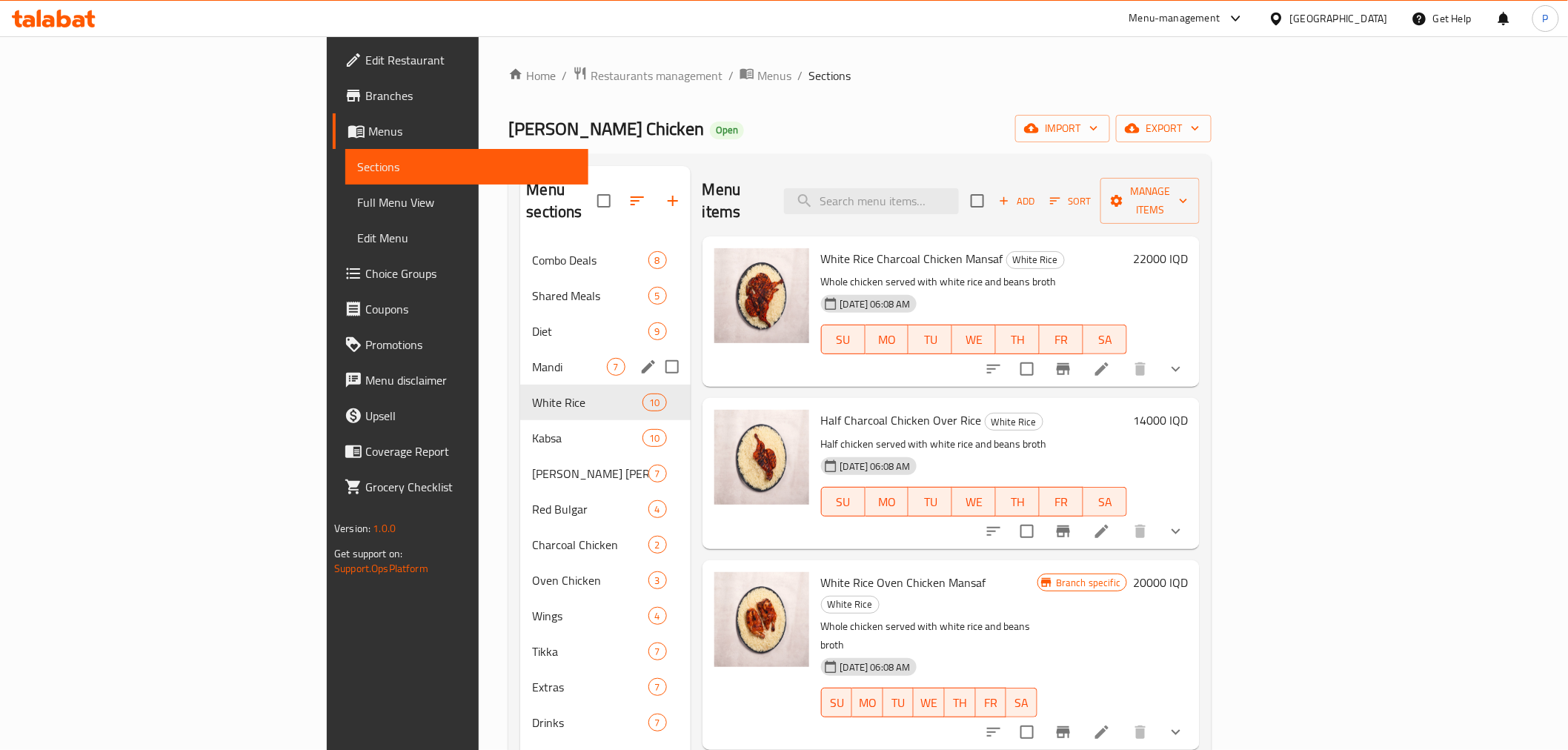
click at [533, 358] on span "Mandi" at bounding box center [570, 366] width 74 height 18
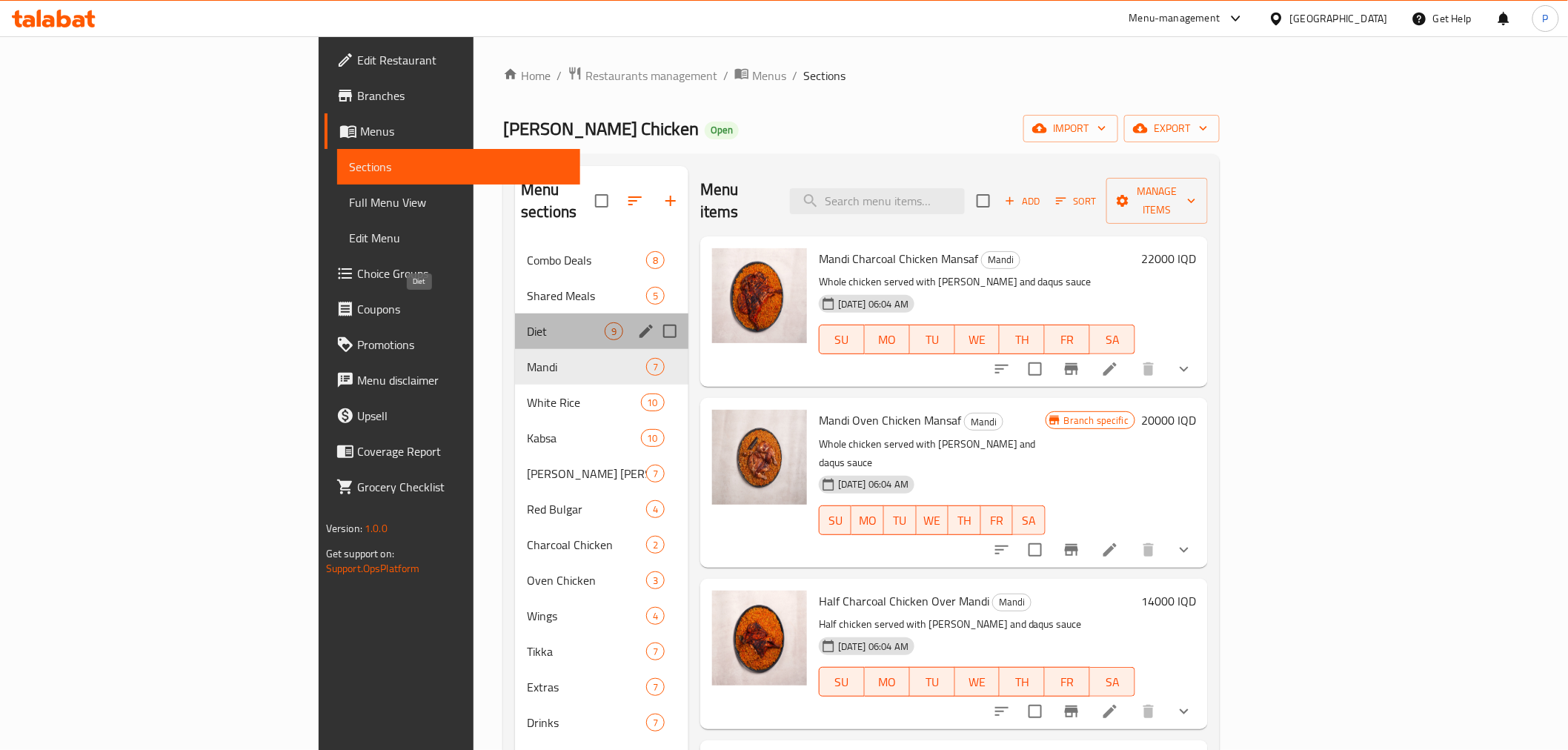
click at [527, 322] on span "Diet" at bounding box center [566, 331] width 78 height 18
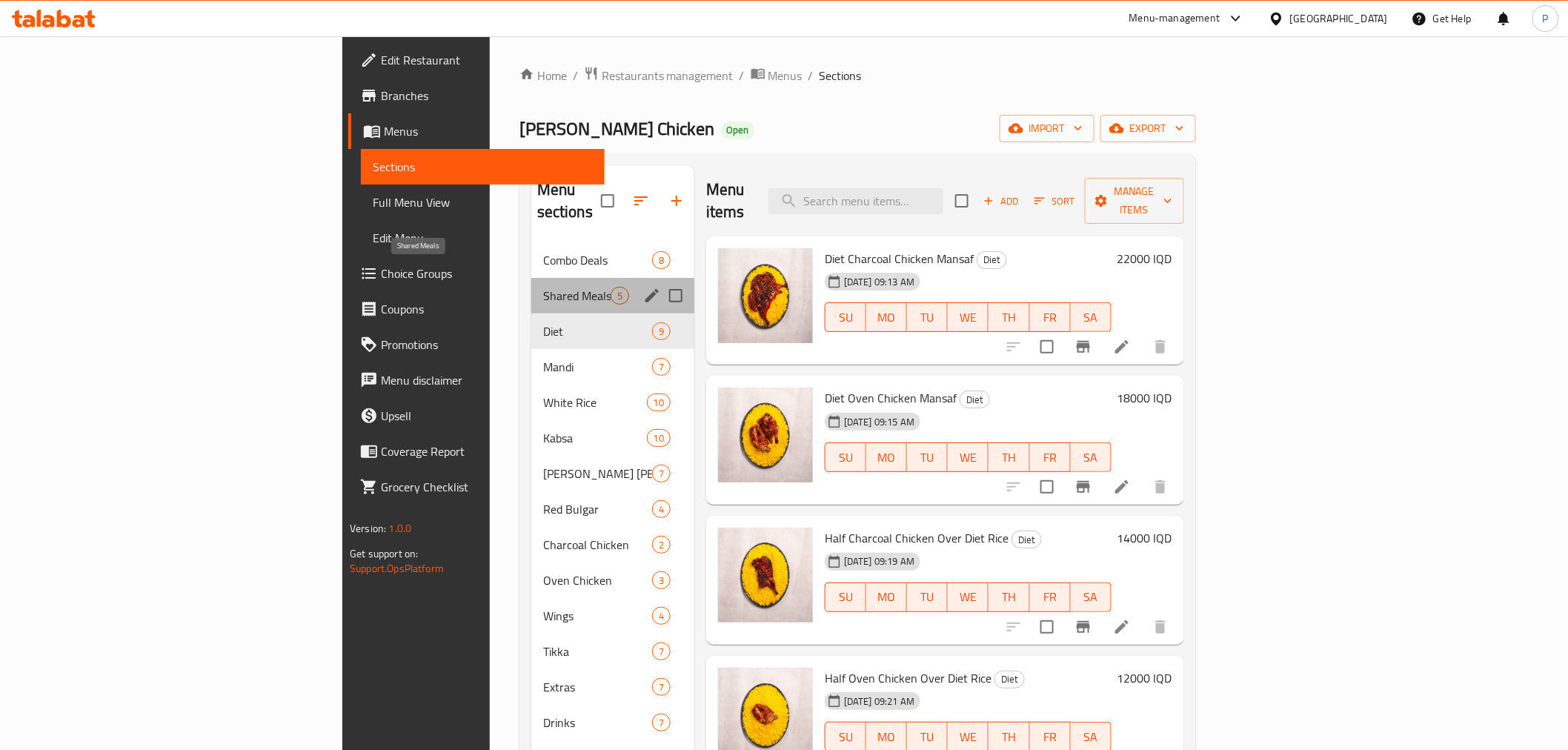
click at [544, 287] on span "Shared Meals" at bounding box center [577, 296] width 68 height 18
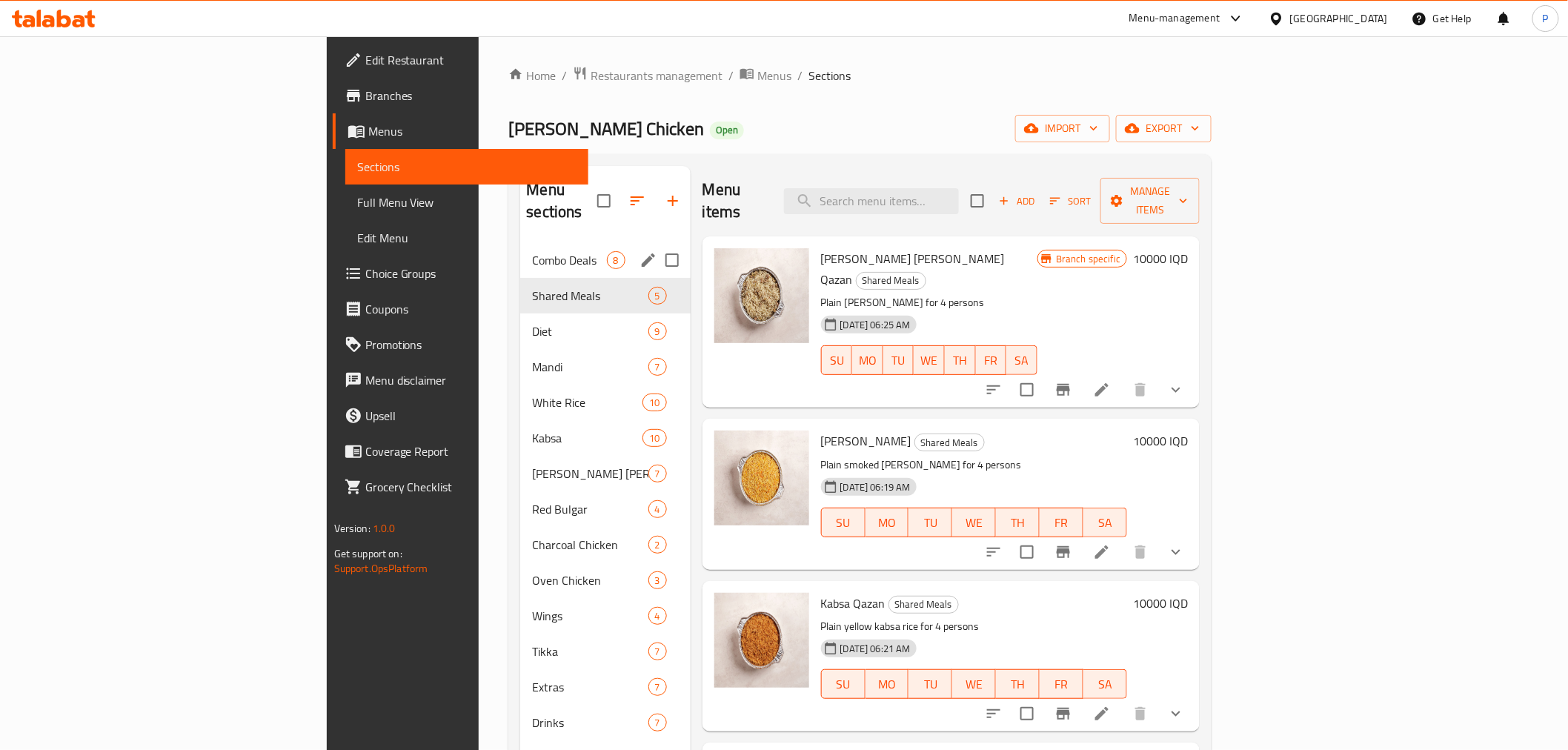
click at [533, 251] on span "Combo Deals" at bounding box center [570, 259] width 74 height 18
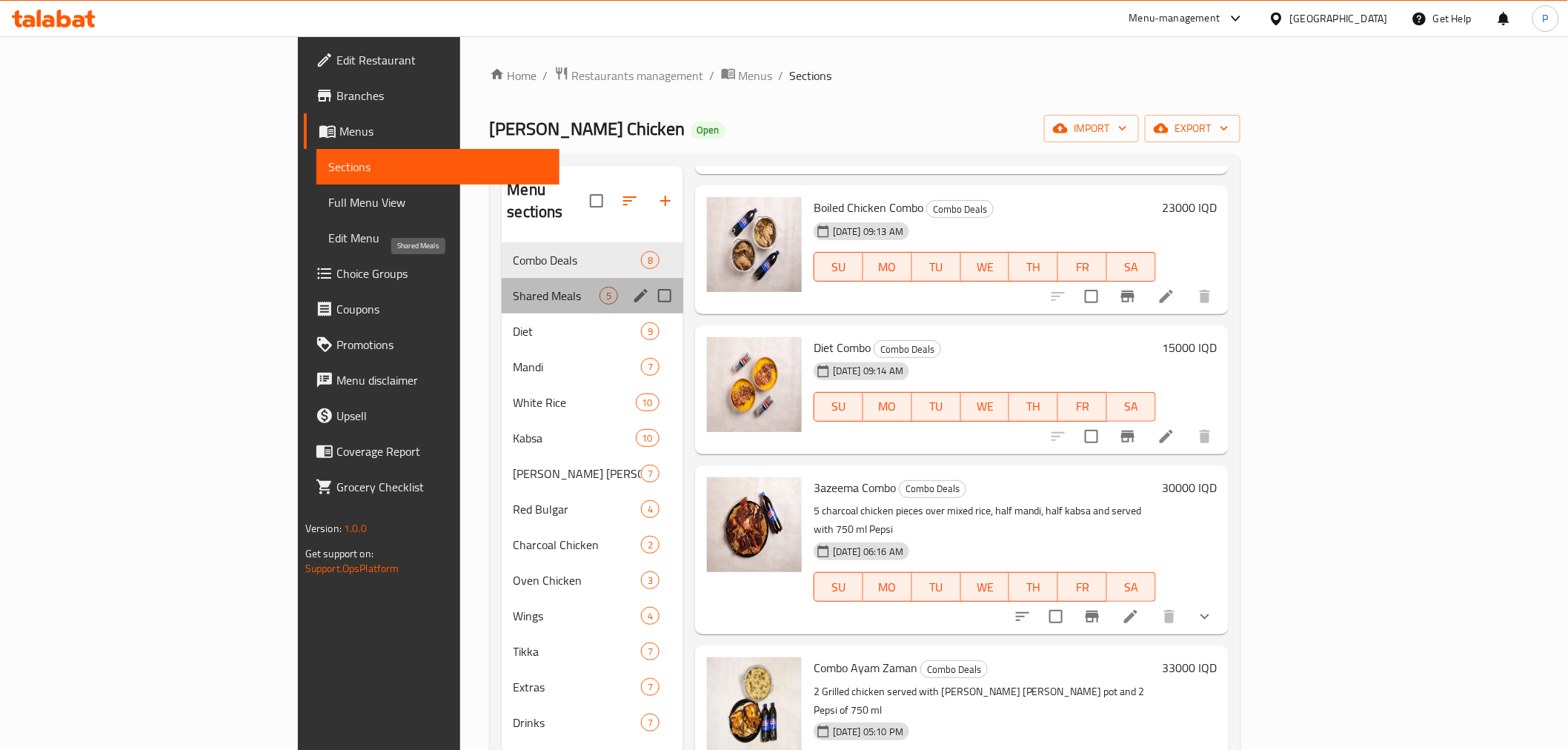
click at [514, 287] on span "Shared Meals" at bounding box center [557, 296] width 86 height 18
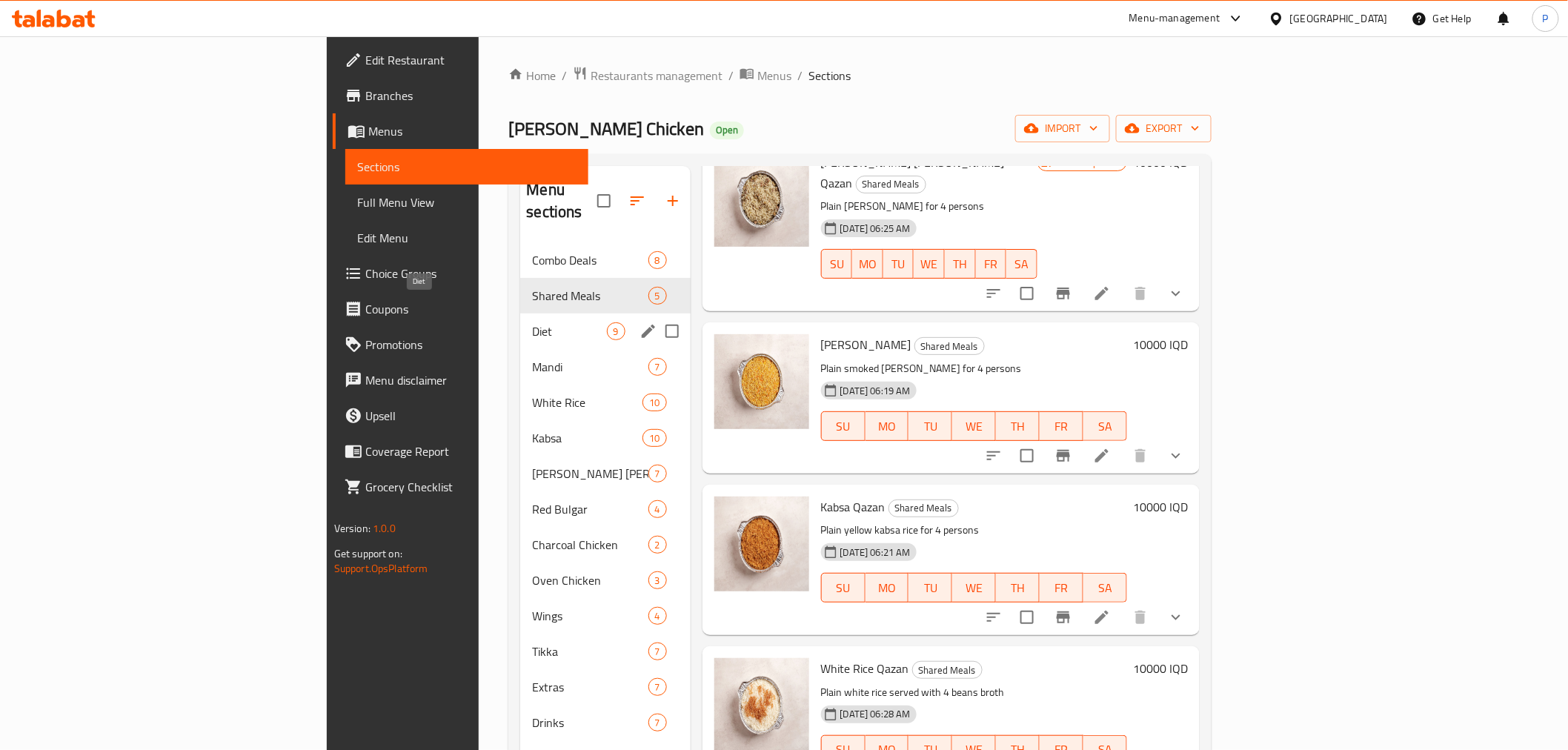
click at [533, 322] on span "Diet" at bounding box center [570, 331] width 74 height 18
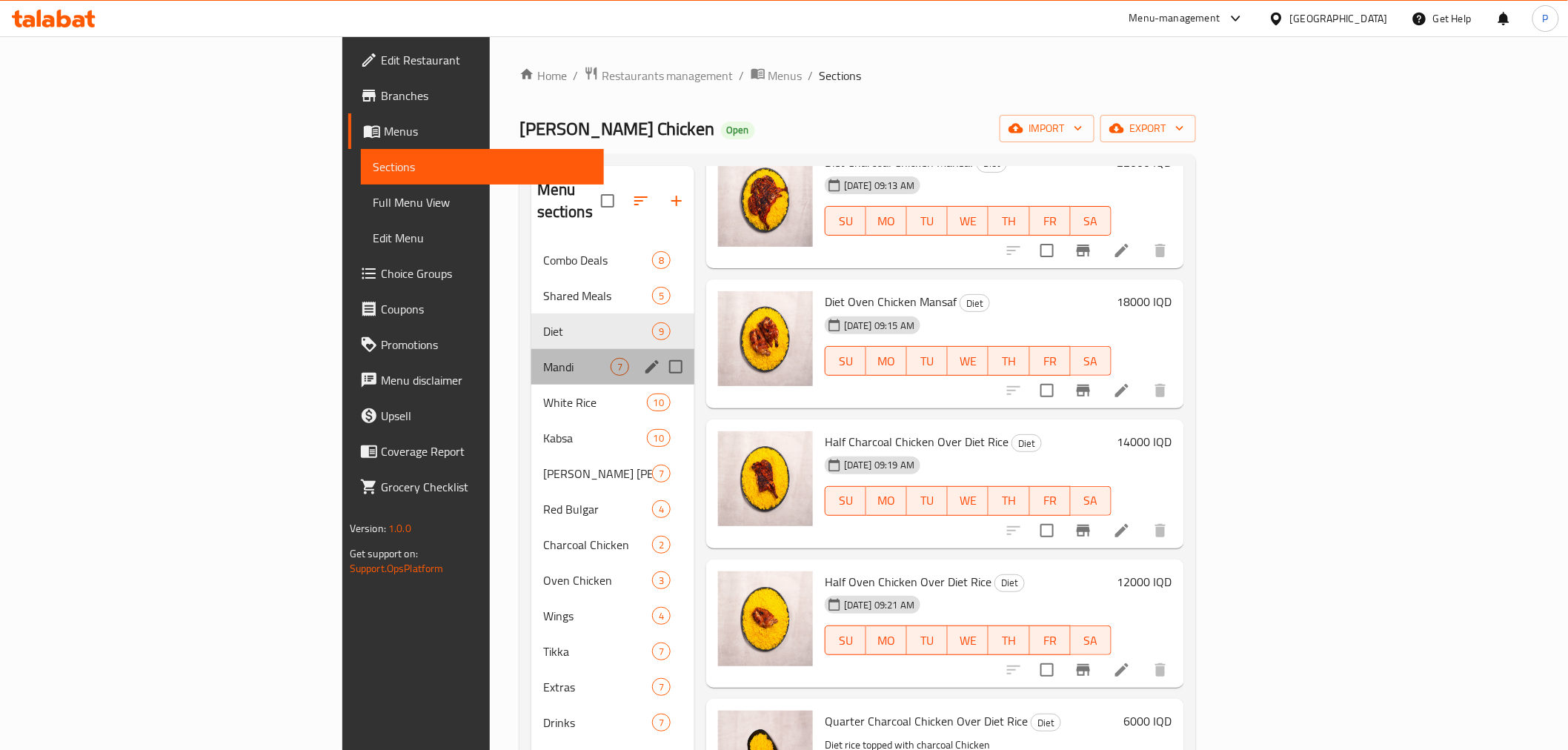
click at [532, 349] on div "Mandi 7" at bounding box center [613, 367] width 163 height 35
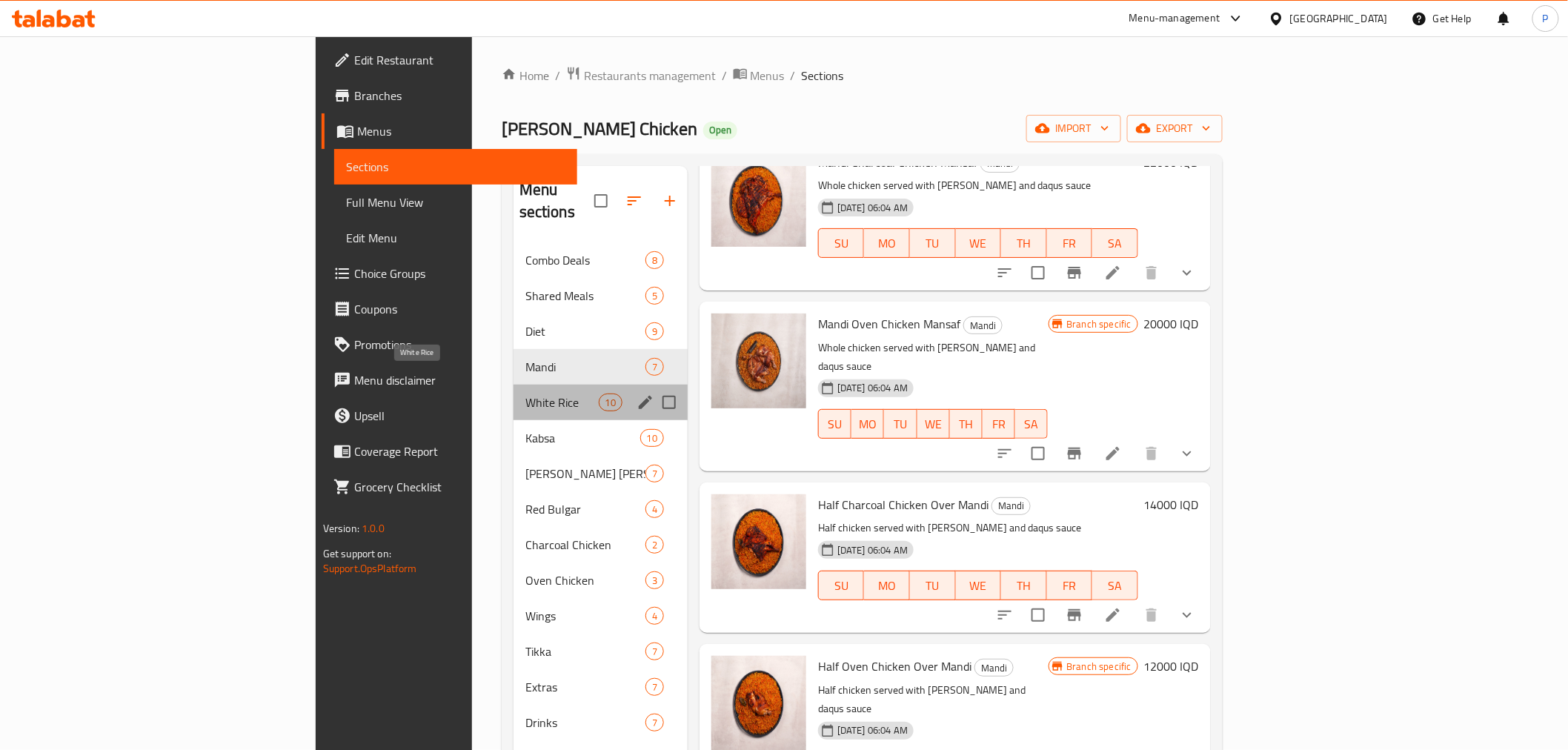
click at [525, 393] on span "White Rice" at bounding box center [561, 401] width 73 height 18
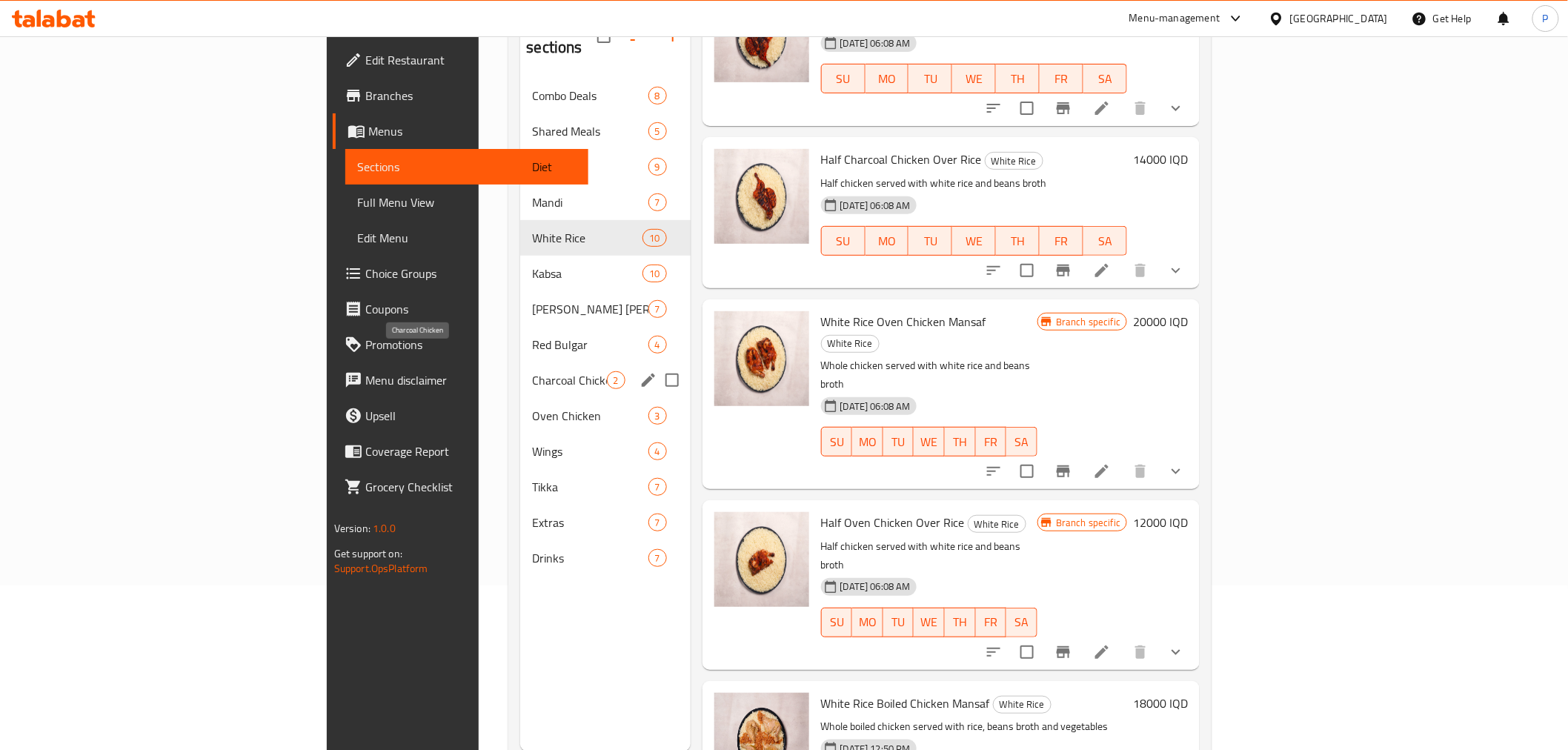
click at [533, 372] on span "Charcoal Chicken" at bounding box center [570, 380] width 74 height 18
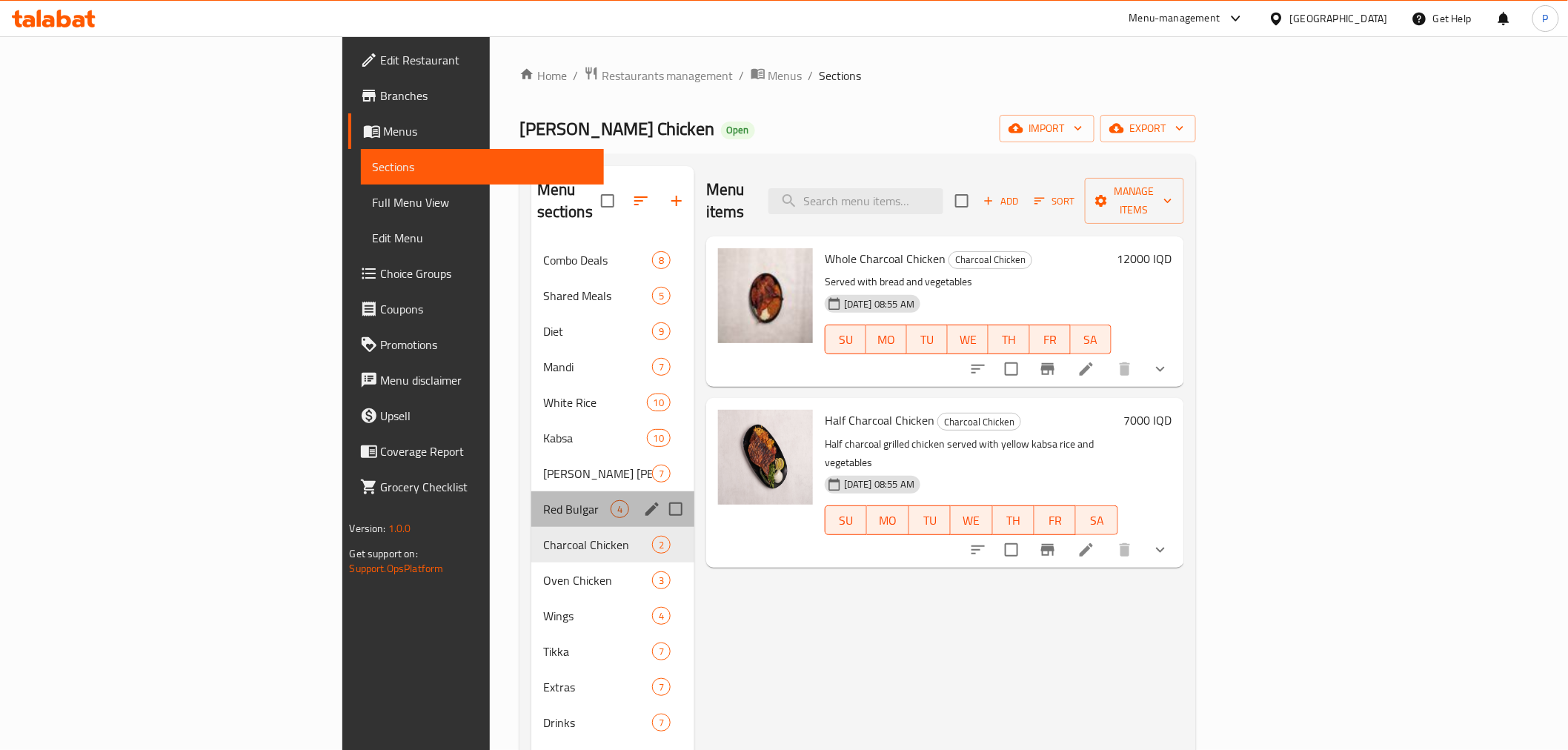
click at [532, 492] on div "Red Bulgar 4" at bounding box center [613, 509] width 163 height 35
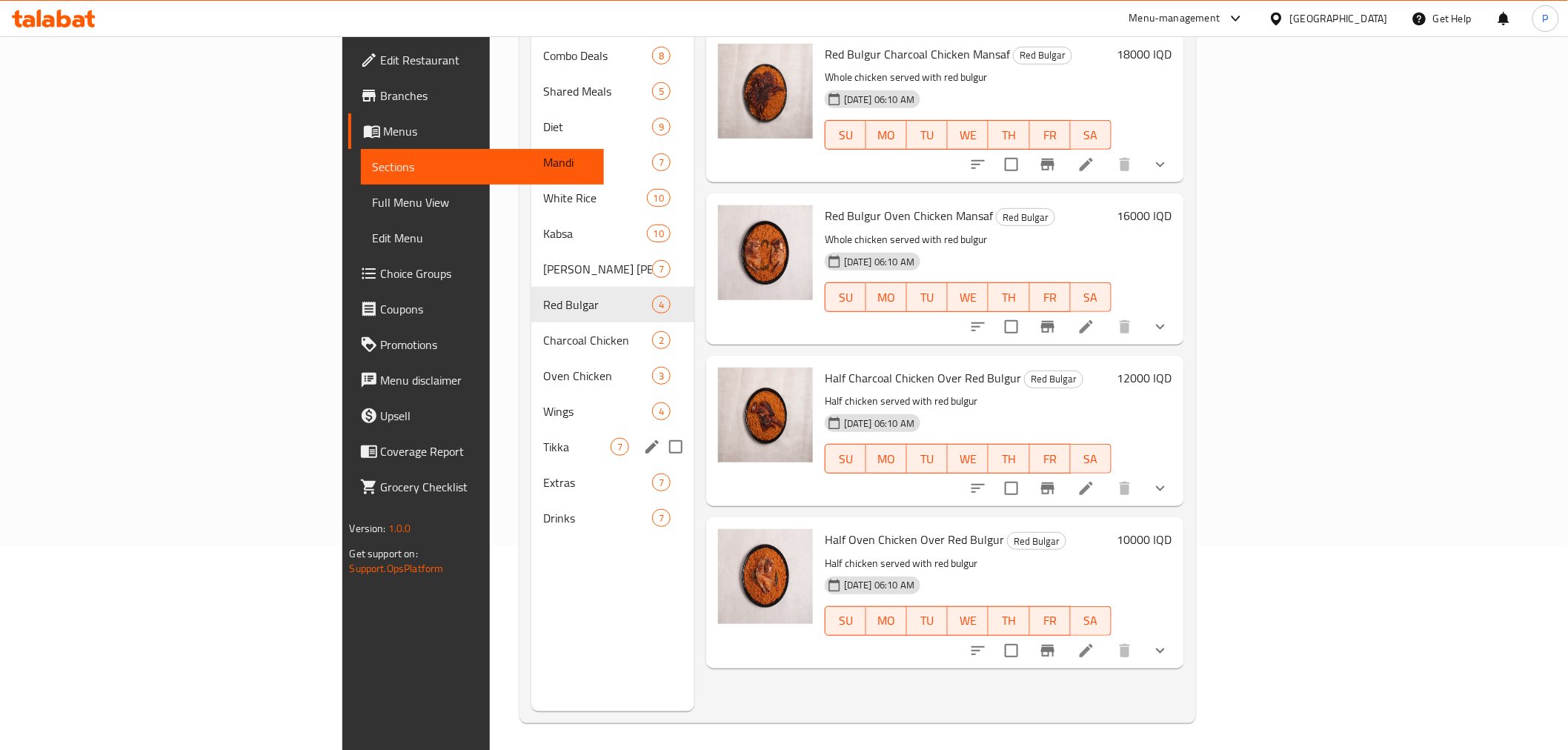
scroll to position [207, 0]
